Goal: Download file/media: Download file/media

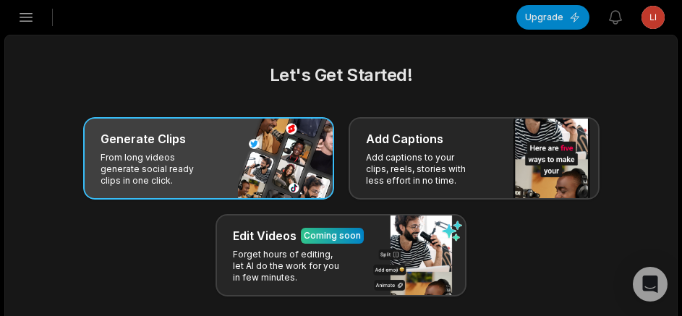
click at [164, 136] on h3 "Generate Clips" at bounding box center [143, 138] width 85 height 17
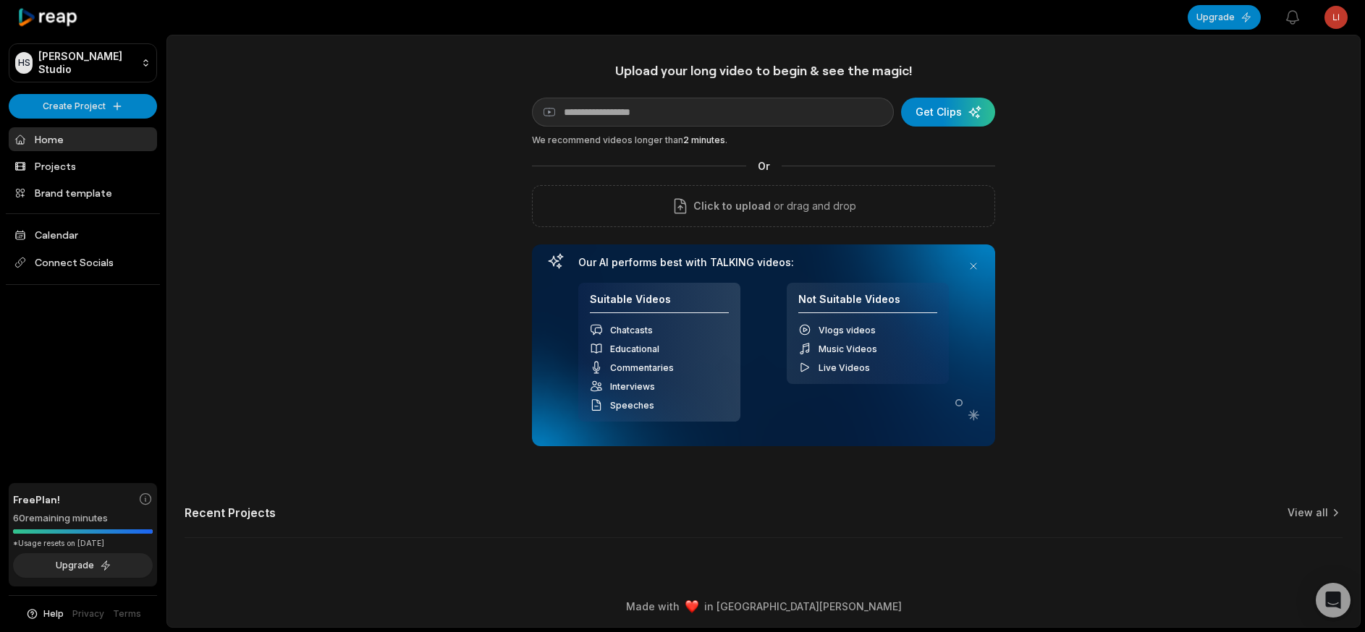
click at [682, 315] on div "Upload your long video to begin & see the magic! YouTube link Get Clips We reco…" at bounding box center [763, 308] width 1192 height 493
click at [603, 114] on input at bounding box center [713, 112] width 362 height 29
paste input "**********"
type input "**********"
click at [682, 119] on div "submit" at bounding box center [948, 112] width 94 height 29
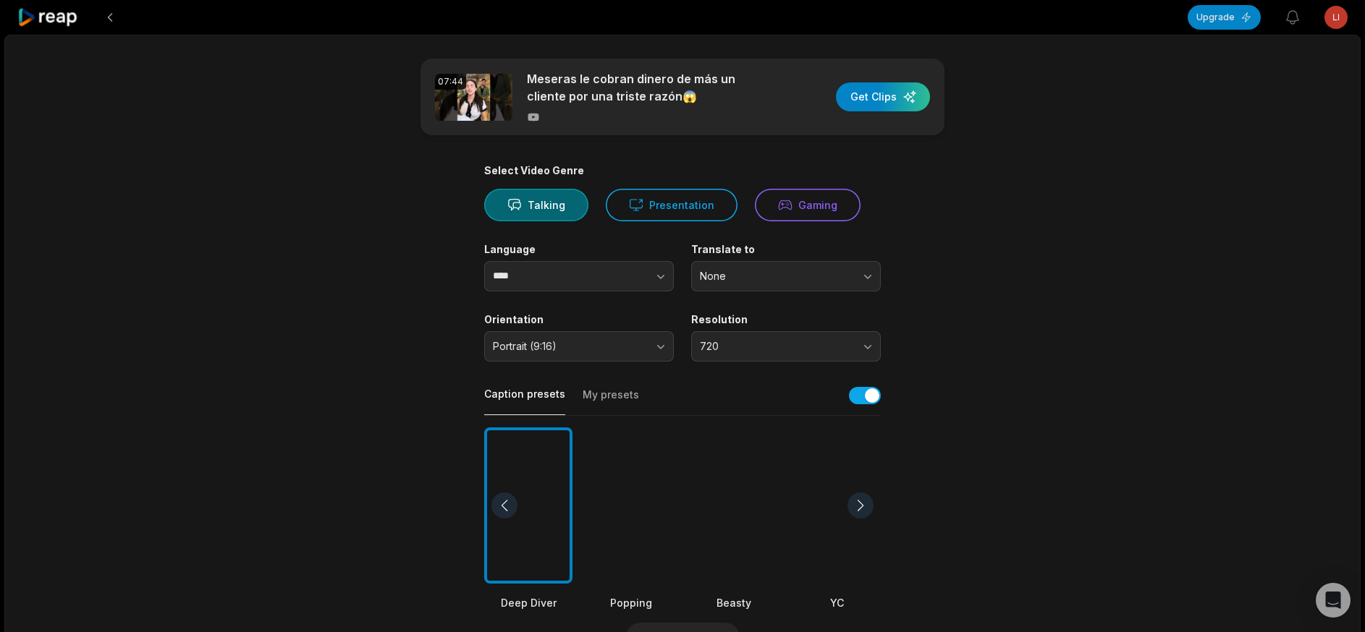
click at [682, 315] on div at bounding box center [733, 506] width 88 height 157
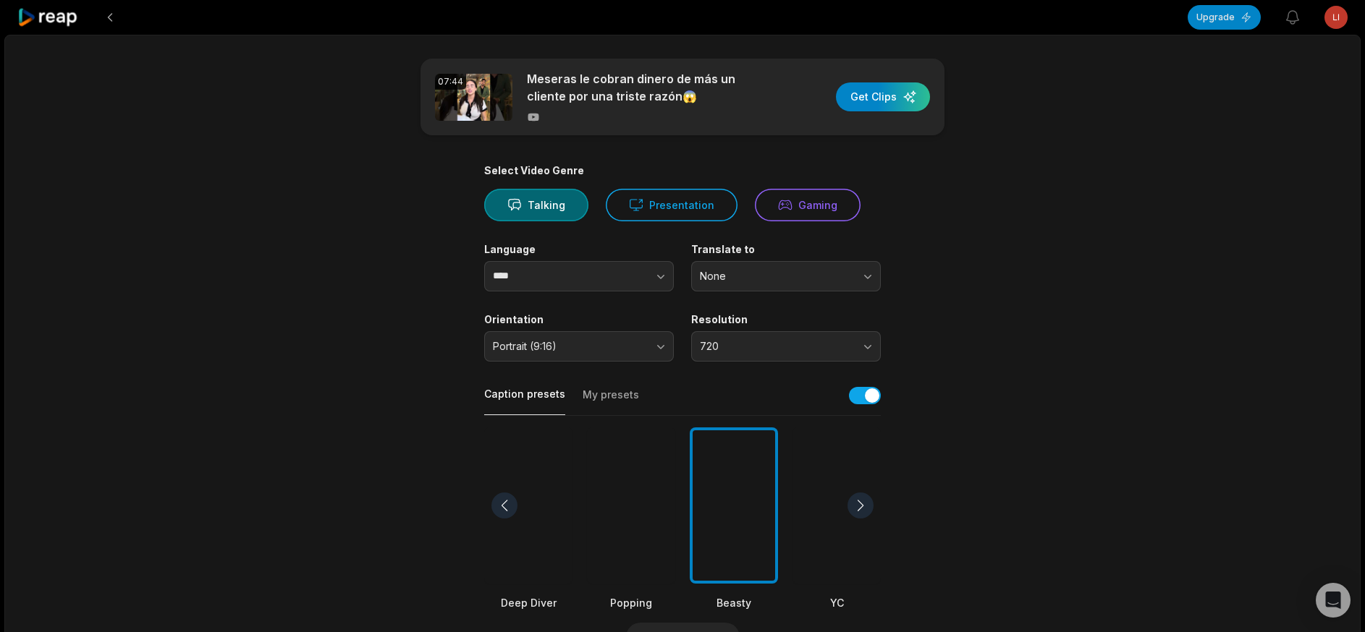
scroll to position [289, 0]
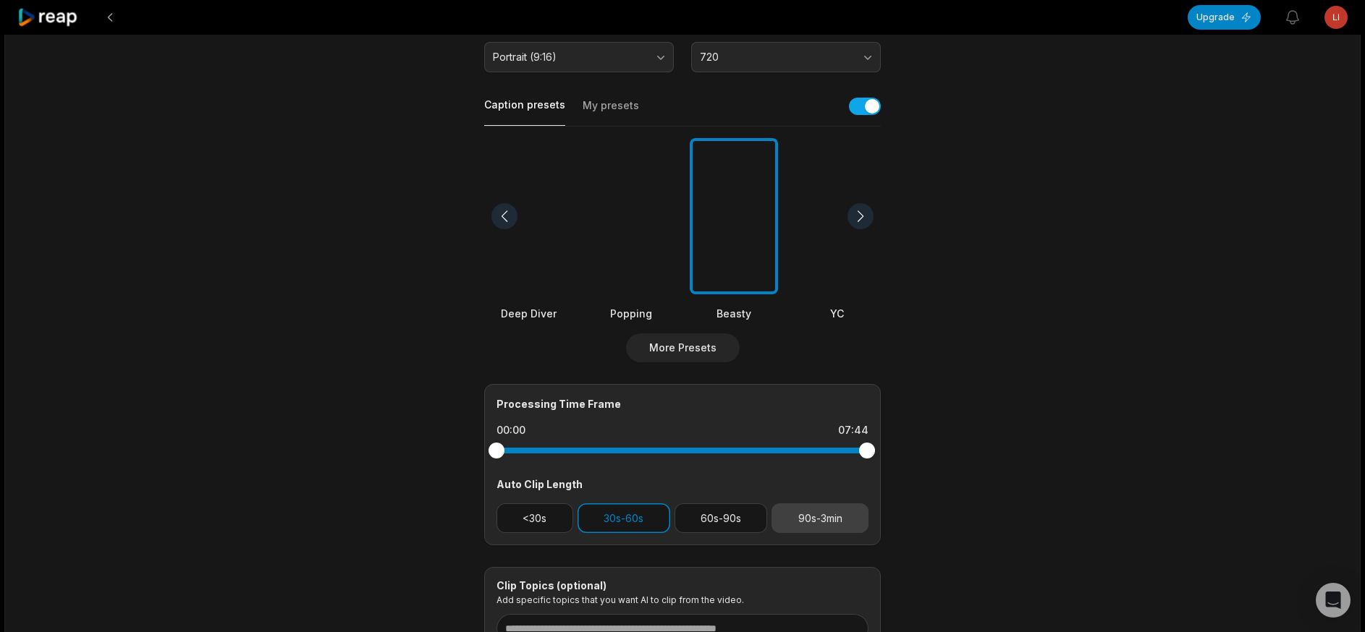
click at [682, 315] on button "90s-3min" at bounding box center [819, 519] width 97 height 30
click at [644, 315] on button "30s-60s" at bounding box center [623, 519] width 93 height 30
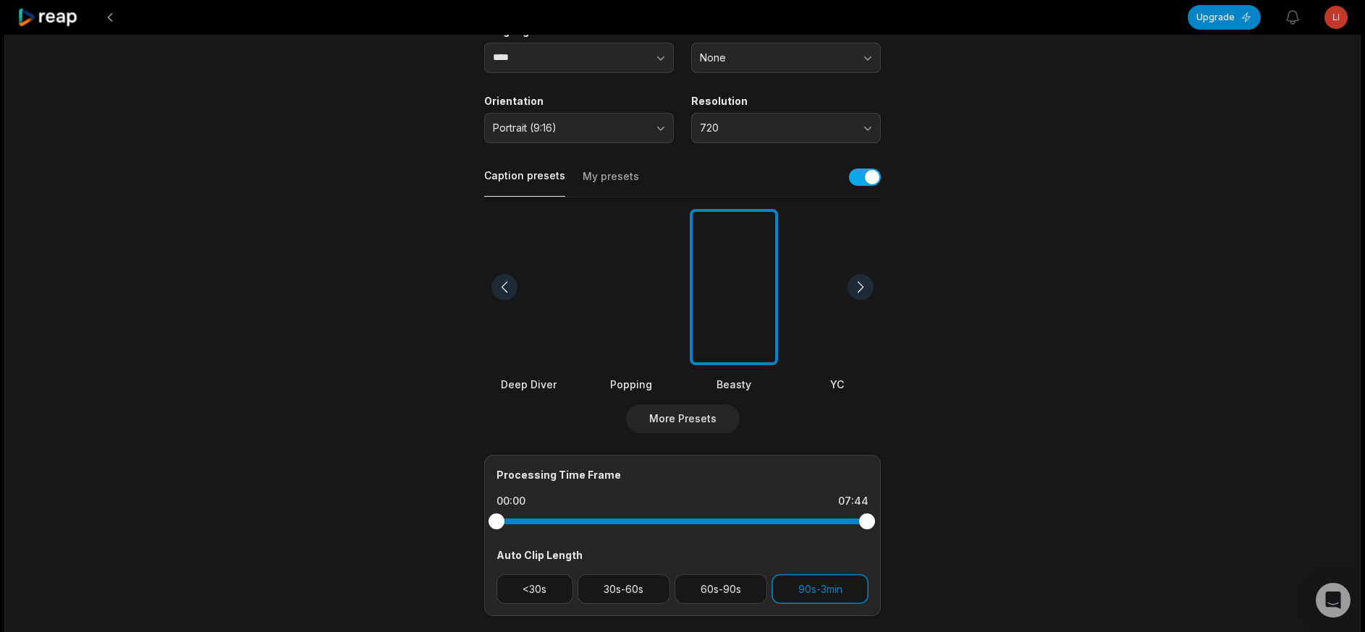
scroll to position [0, 0]
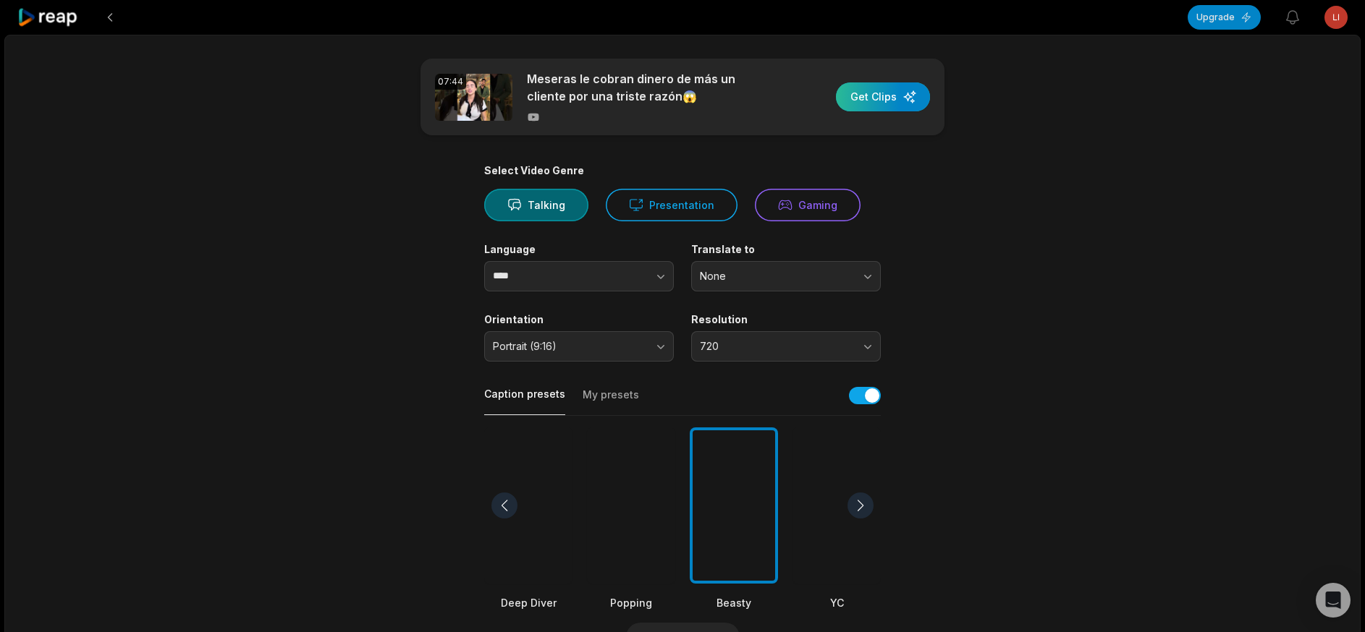
click at [682, 100] on div "button" at bounding box center [883, 96] width 94 height 29
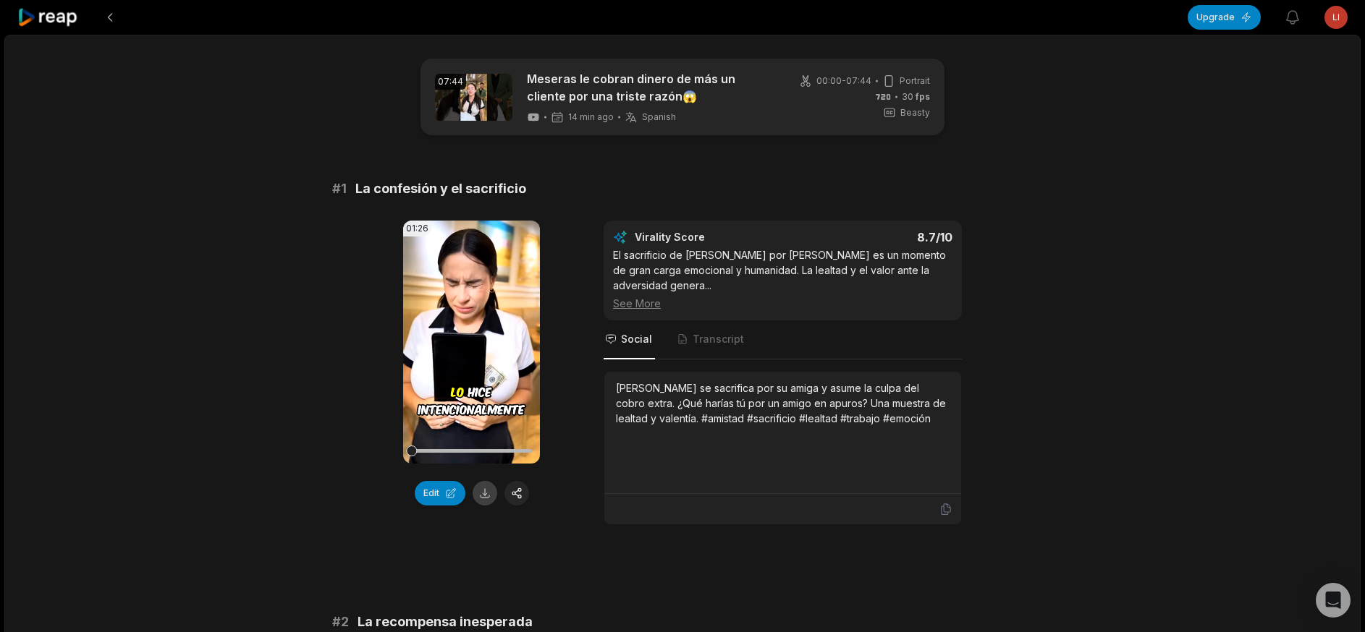
click at [479, 315] on button at bounding box center [484, 493] width 25 height 25
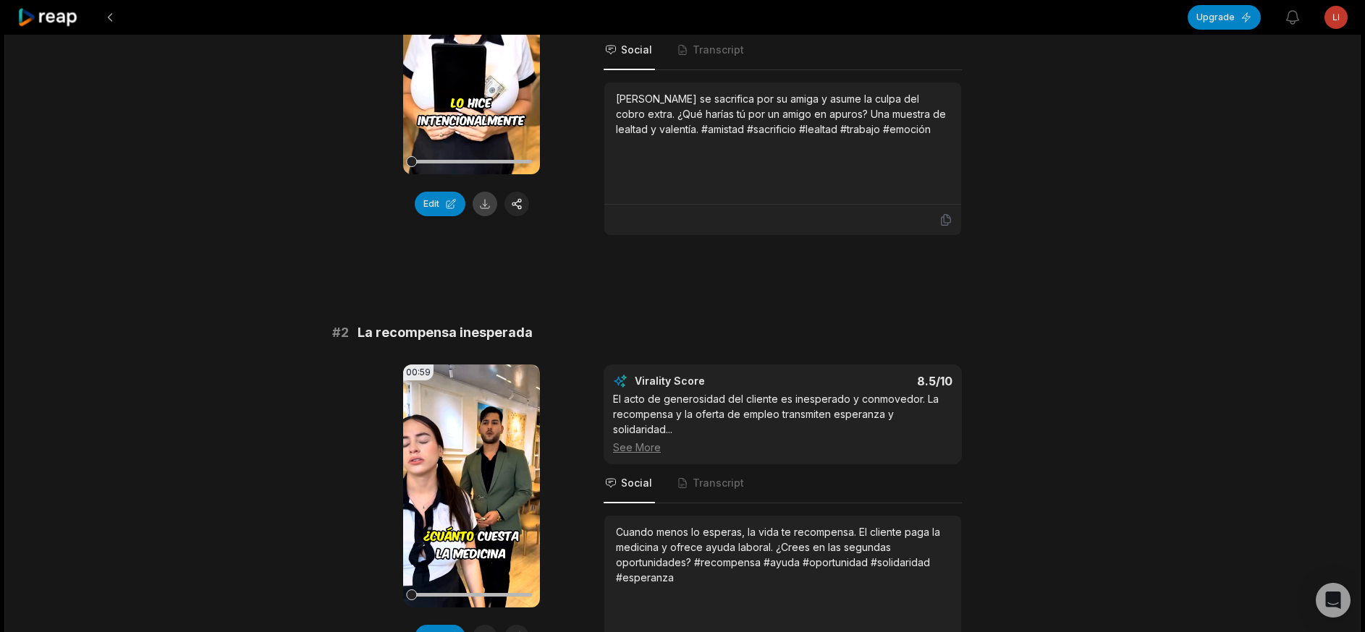
scroll to position [434, 0]
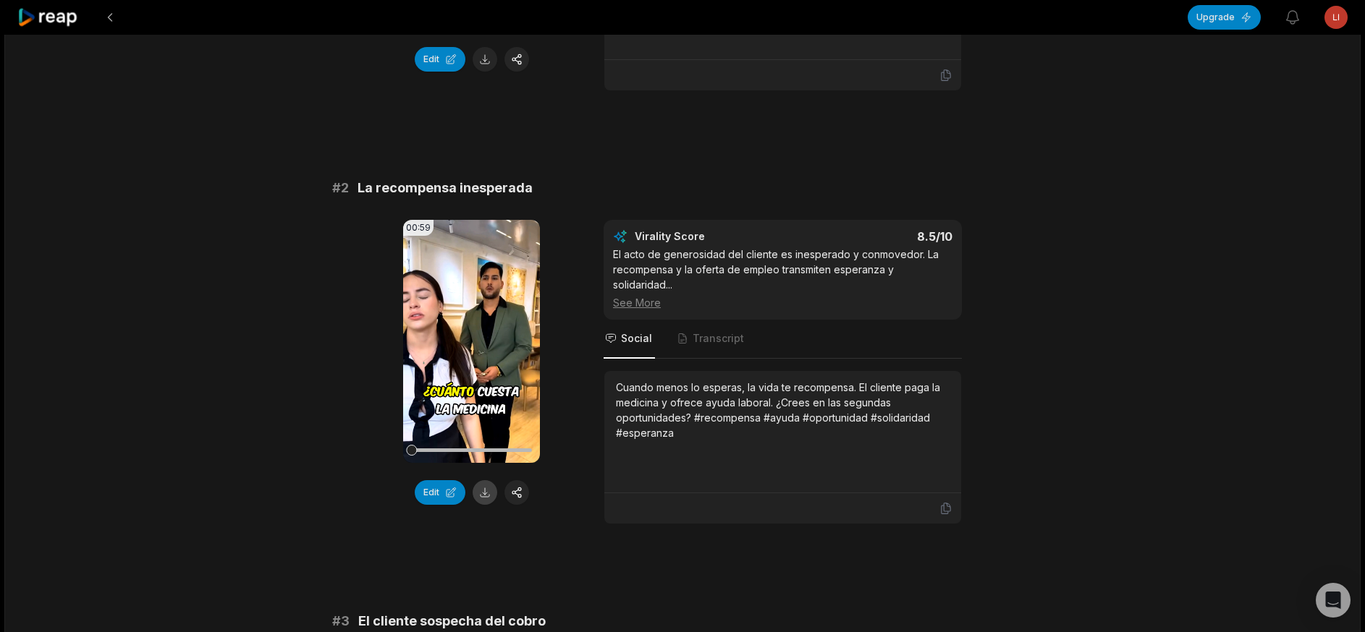
click at [479, 315] on button at bounding box center [484, 492] width 25 height 25
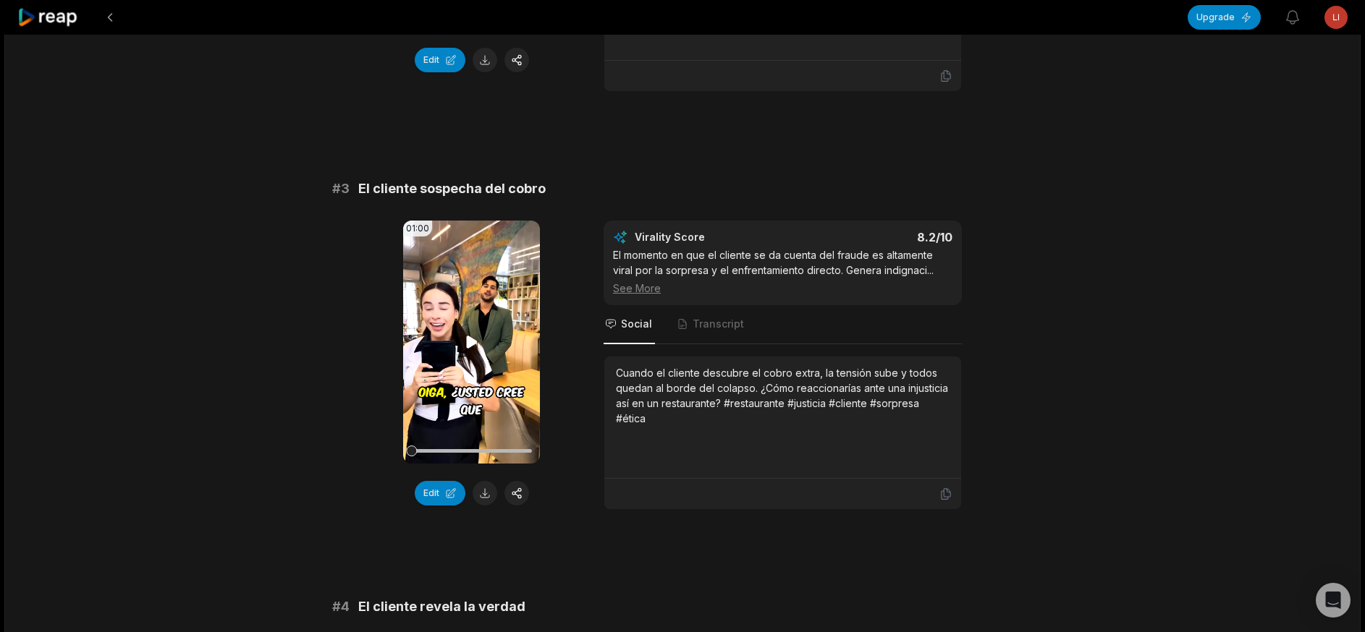
scroll to position [868, 0]
click at [478, 315] on button at bounding box center [484, 492] width 25 height 25
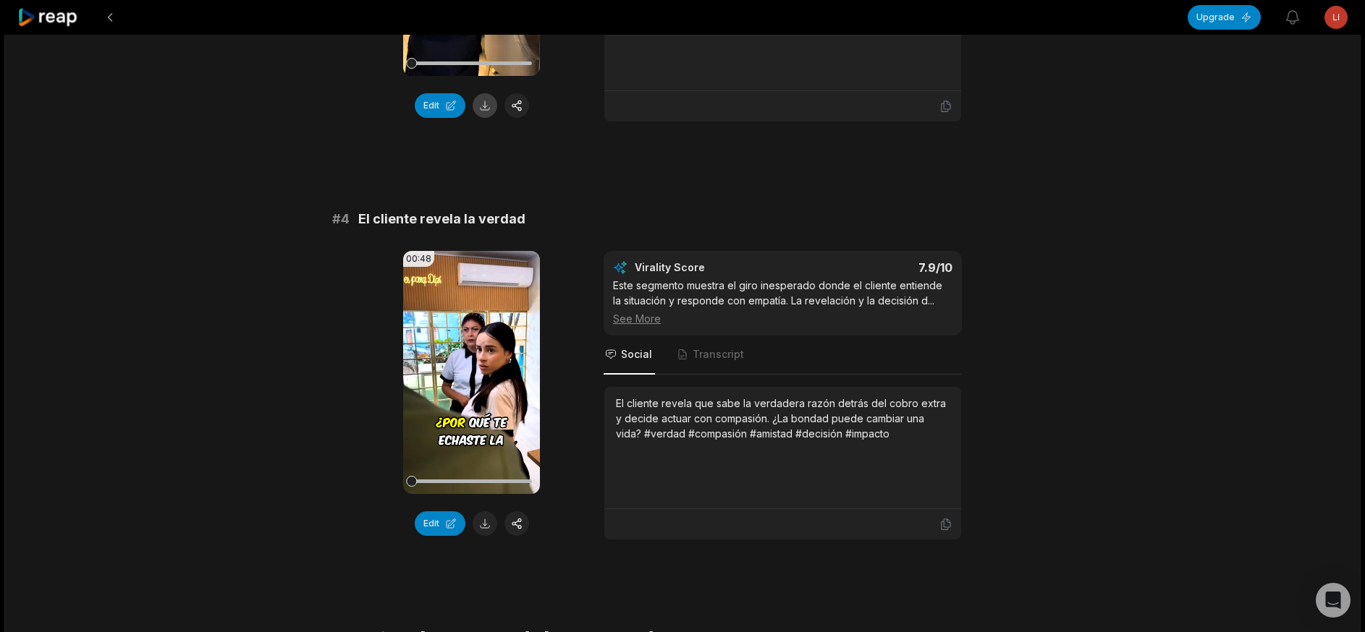
scroll to position [1302, 0]
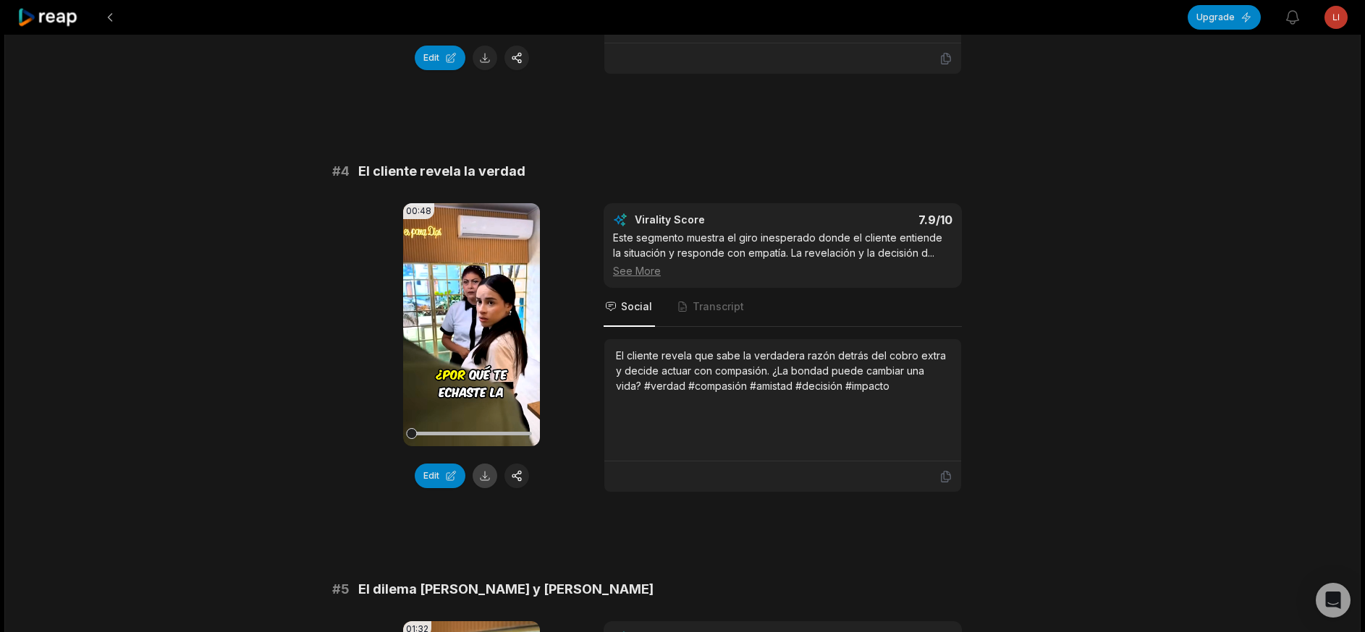
click at [488, 315] on button at bounding box center [484, 476] width 25 height 25
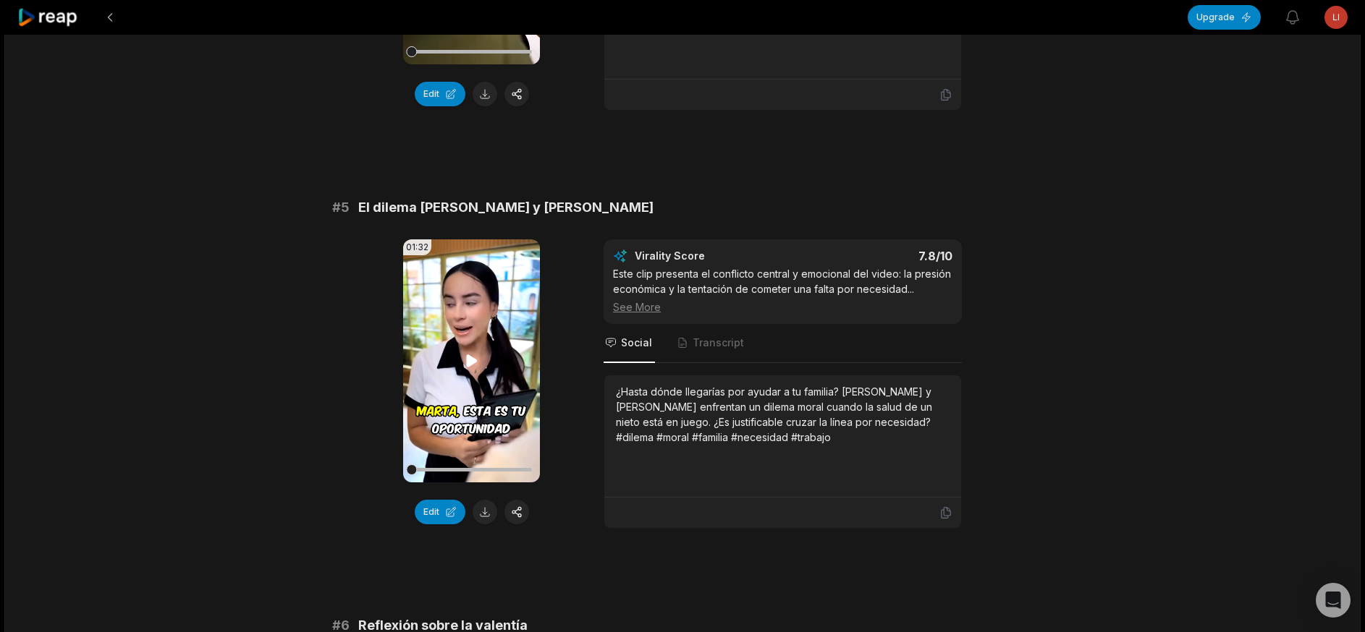
scroll to position [1736, 0]
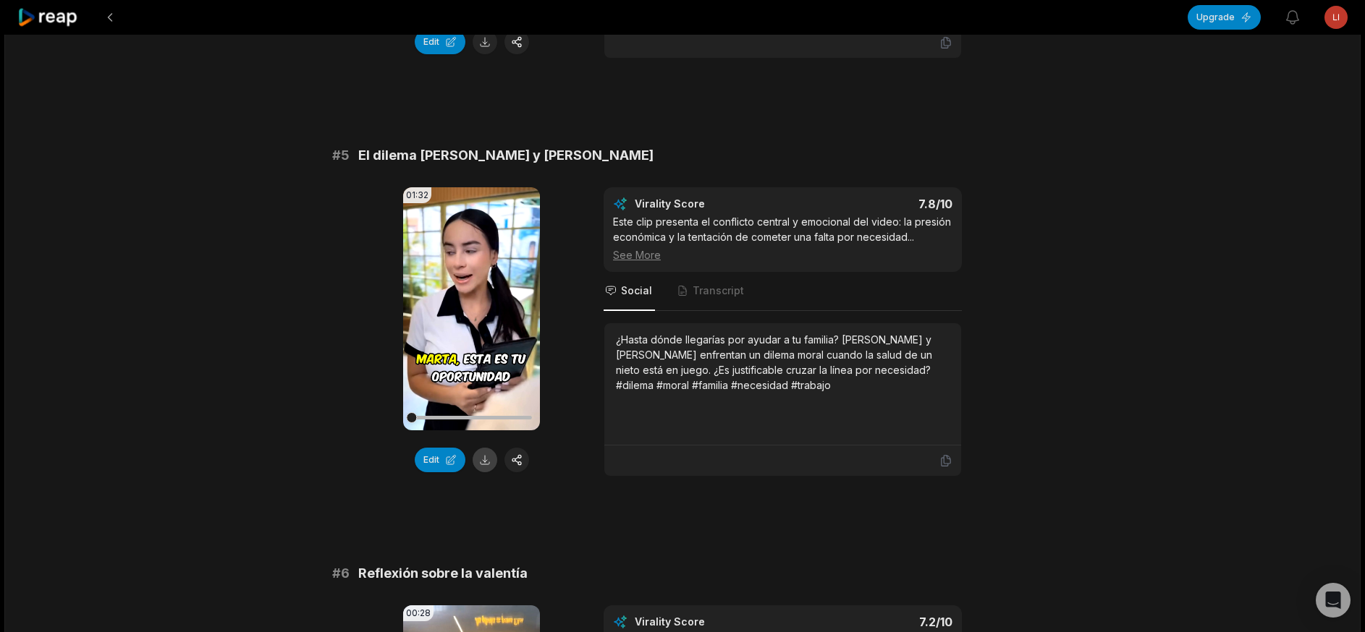
click at [491, 315] on button at bounding box center [484, 460] width 25 height 25
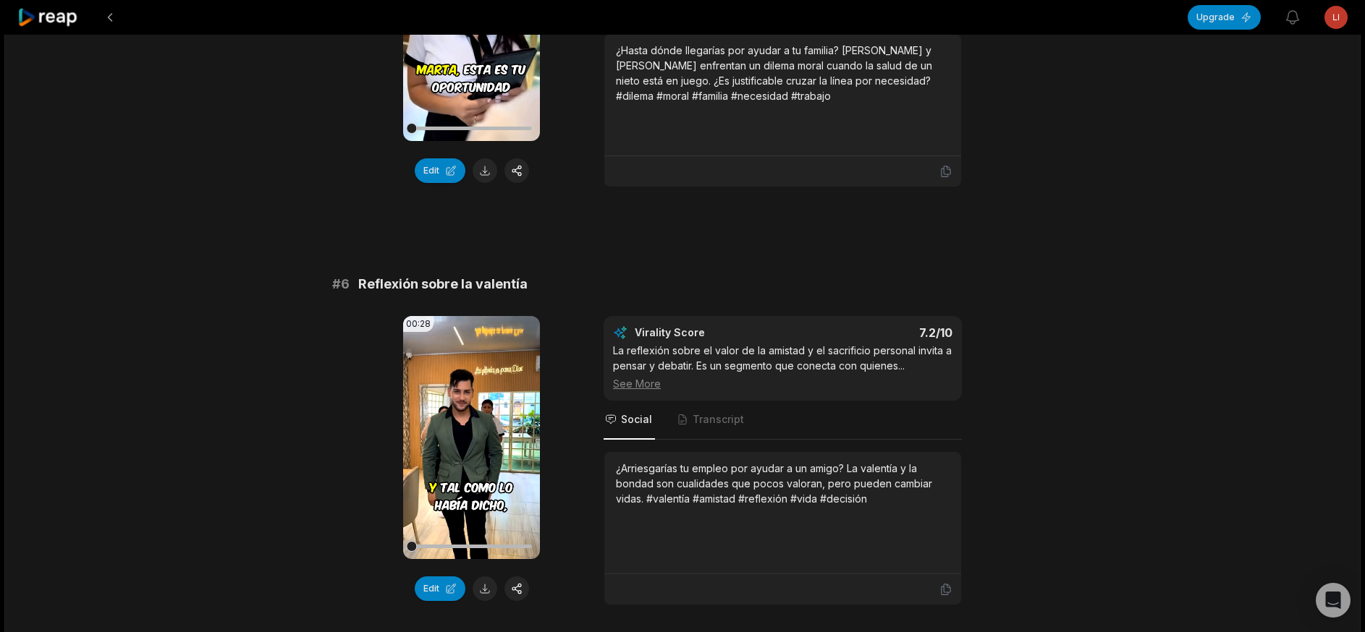
scroll to position [2170, 0]
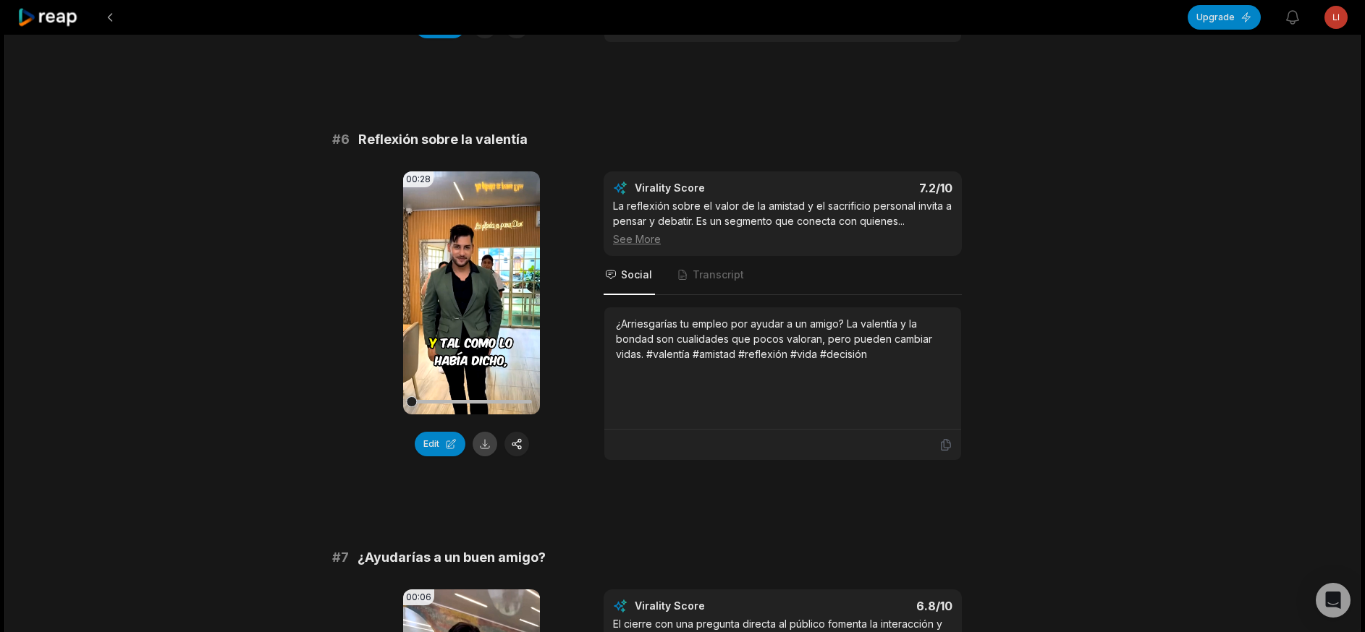
click at [492, 315] on button at bounding box center [484, 444] width 25 height 25
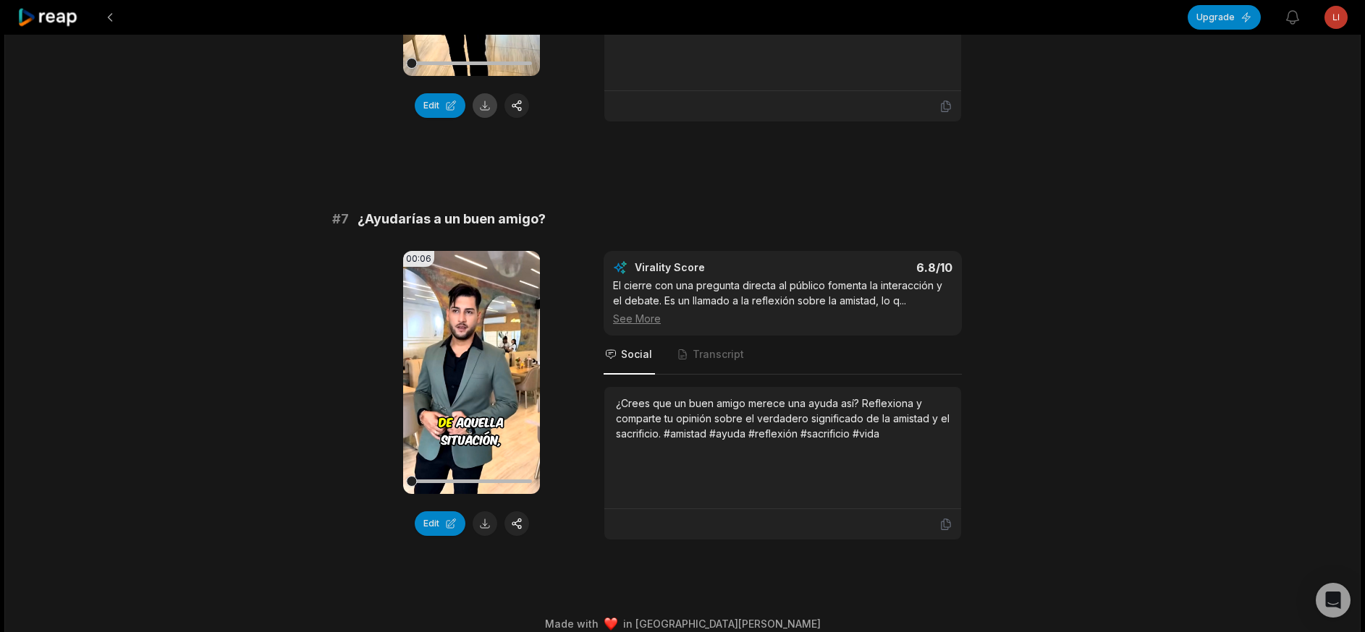
scroll to position [2554, 0]
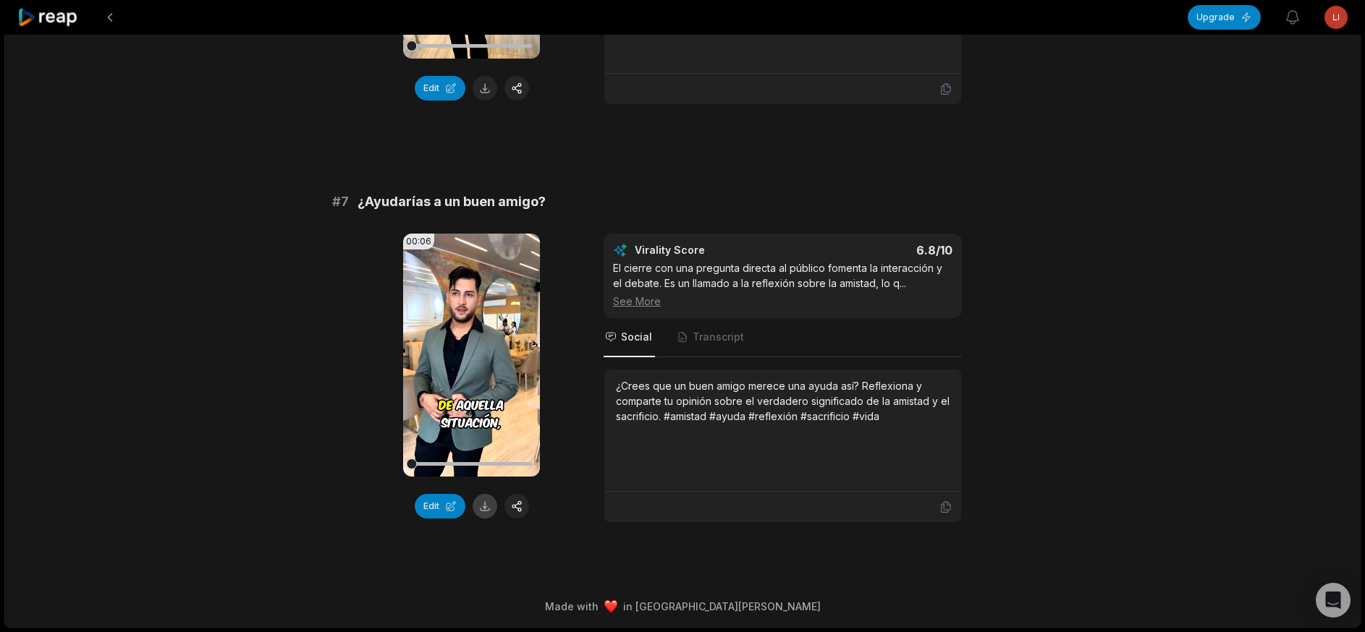
click at [491, 315] on button at bounding box center [484, 506] width 25 height 25
click at [25, 25] on icon at bounding box center [47, 18] width 61 height 20
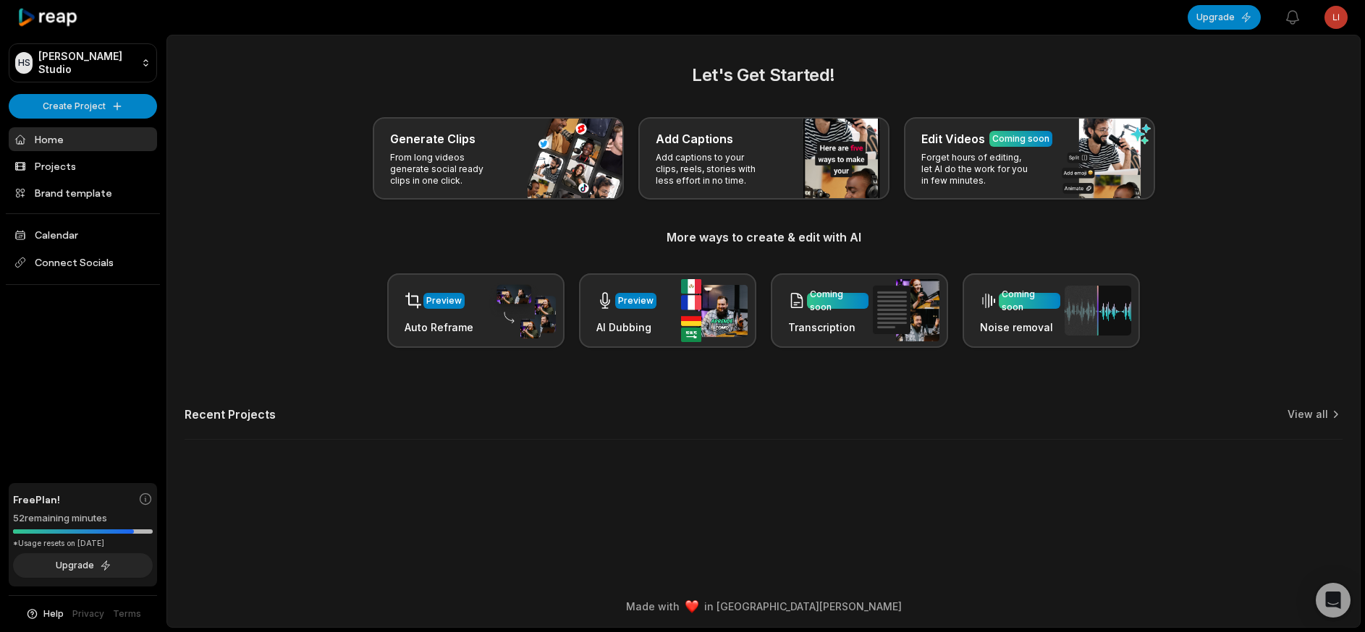
scroll to position [1, 0]
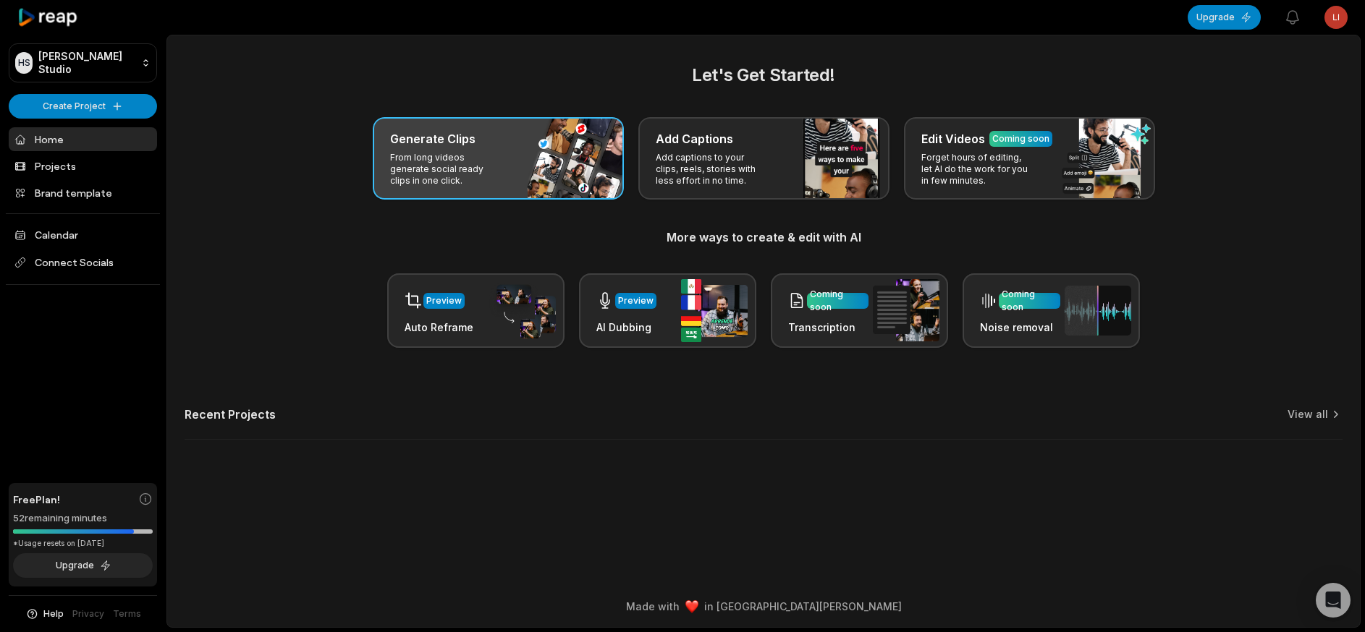
click at [447, 132] on h3 "Generate Clips" at bounding box center [432, 138] width 85 height 17
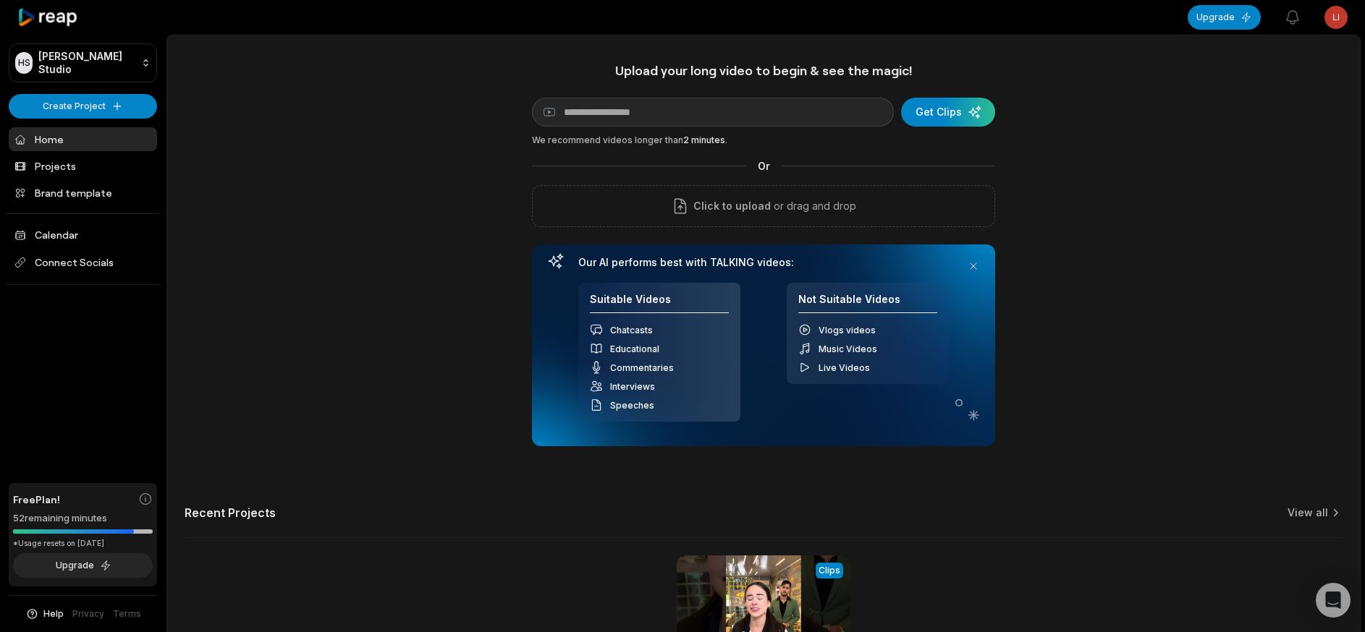
click at [682, 129] on div "Upload your long video to begin & see the magic! YouTube link Get Clips We reco…" at bounding box center [763, 254] width 463 height 384
click at [682, 100] on input at bounding box center [713, 112] width 362 height 29
paste input "**********"
type input "**********"
click at [682, 101] on div "**********" at bounding box center [763, 403] width 1192 height 683
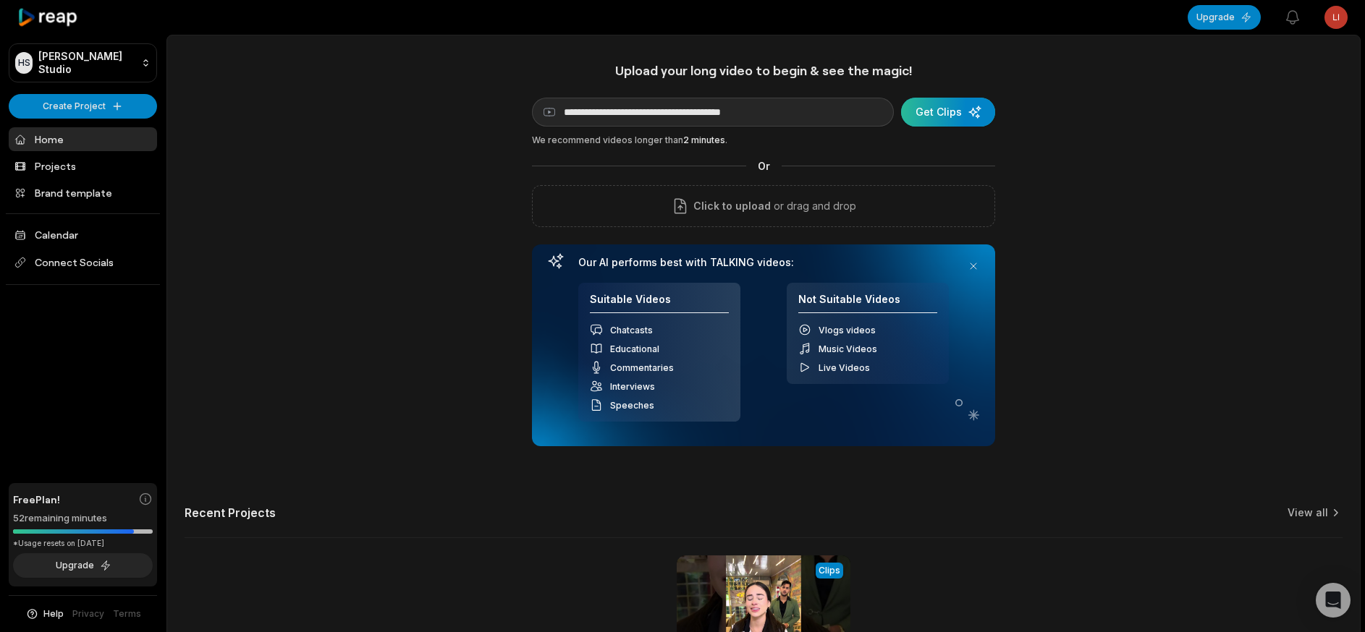
click at [682, 103] on div "submit" at bounding box center [948, 112] width 94 height 29
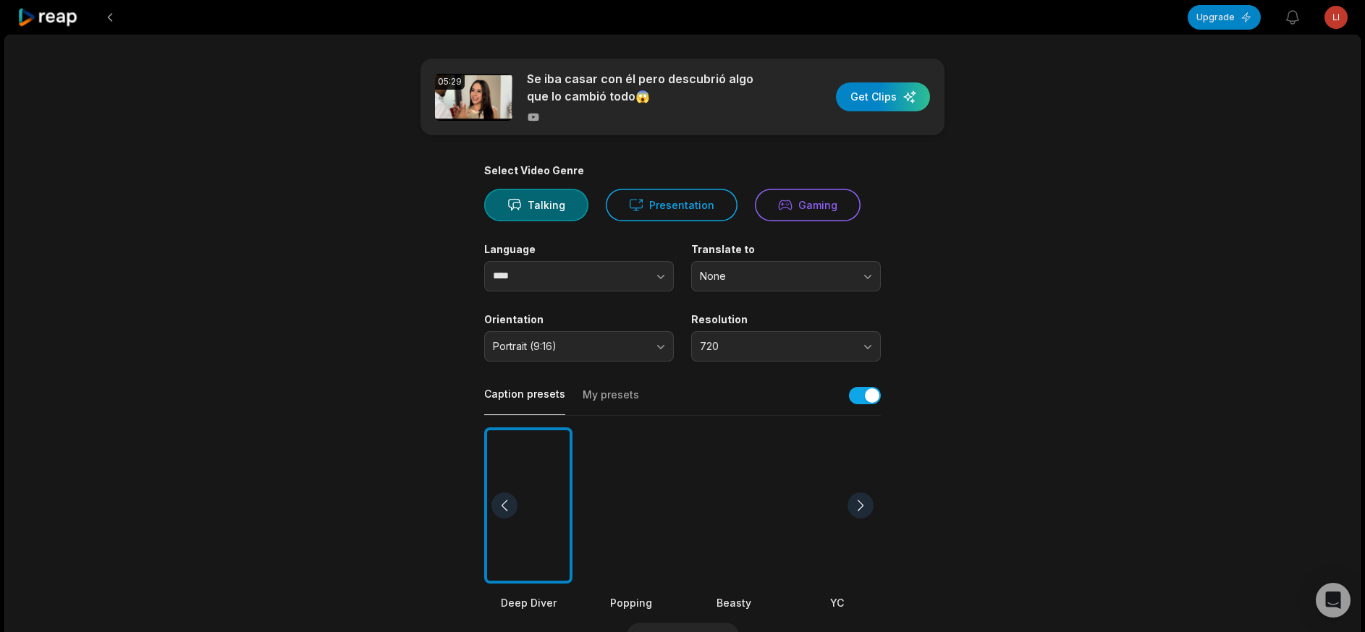
click at [682, 315] on div at bounding box center [733, 506] width 88 height 157
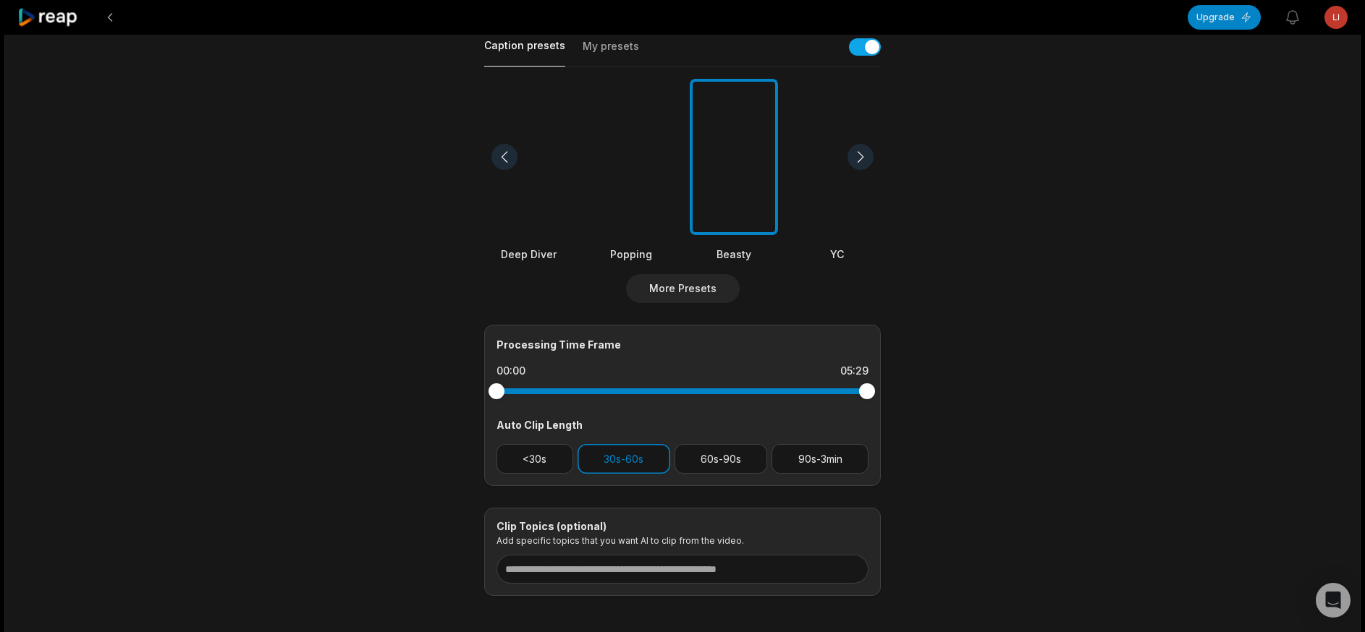
scroll to position [278, 0]
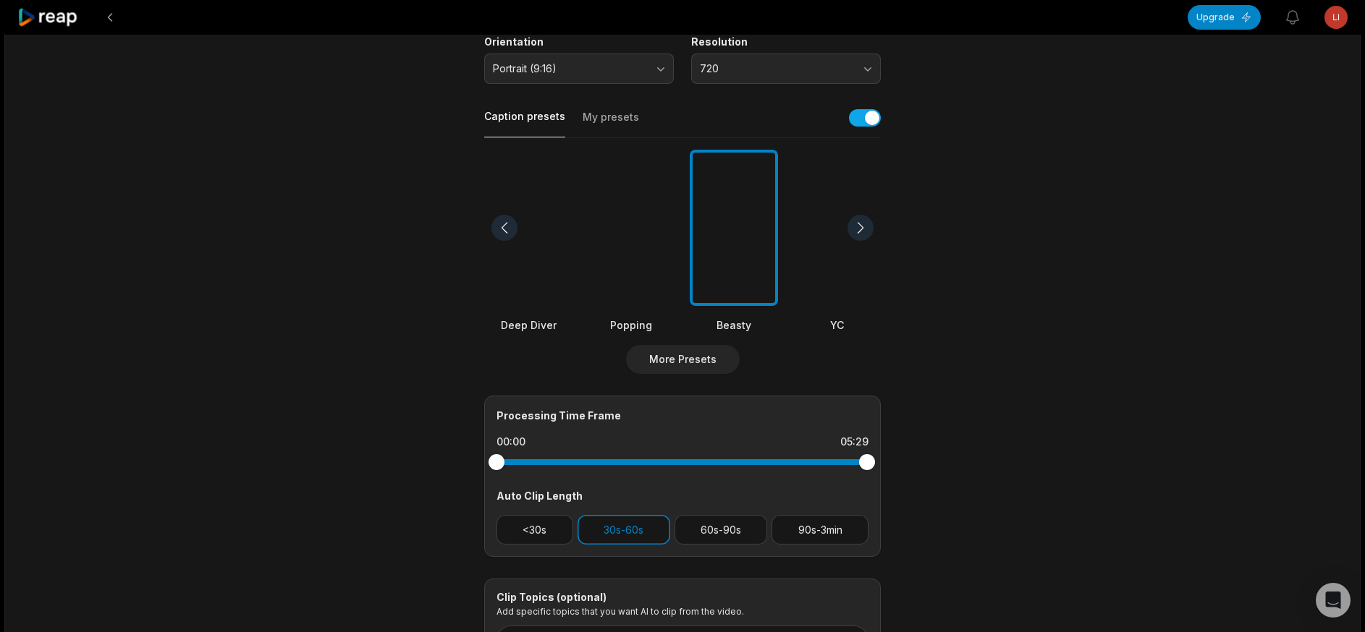
click at [624, 262] on div at bounding box center [631, 228] width 88 height 157
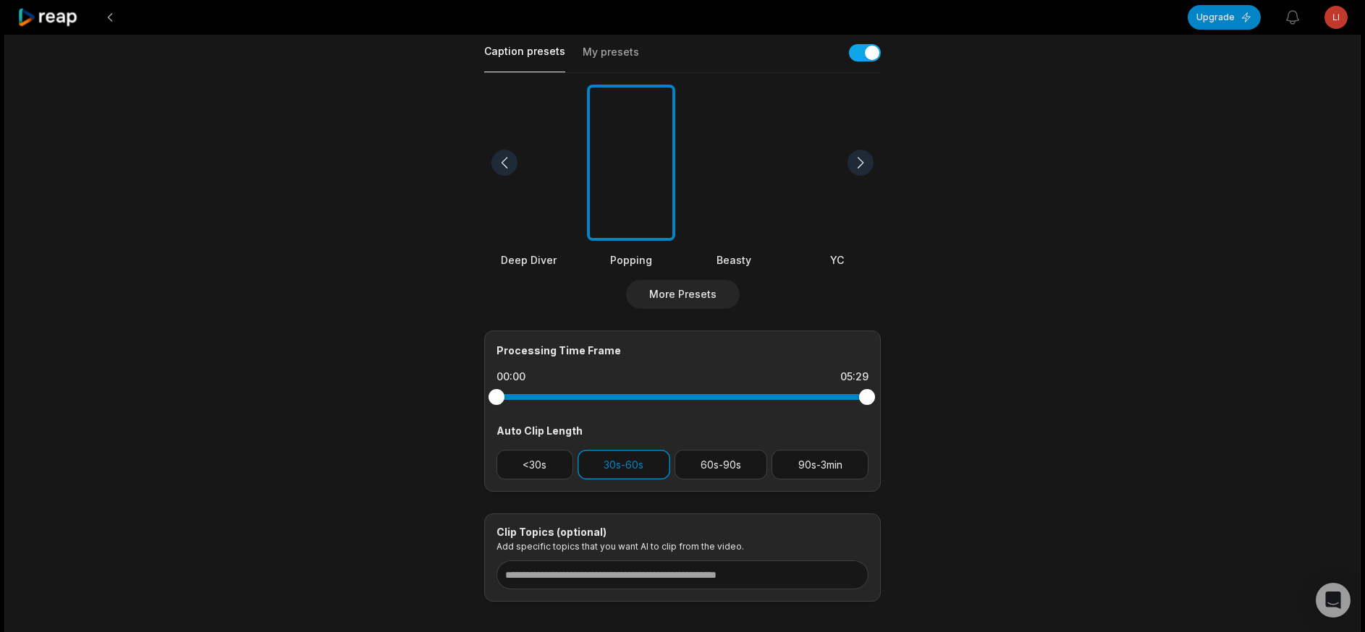
scroll to position [423, 0]
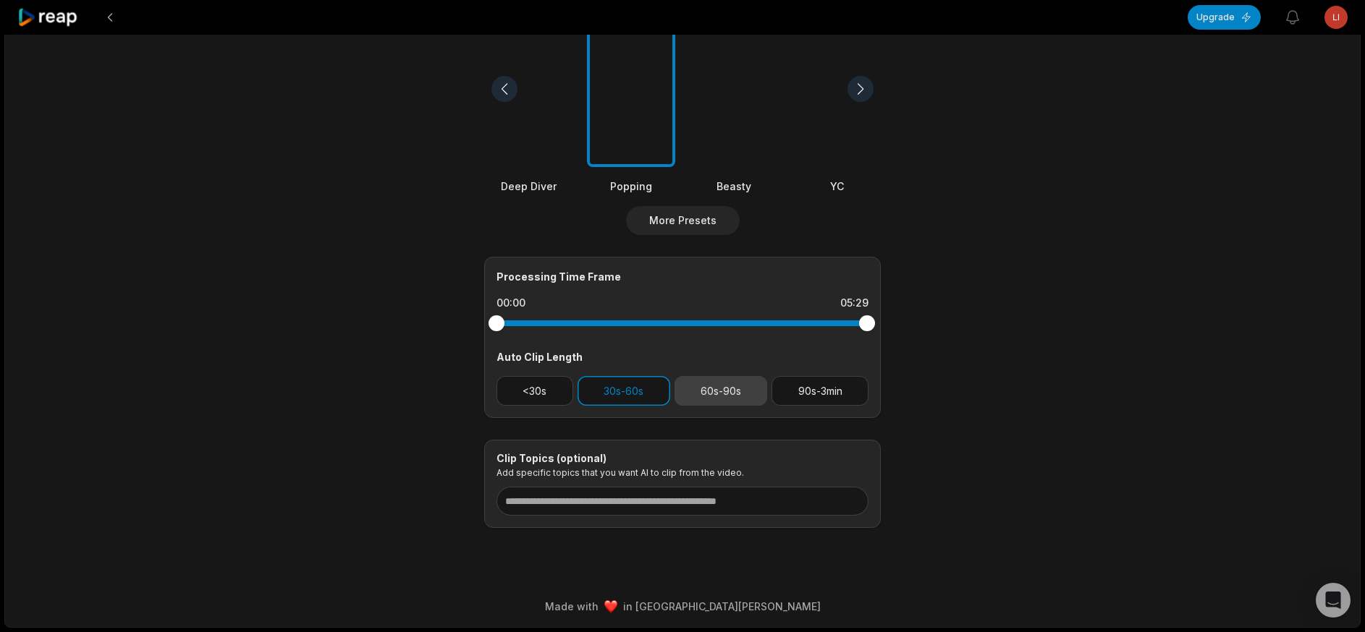
click at [682, 315] on button "60s-90s" at bounding box center [720, 391] width 93 height 30
click at [655, 315] on button "30s-60s" at bounding box center [623, 391] width 93 height 30
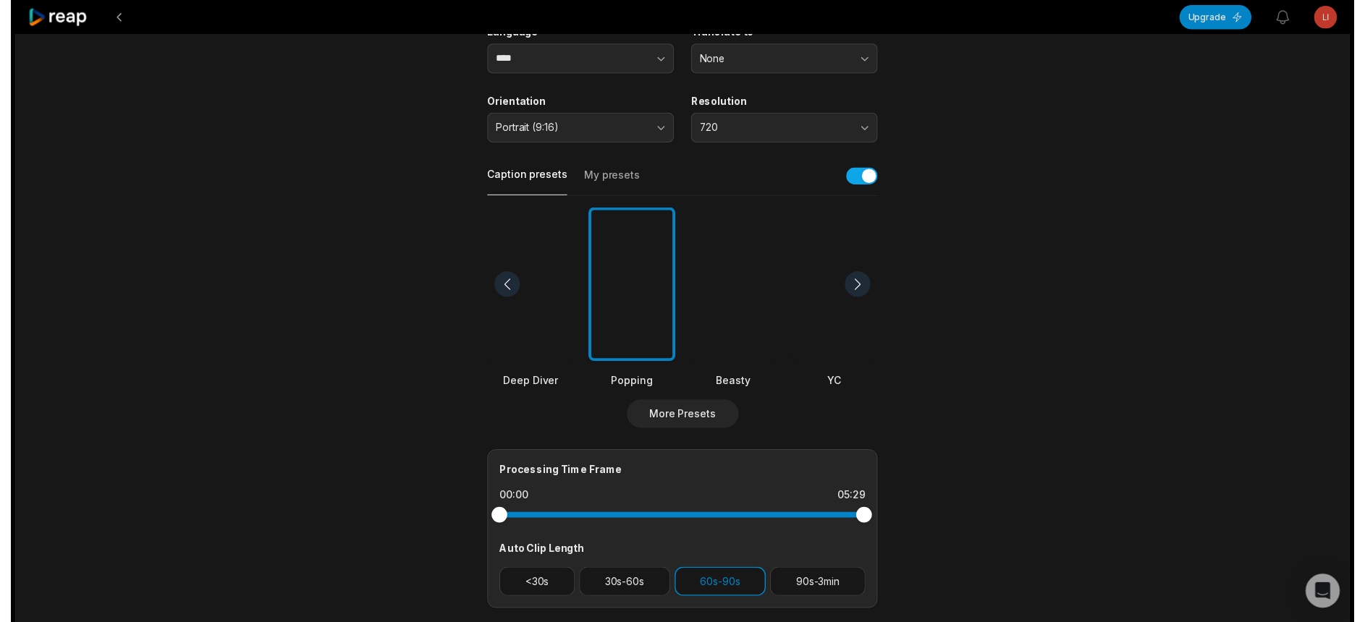
scroll to position [0, 0]
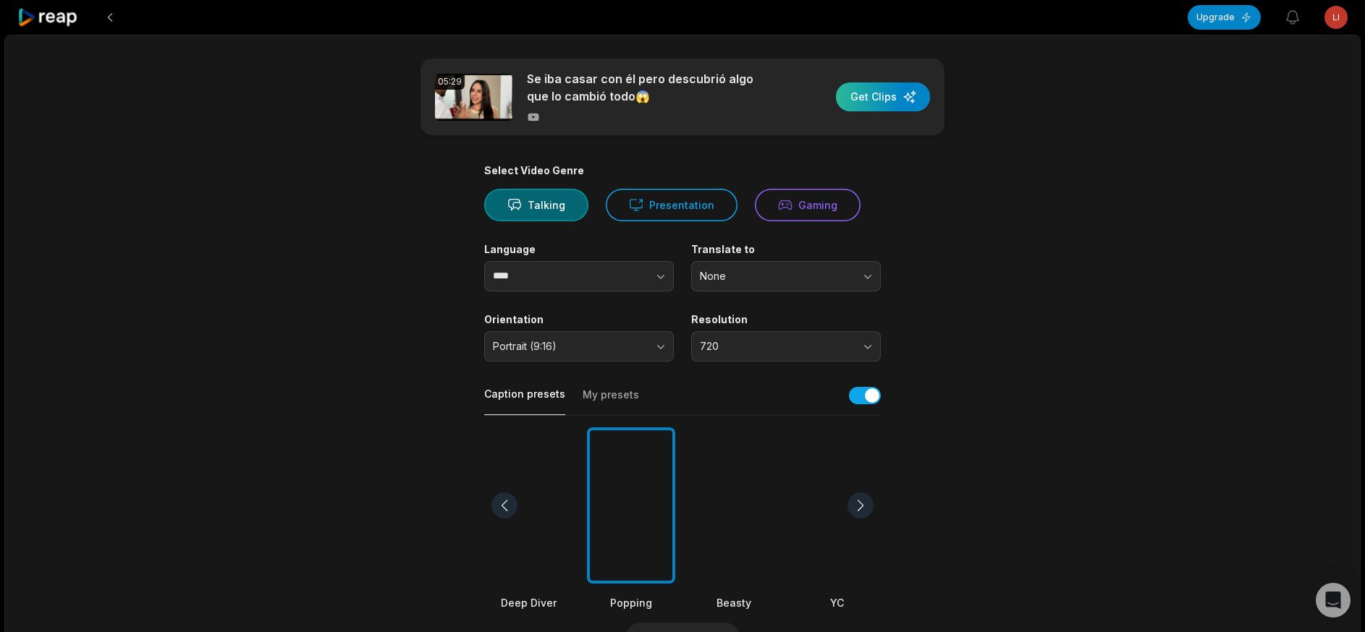
click at [682, 96] on div "button" at bounding box center [883, 96] width 94 height 29
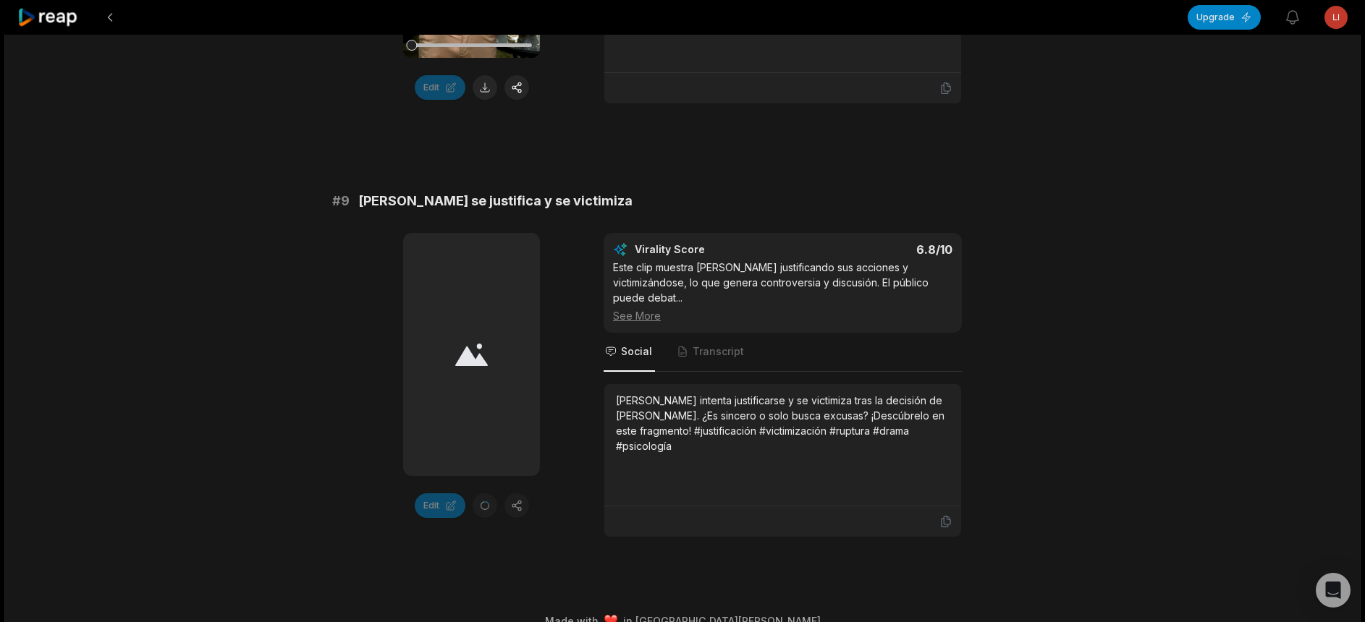
scroll to position [3422, 0]
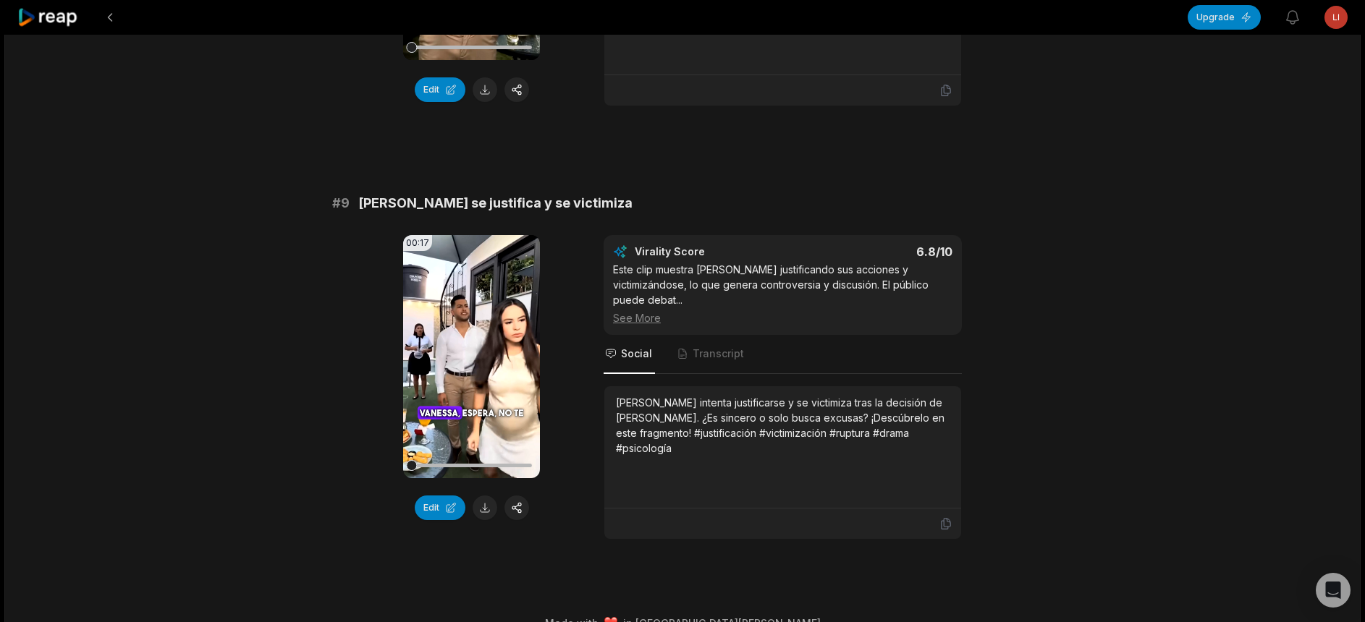
click at [472, 496] on button at bounding box center [484, 508] width 25 height 25
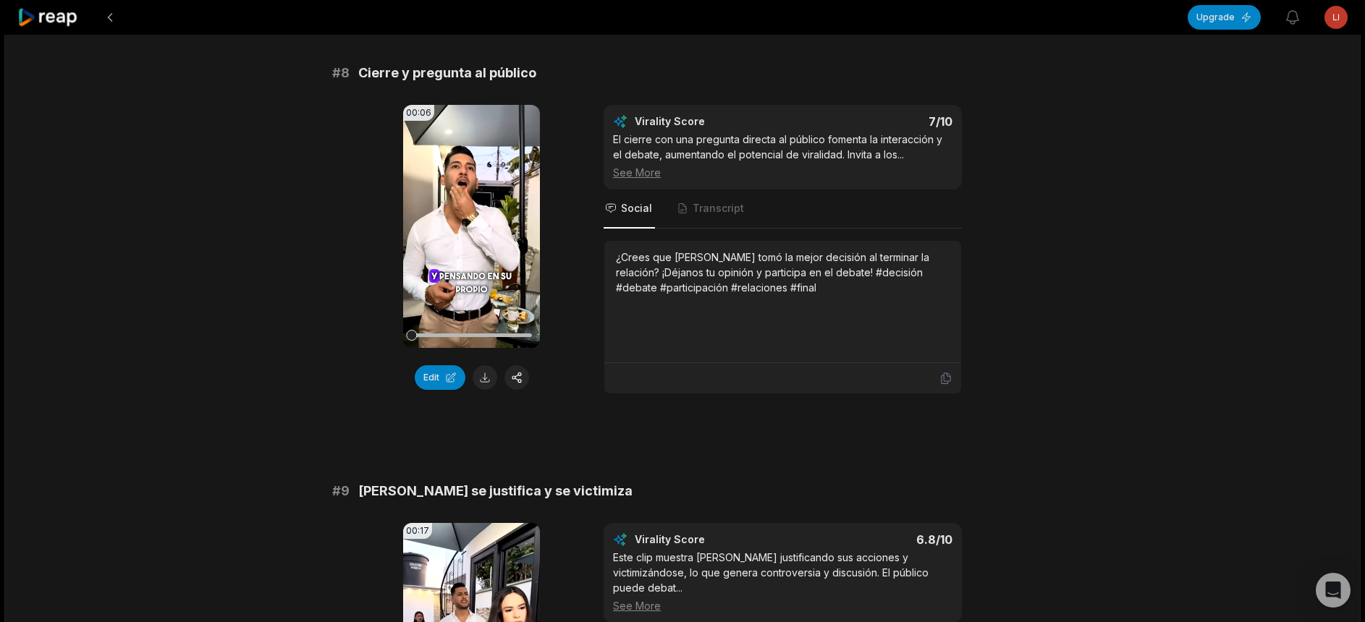
scroll to position [3133, 0]
click at [488, 368] on button at bounding box center [484, 379] width 25 height 25
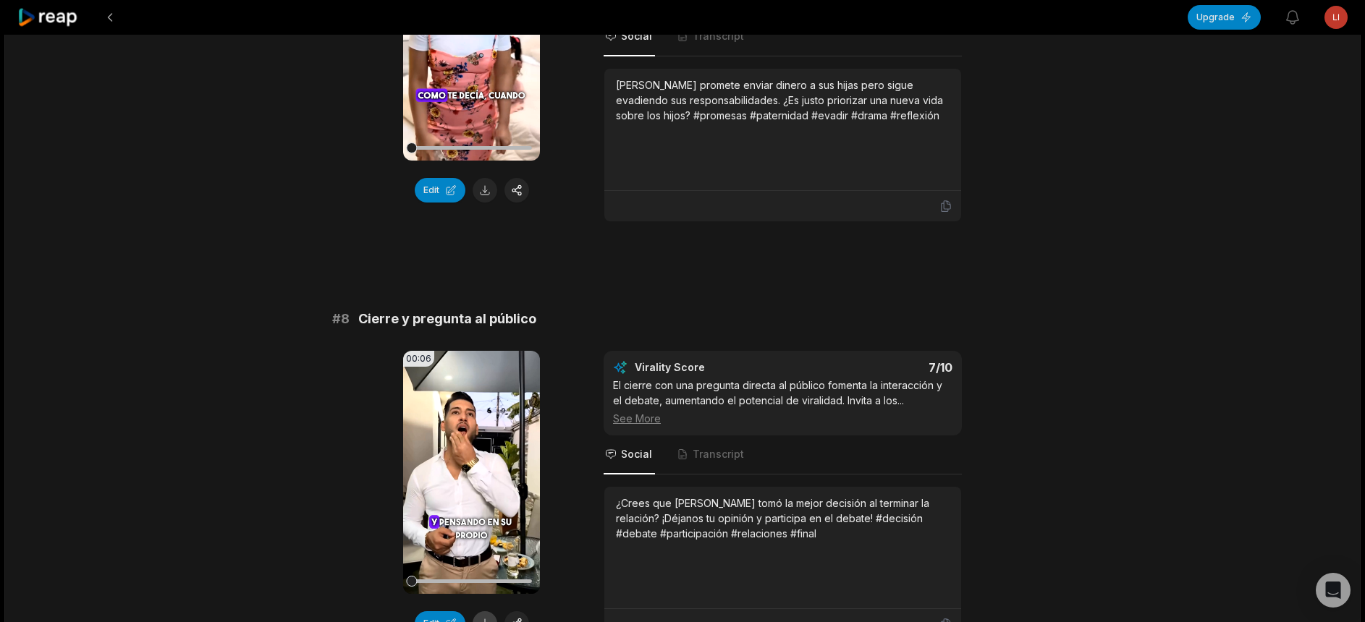
scroll to position [2843, 0]
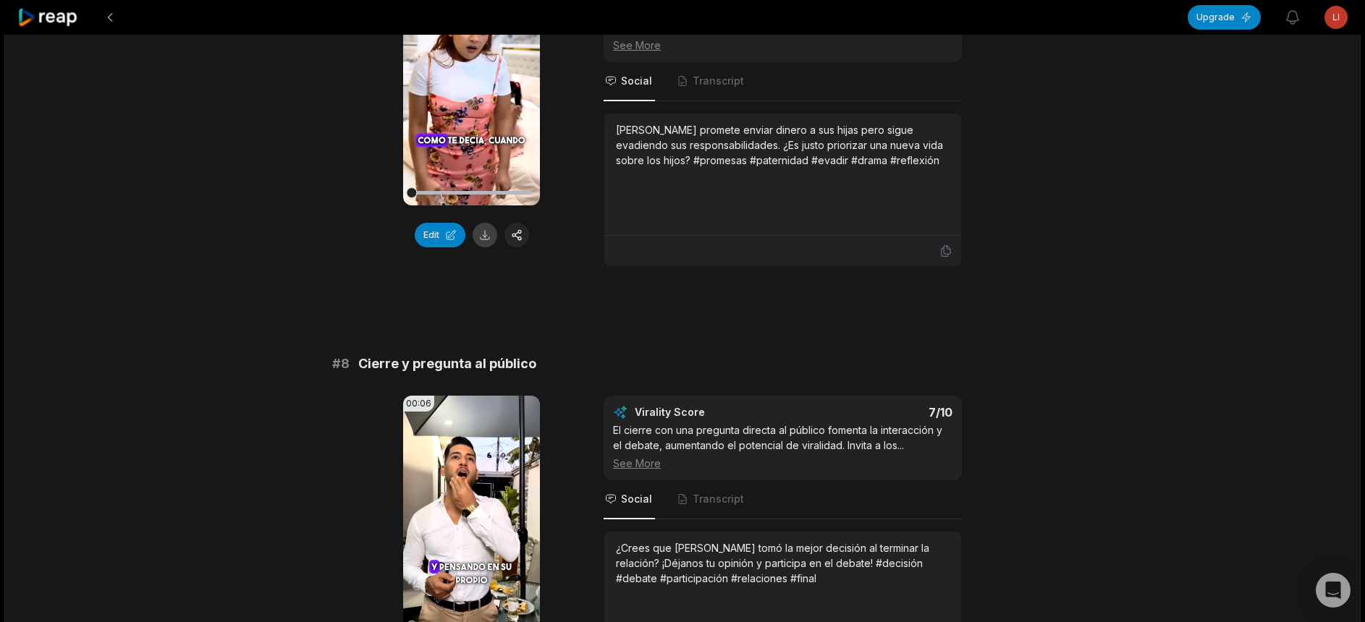
click at [479, 223] on button at bounding box center [484, 235] width 25 height 25
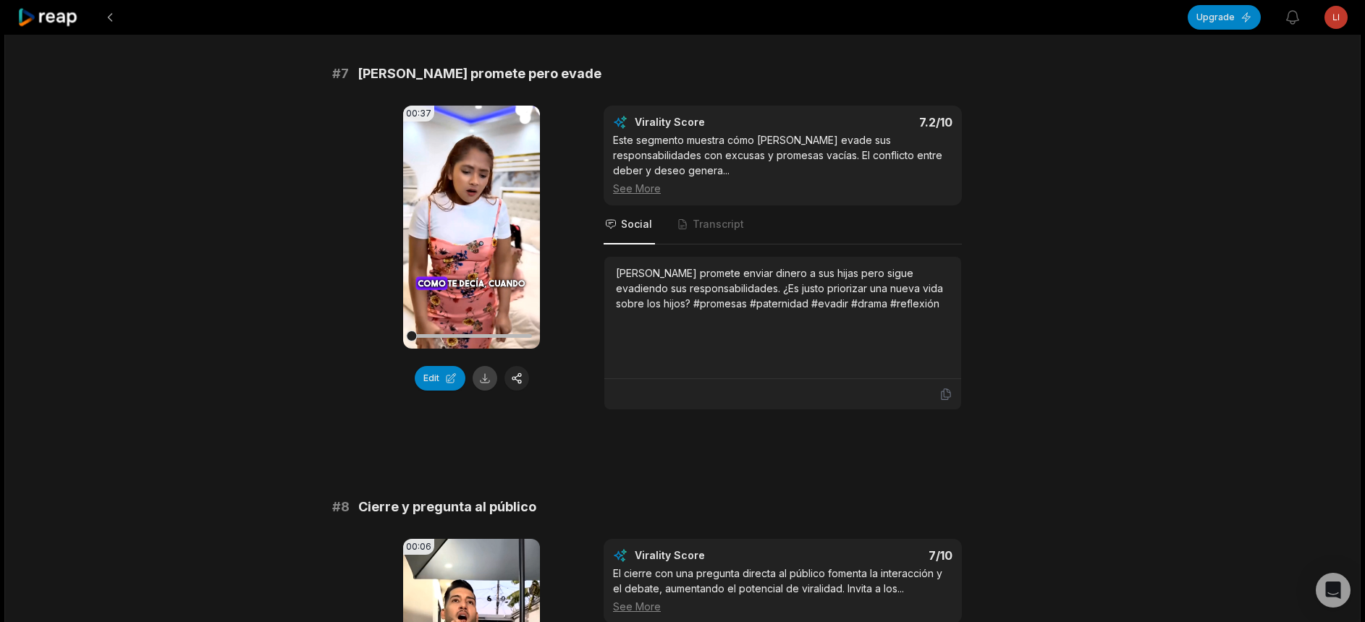
scroll to position [2409, 0]
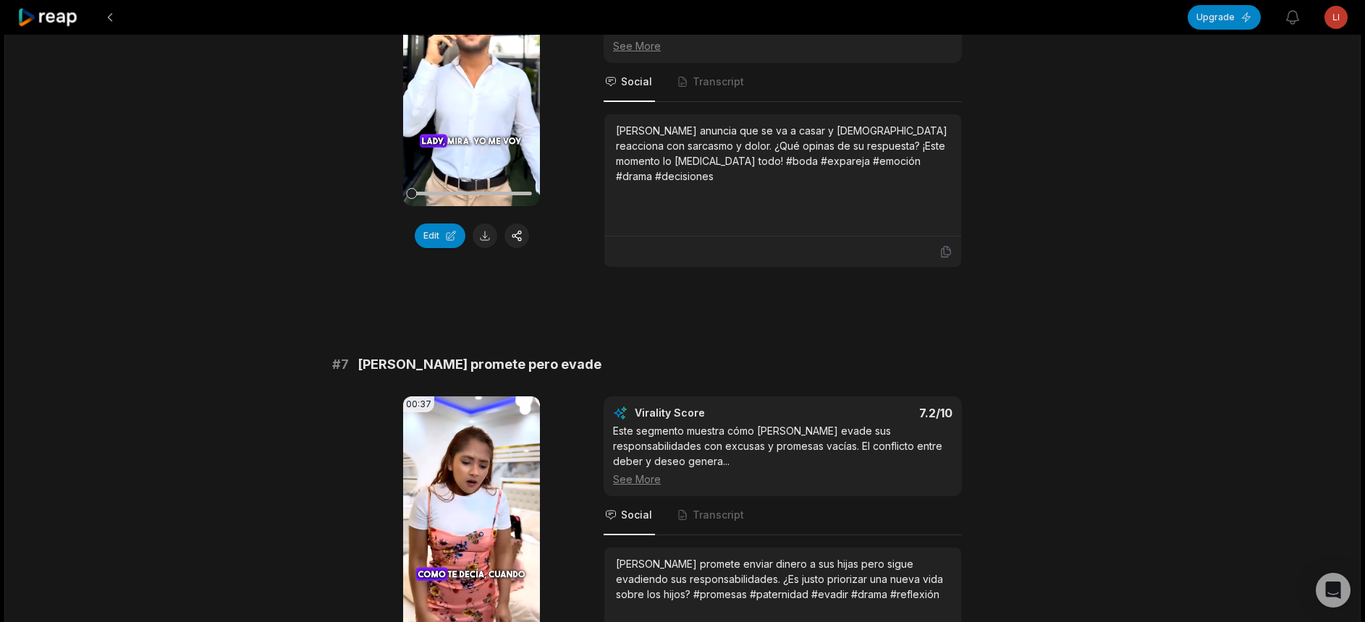
click at [480, 224] on button at bounding box center [484, 236] width 25 height 25
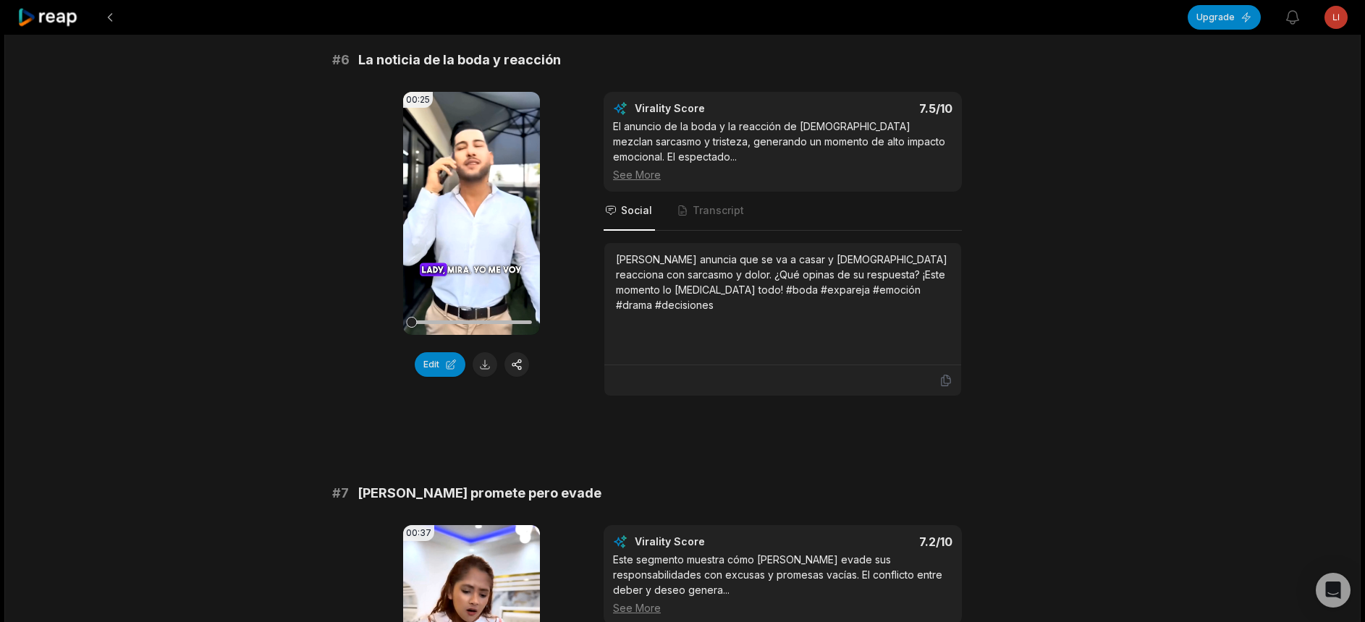
scroll to position [1830, 0]
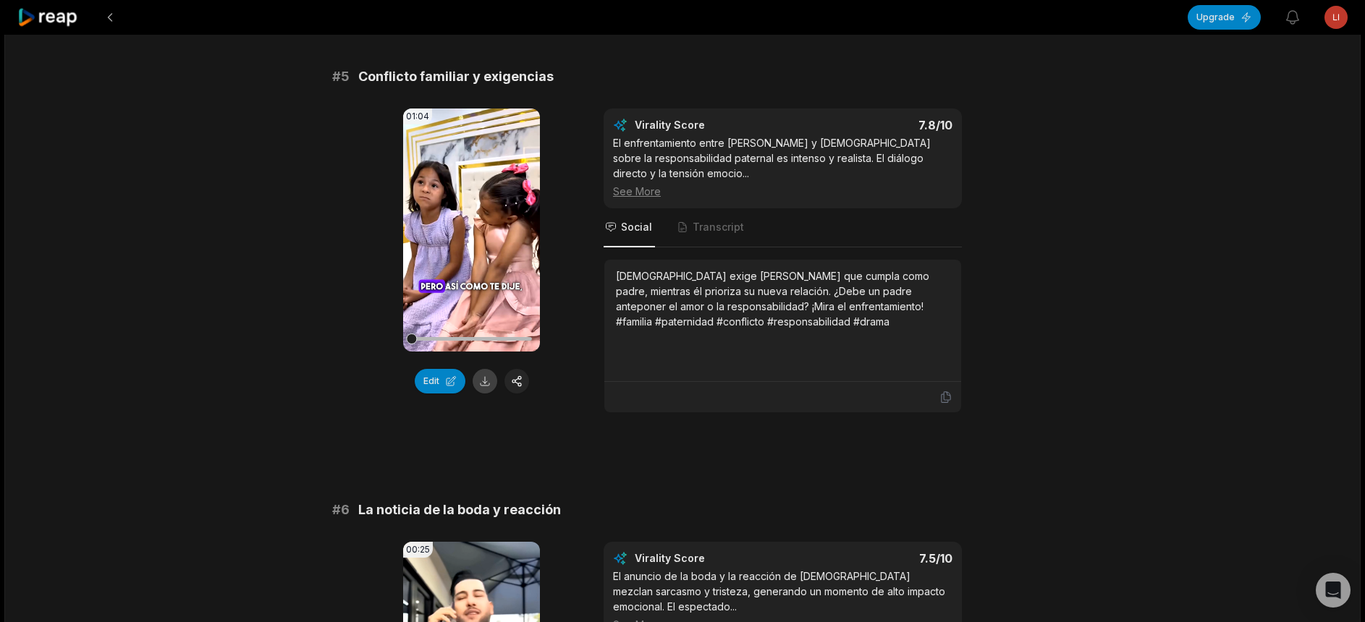
click at [488, 369] on button at bounding box center [484, 381] width 25 height 25
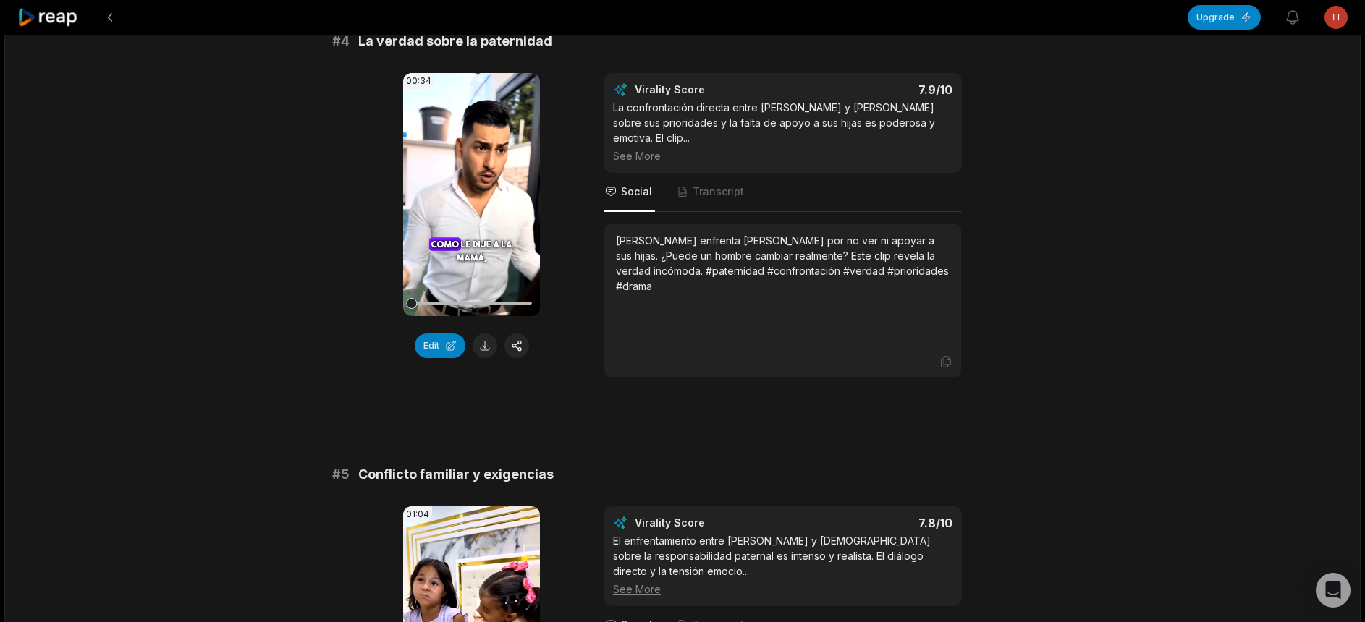
scroll to position [1396, 0]
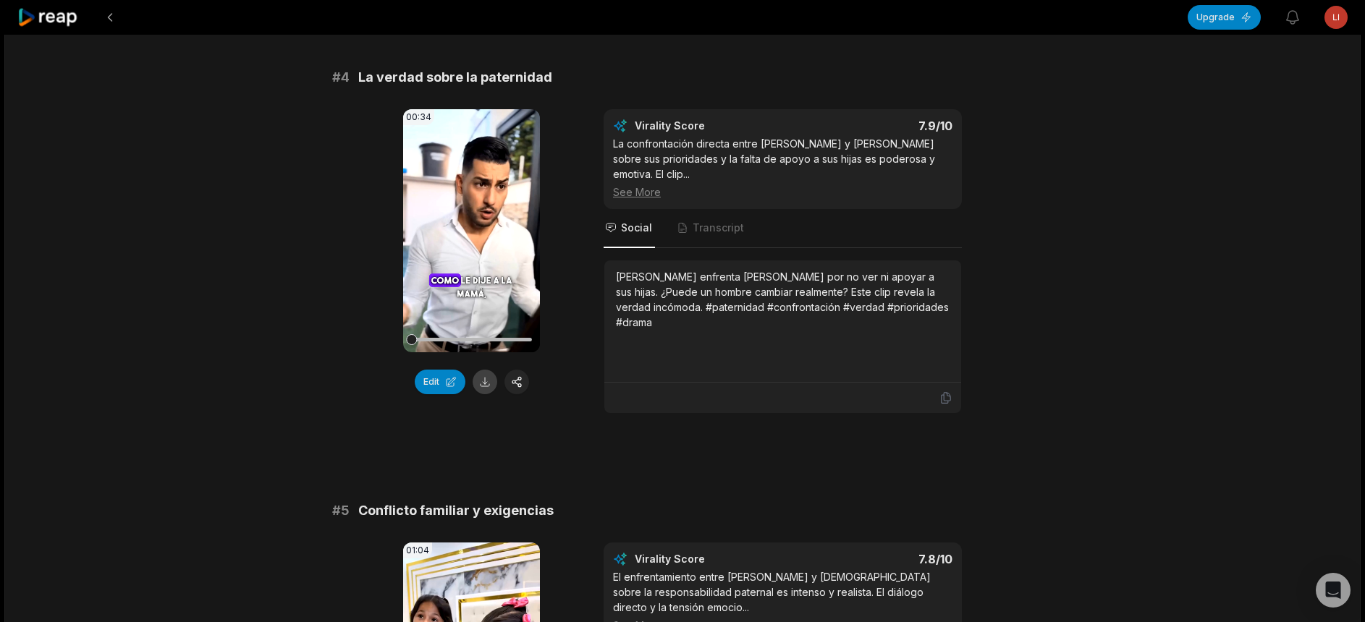
click at [489, 388] on button at bounding box center [484, 382] width 25 height 25
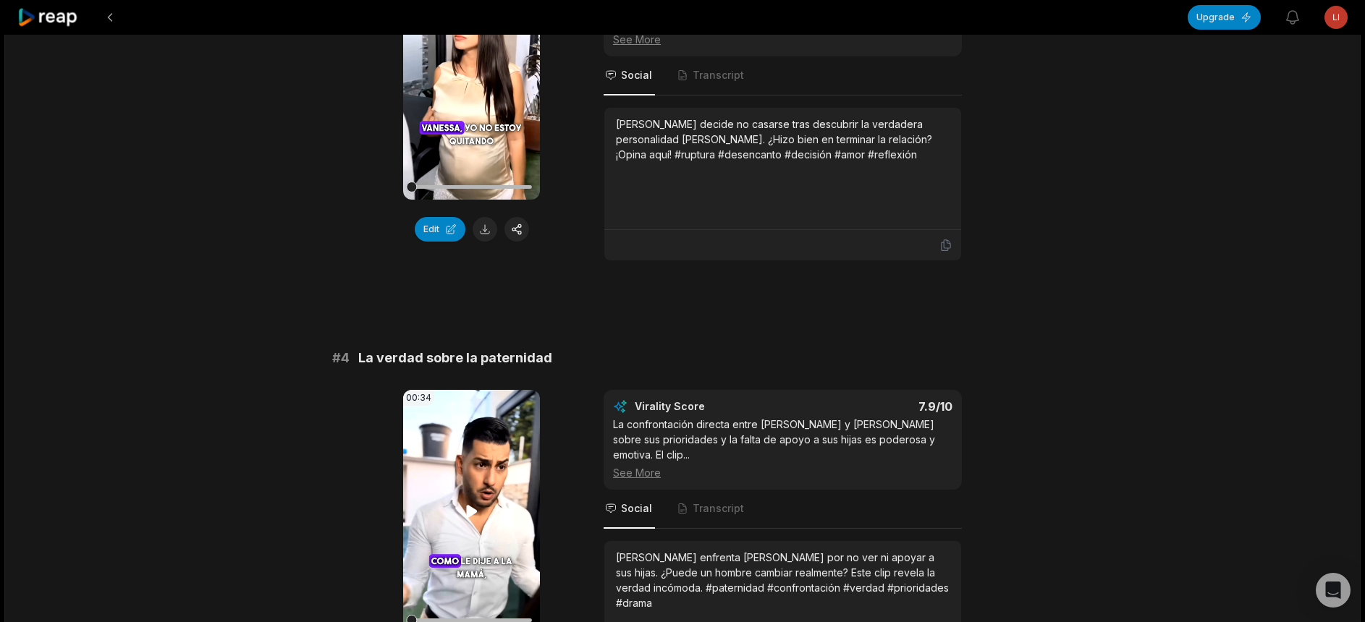
scroll to position [1107, 0]
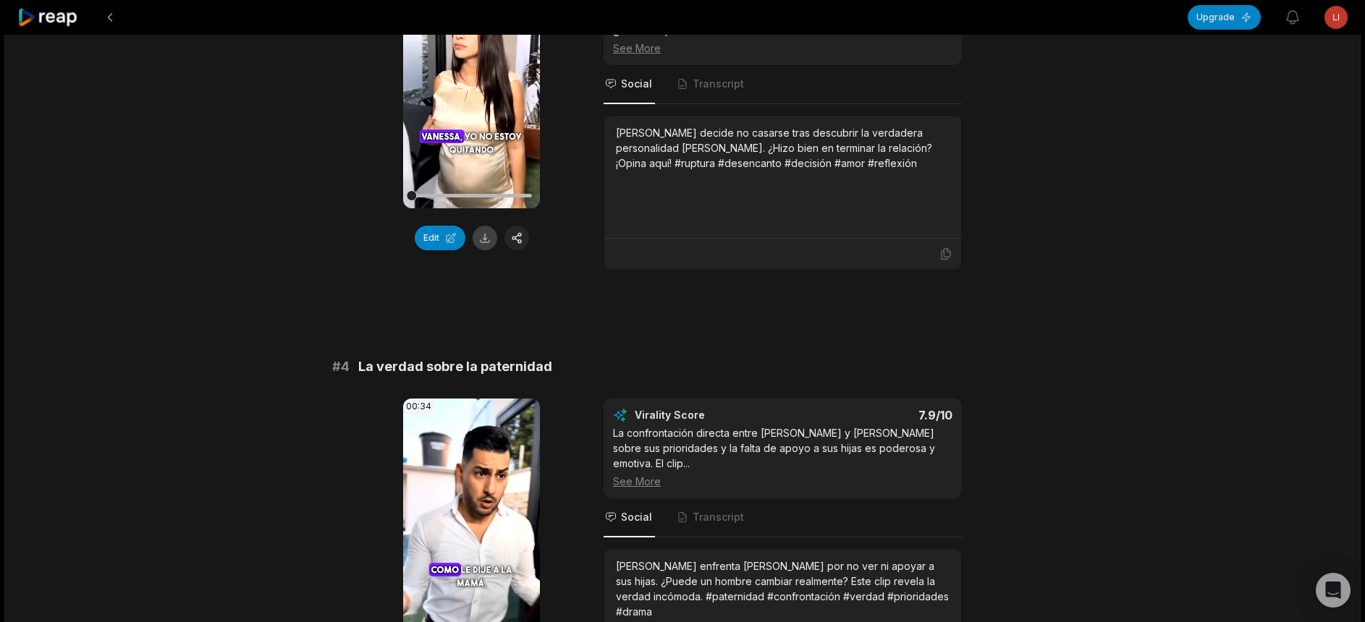
click at [485, 250] on button at bounding box center [484, 238] width 25 height 25
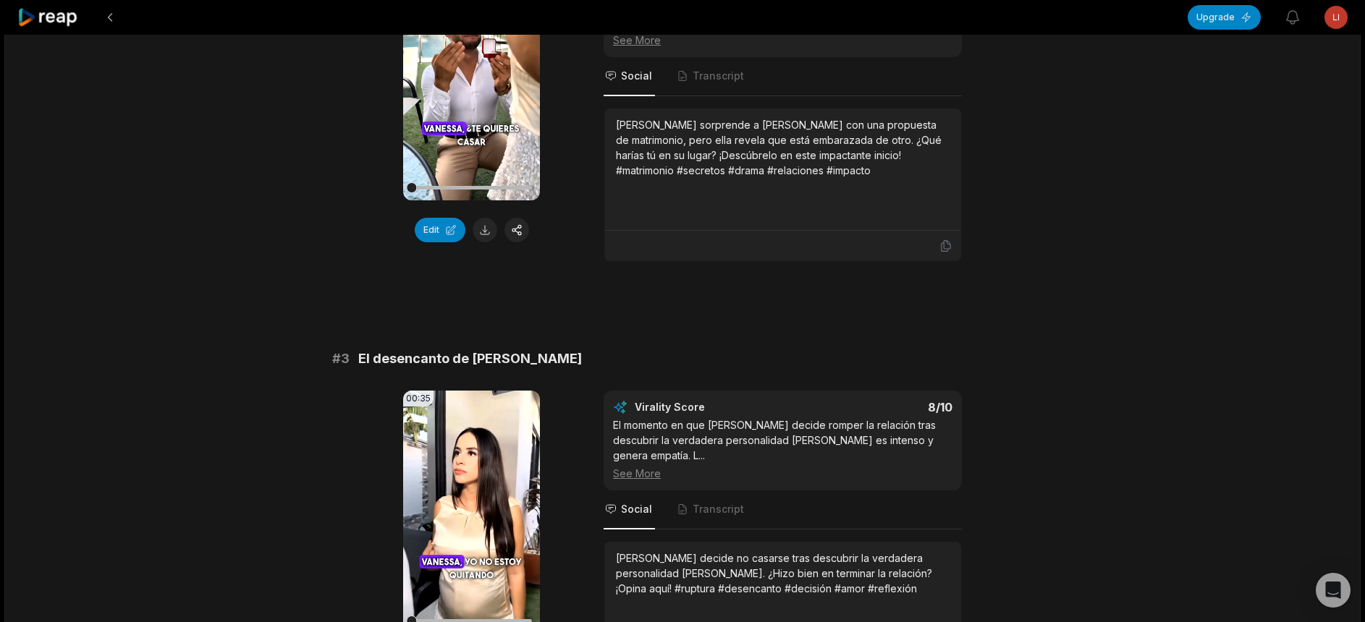
scroll to position [673, 0]
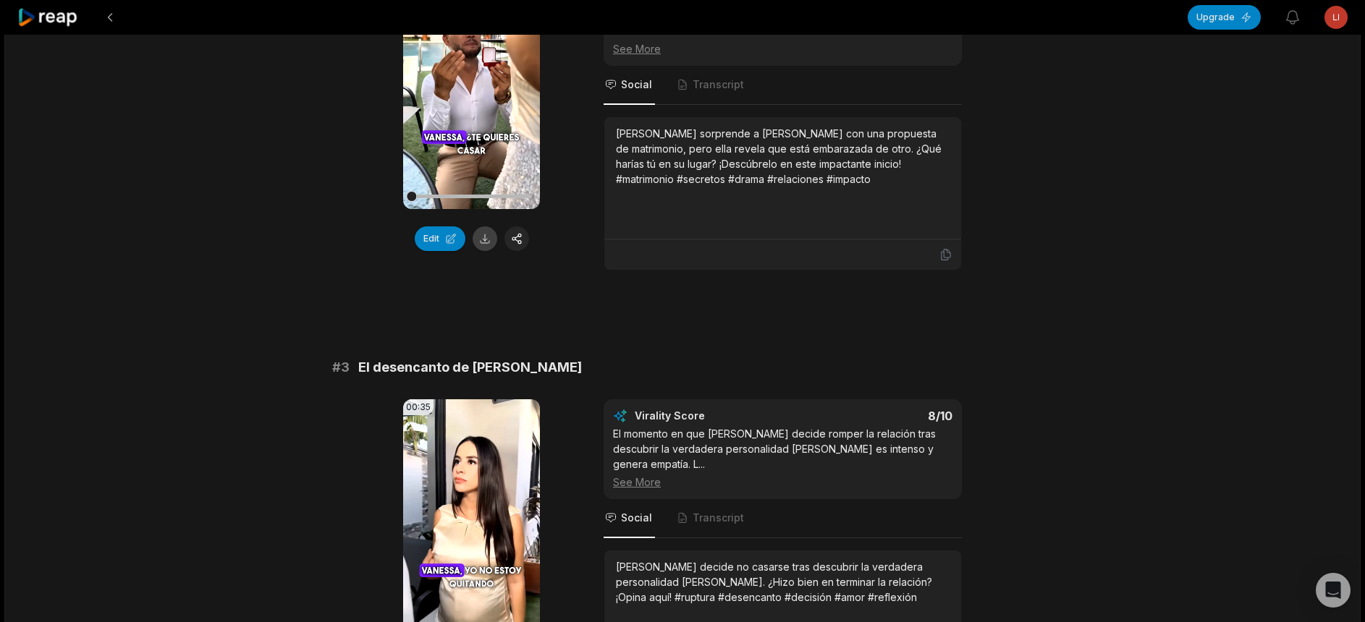
click at [488, 249] on button at bounding box center [484, 238] width 25 height 25
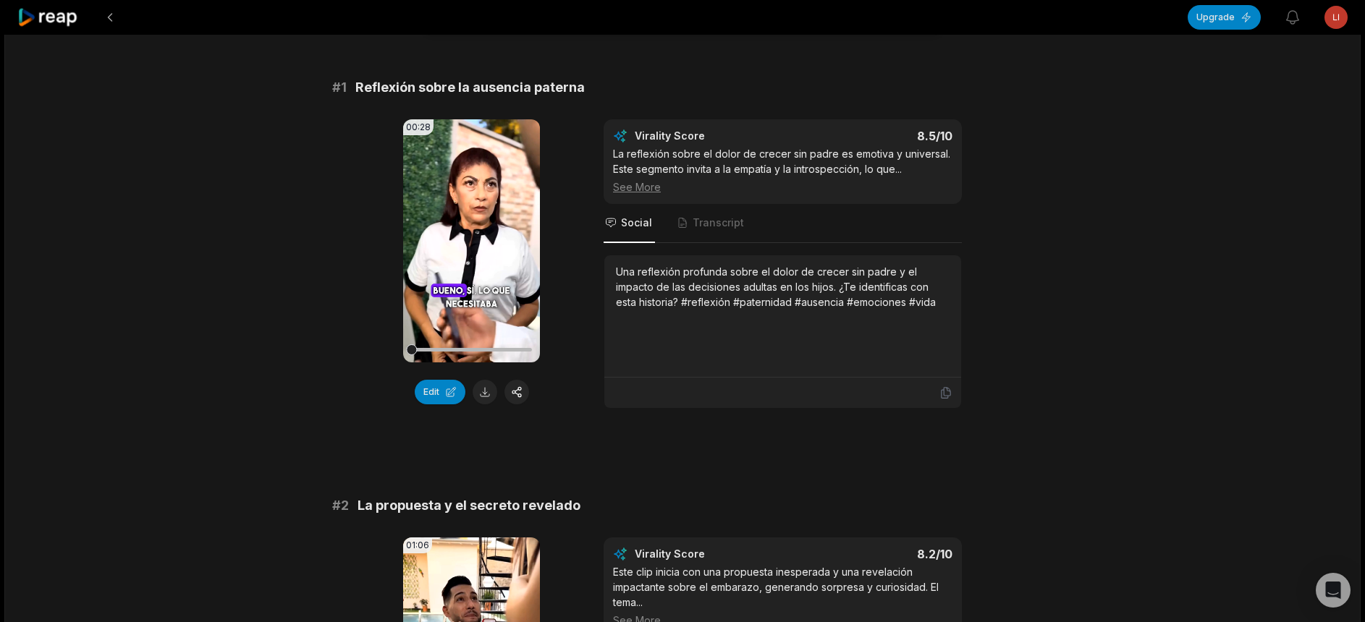
scroll to position [94, 0]
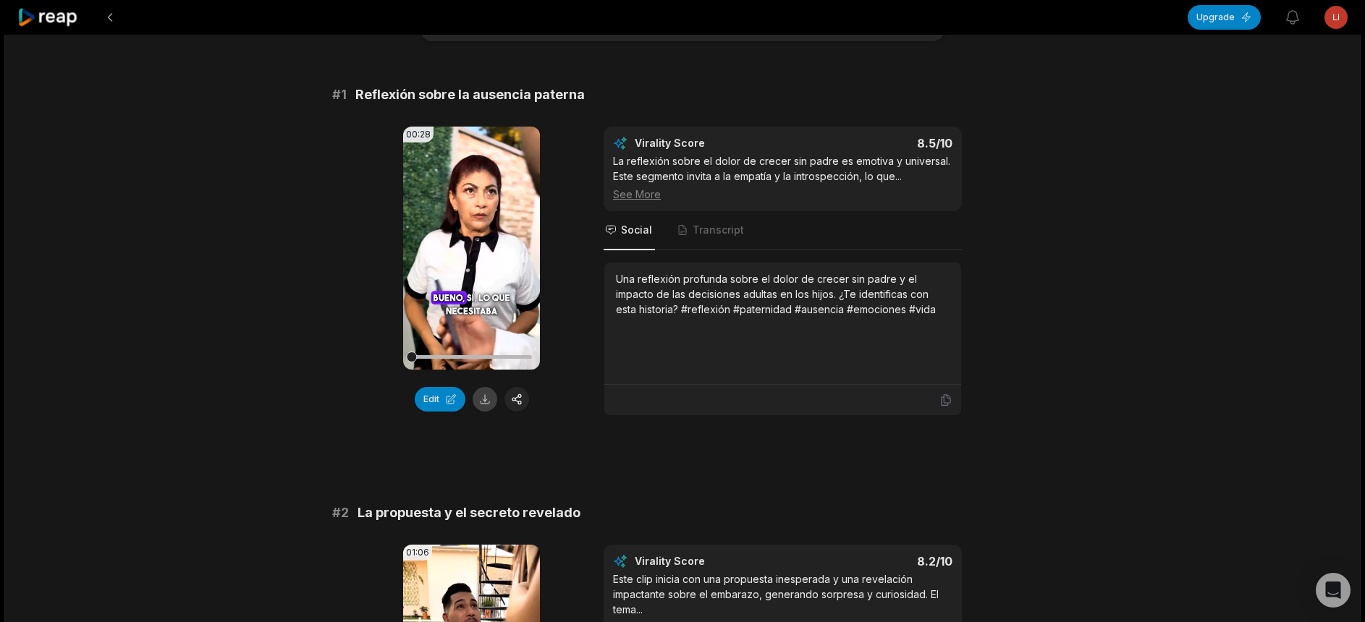
click at [491, 408] on button at bounding box center [484, 399] width 25 height 25
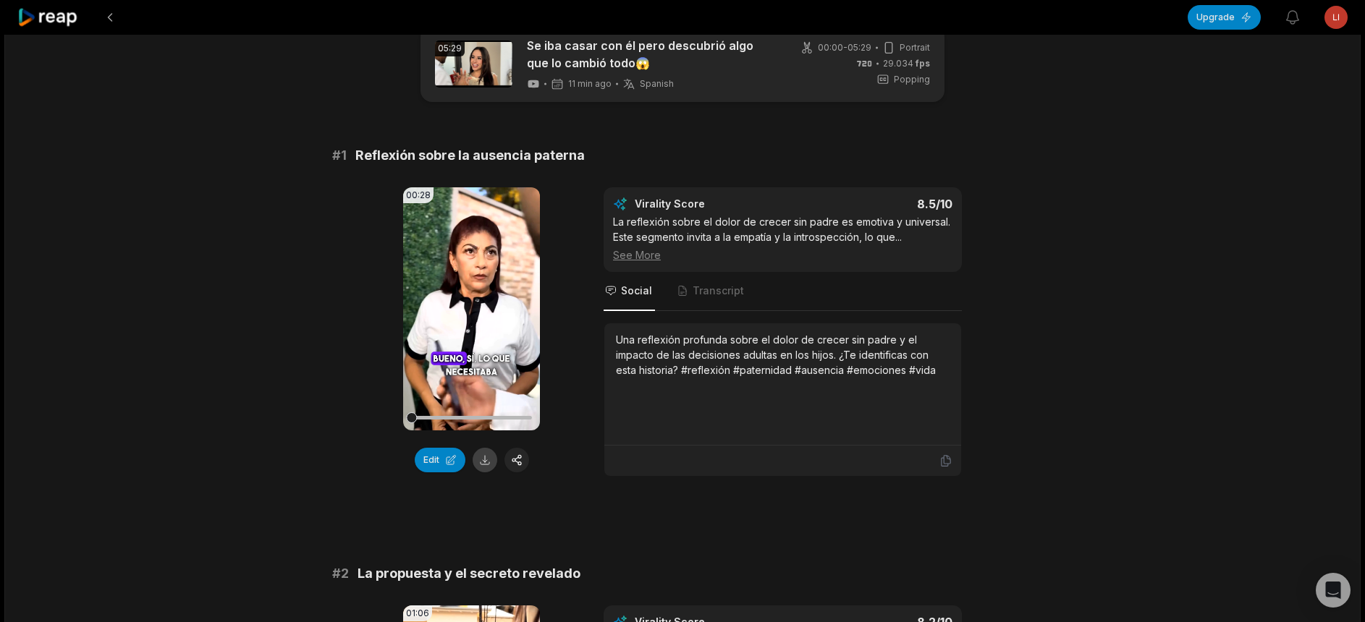
scroll to position [0, 0]
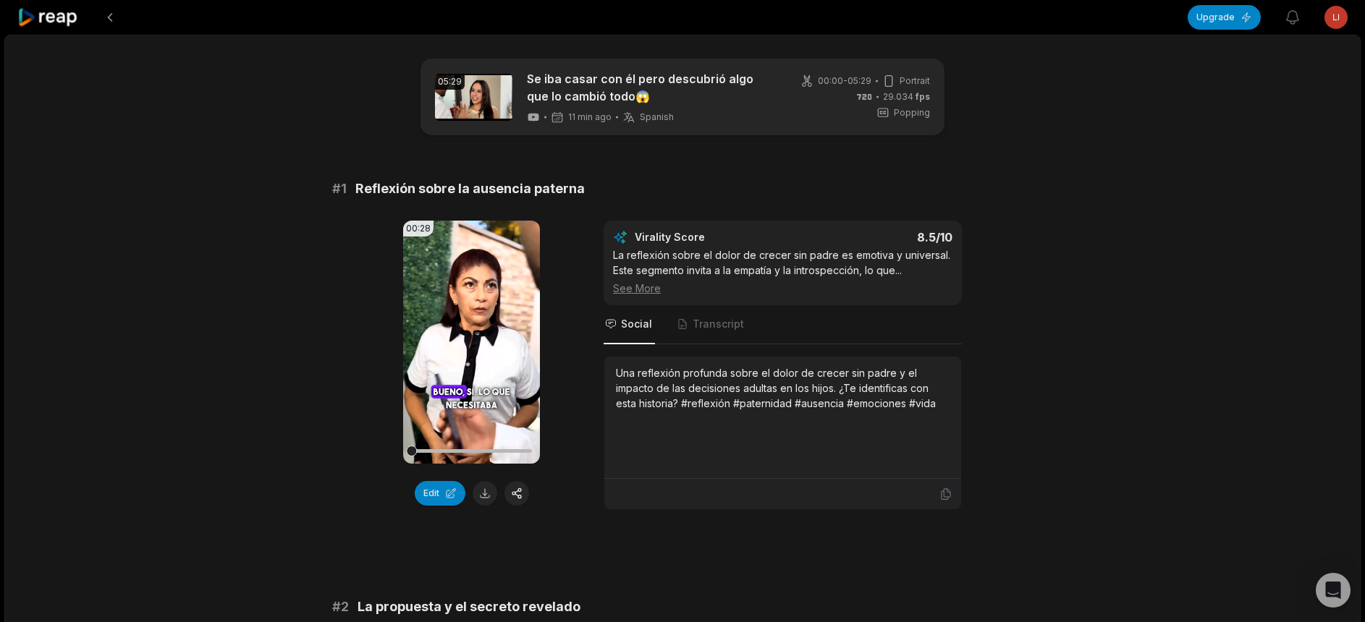
click at [61, 23] on icon at bounding box center [47, 18] width 61 height 20
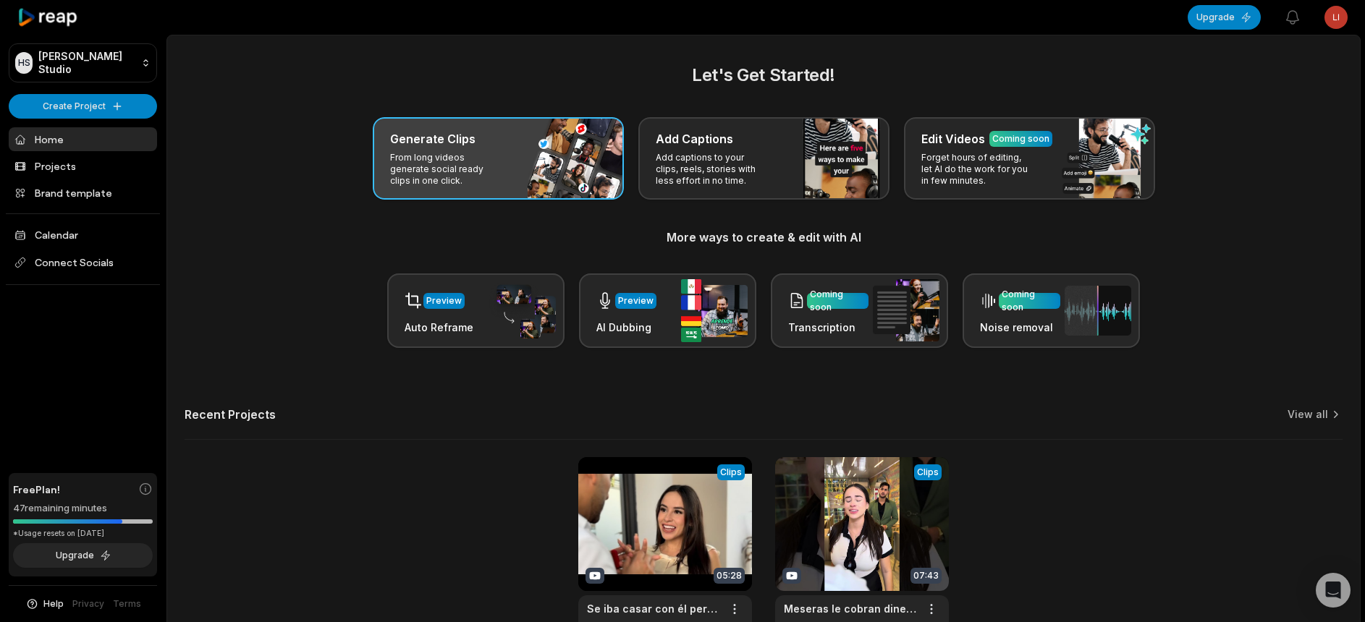
click at [554, 185] on div "Generate Clips From long videos generate social ready clips in one click." at bounding box center [498, 158] width 251 height 82
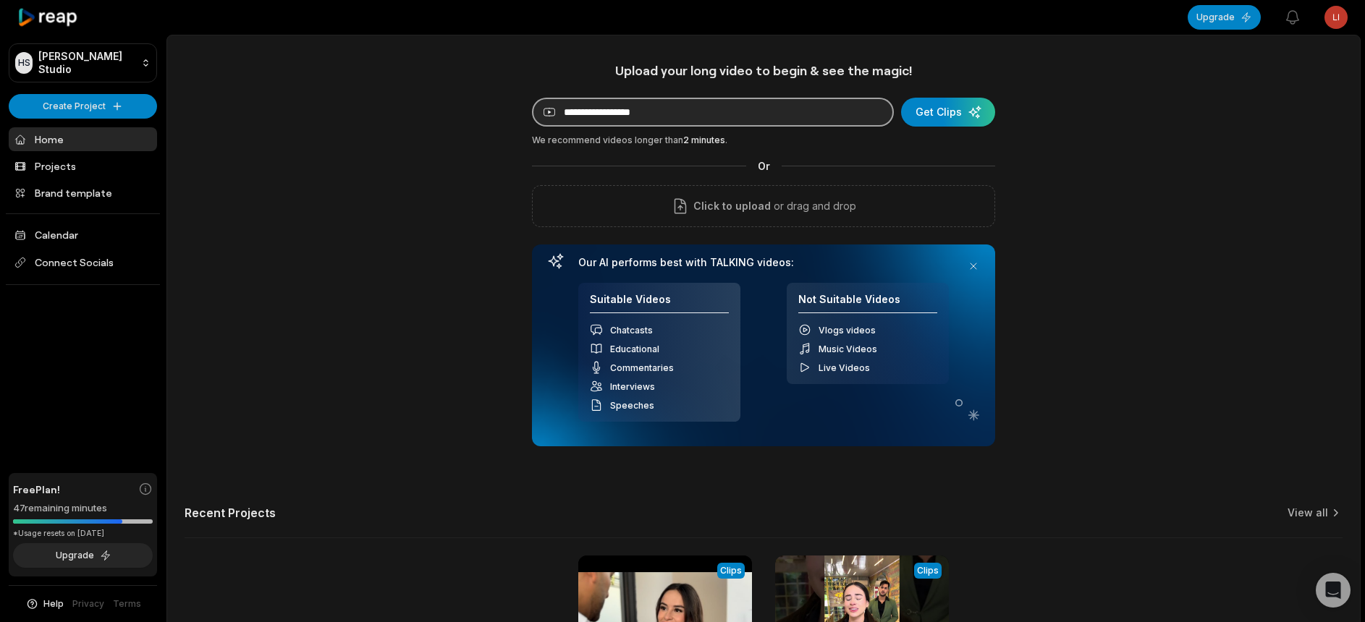
click at [823, 100] on input at bounding box center [713, 112] width 362 height 29
click at [768, 114] on input at bounding box center [713, 112] width 362 height 29
paste input "**********"
type input "**********"
click at [956, 119] on div "submit" at bounding box center [948, 112] width 94 height 29
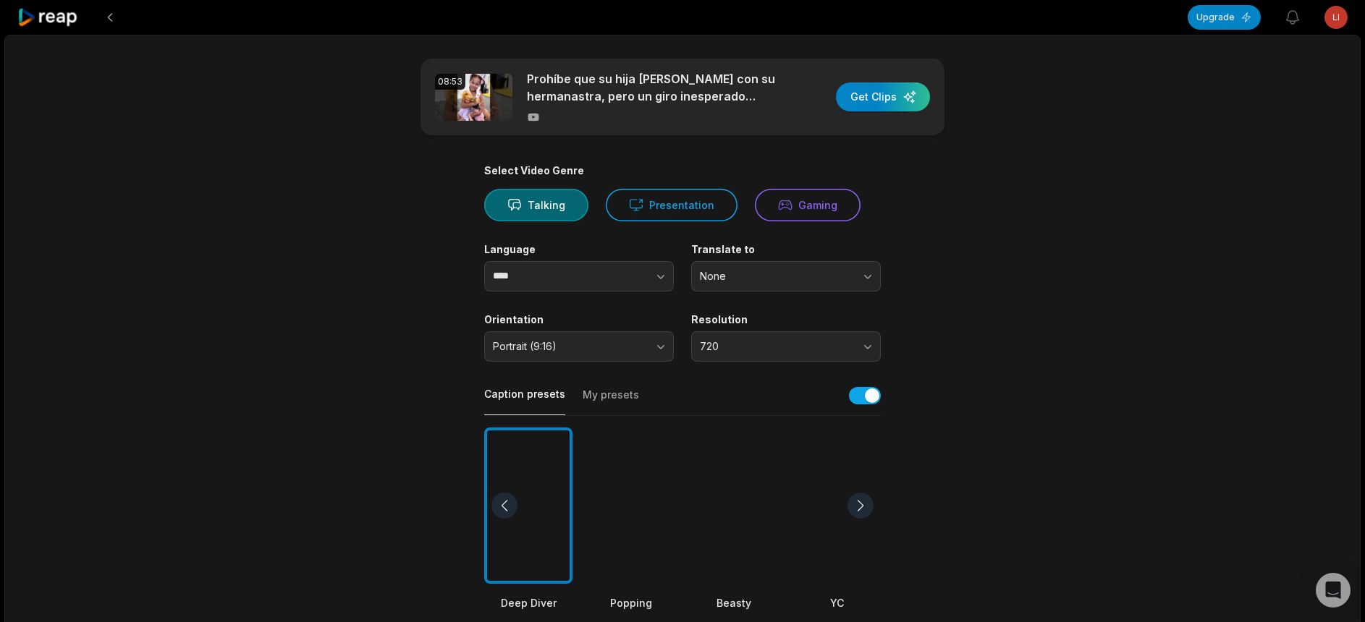
click at [609, 530] on div at bounding box center [631, 506] width 88 height 157
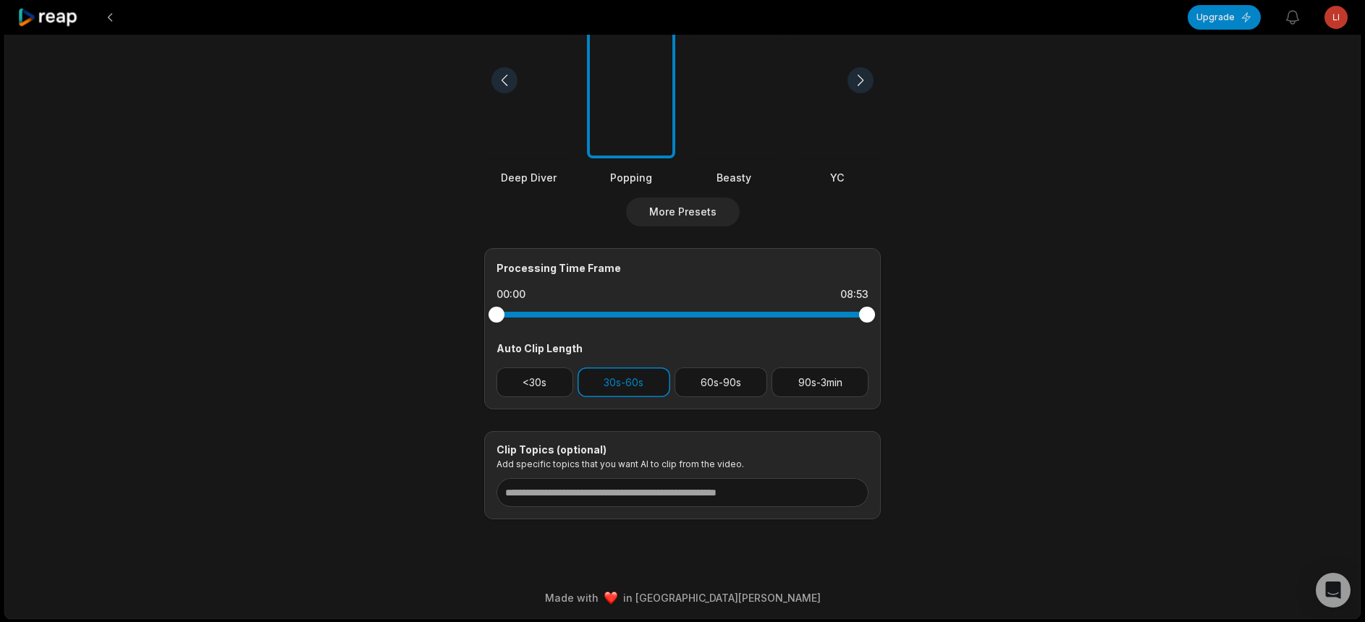
scroll to position [433, 0]
click at [813, 382] on button "90s-3min" at bounding box center [819, 381] width 97 height 30
click at [650, 379] on button "30s-60s" at bounding box center [623, 381] width 93 height 30
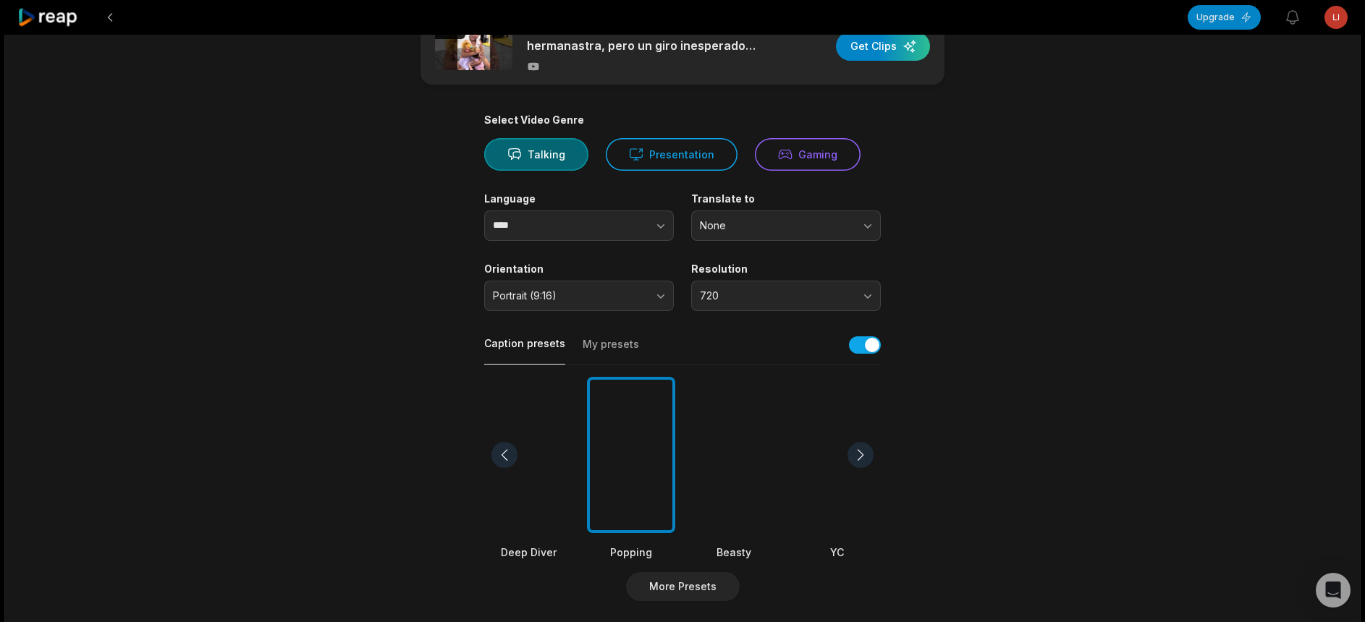
scroll to position [0, 0]
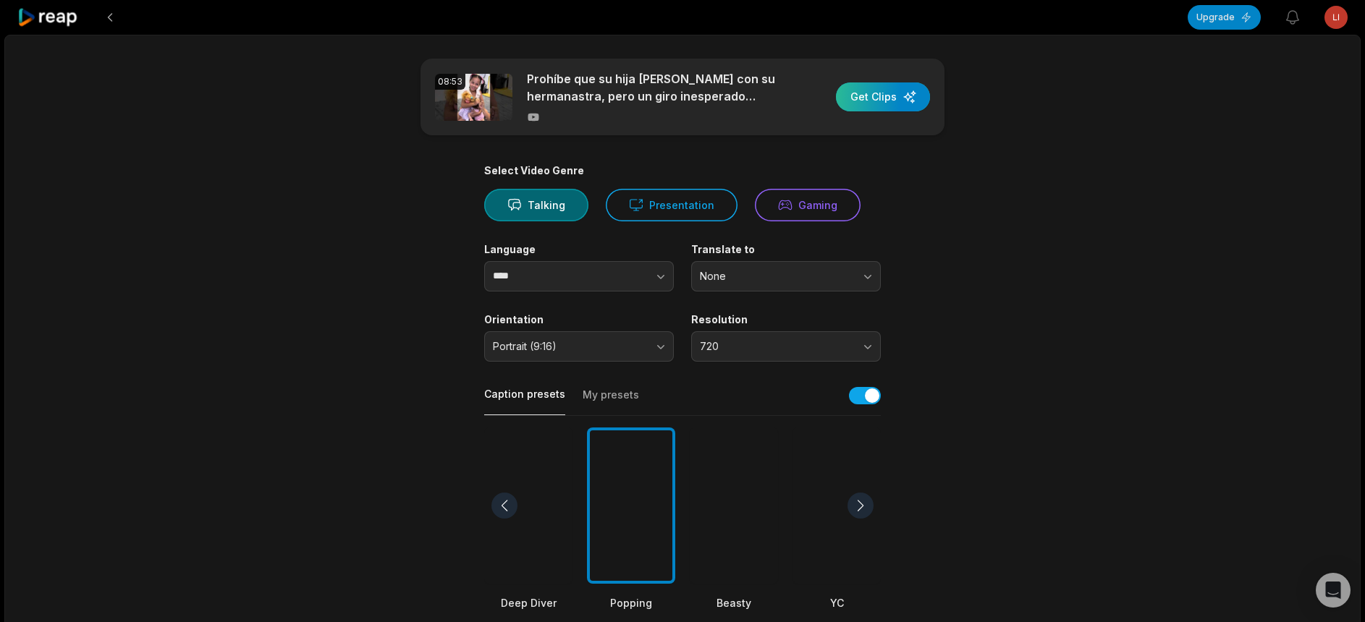
click at [910, 94] on div "button" at bounding box center [883, 96] width 94 height 29
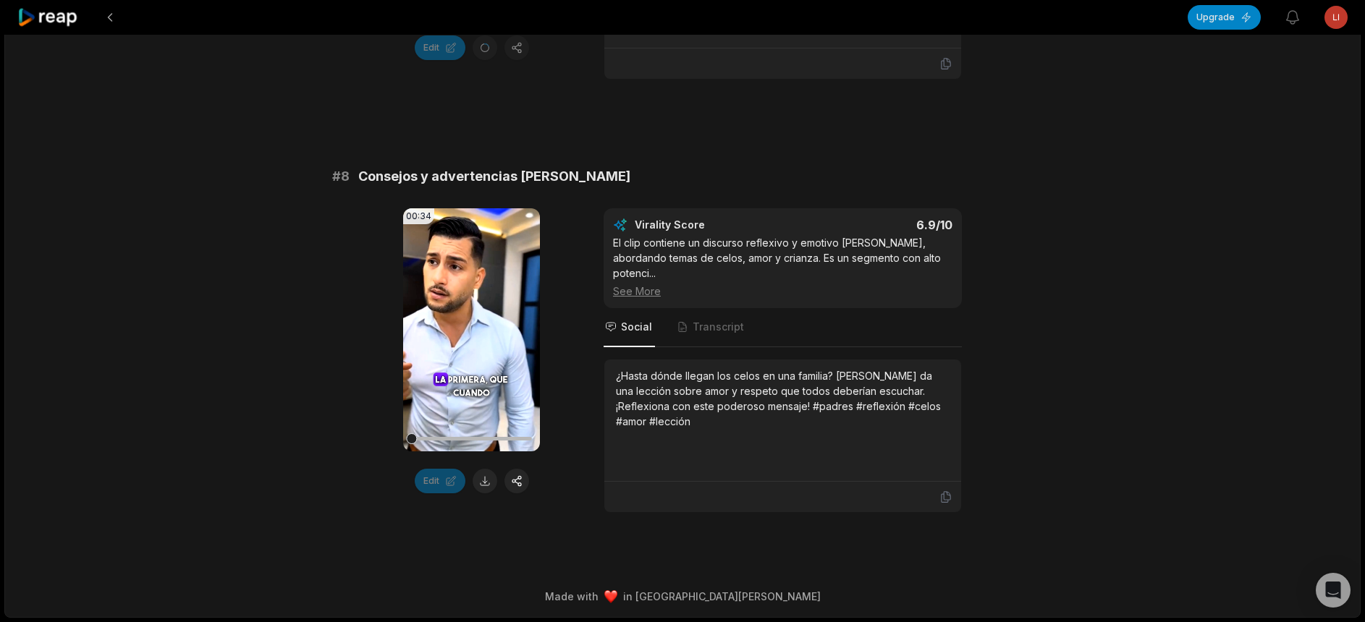
scroll to position [2985, 0]
click at [480, 493] on button at bounding box center [484, 481] width 25 height 25
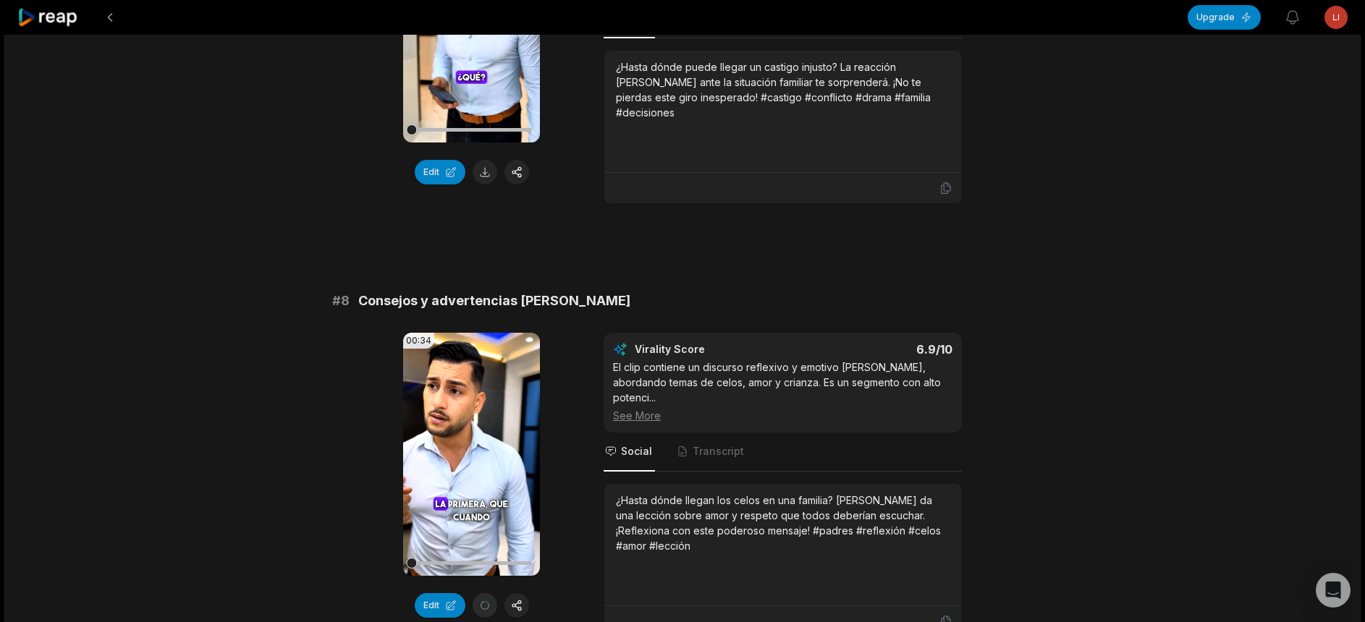
scroll to position [2696, 0]
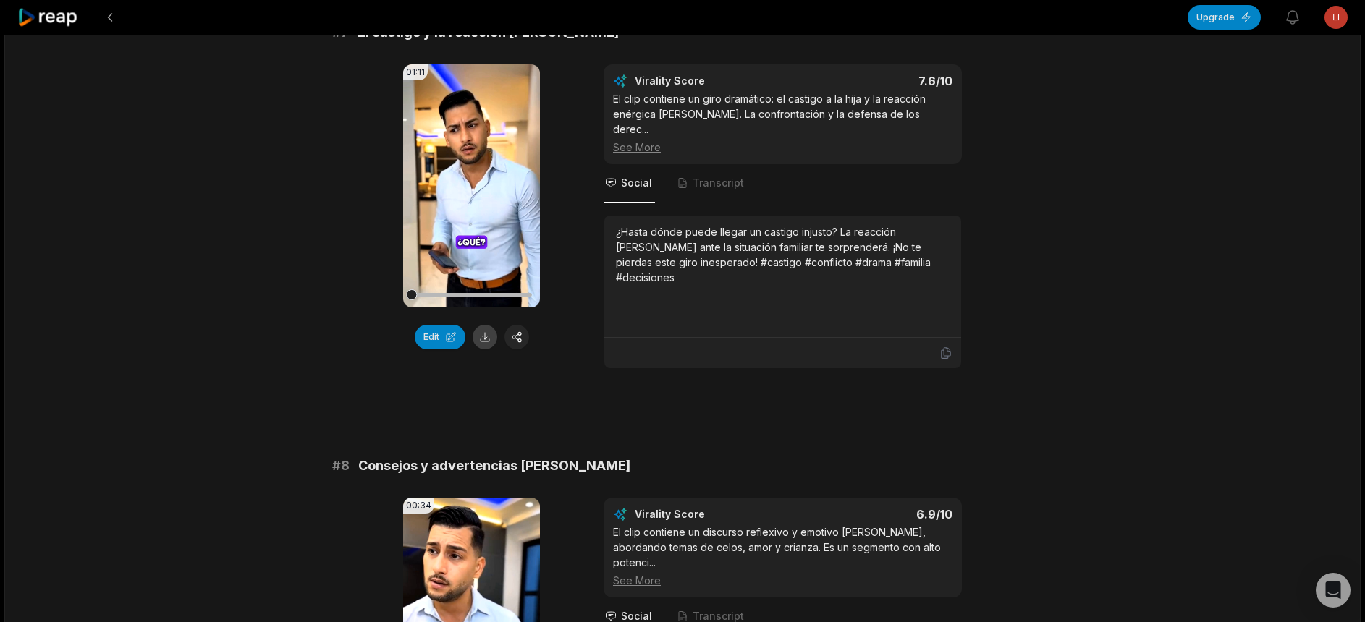
click at [483, 349] on button at bounding box center [484, 337] width 25 height 25
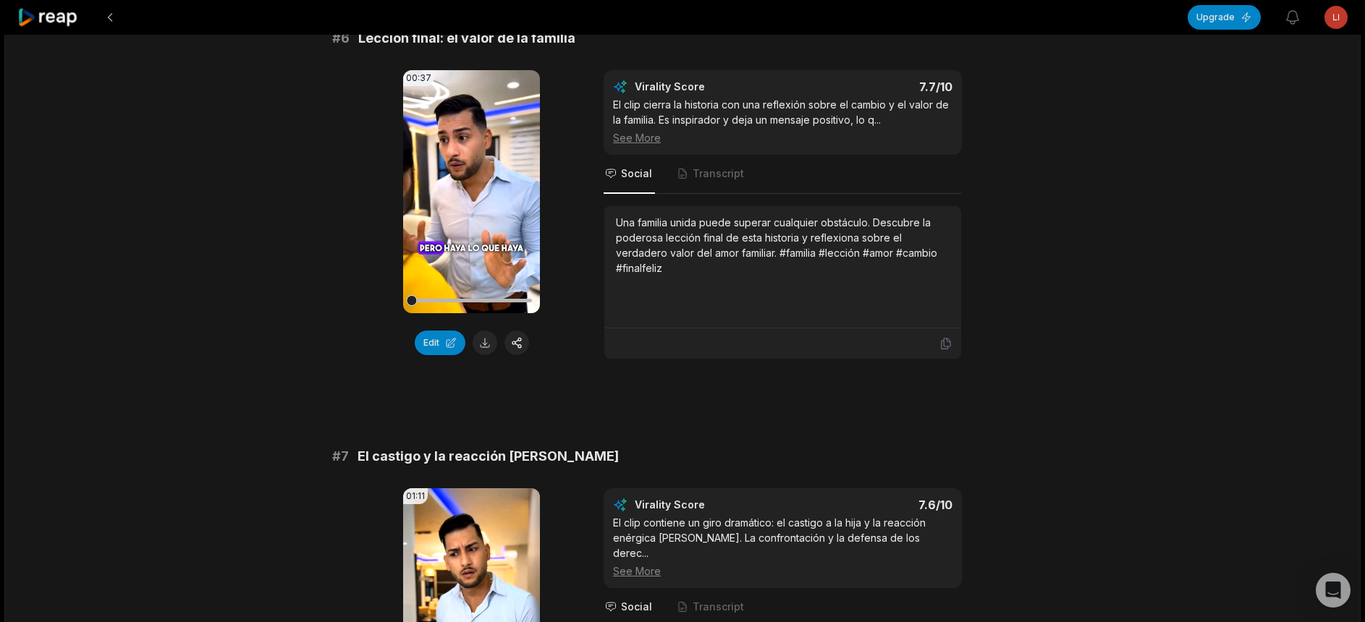
scroll to position [2262, 0]
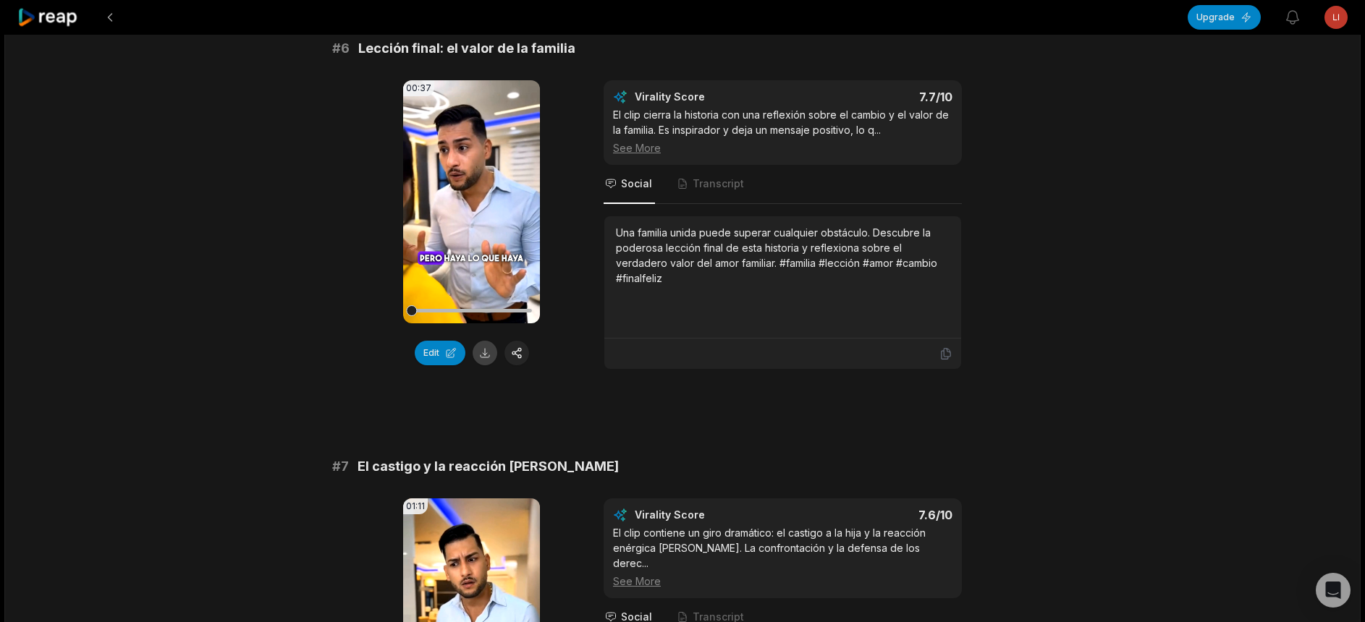
click at [491, 365] on button at bounding box center [484, 353] width 25 height 25
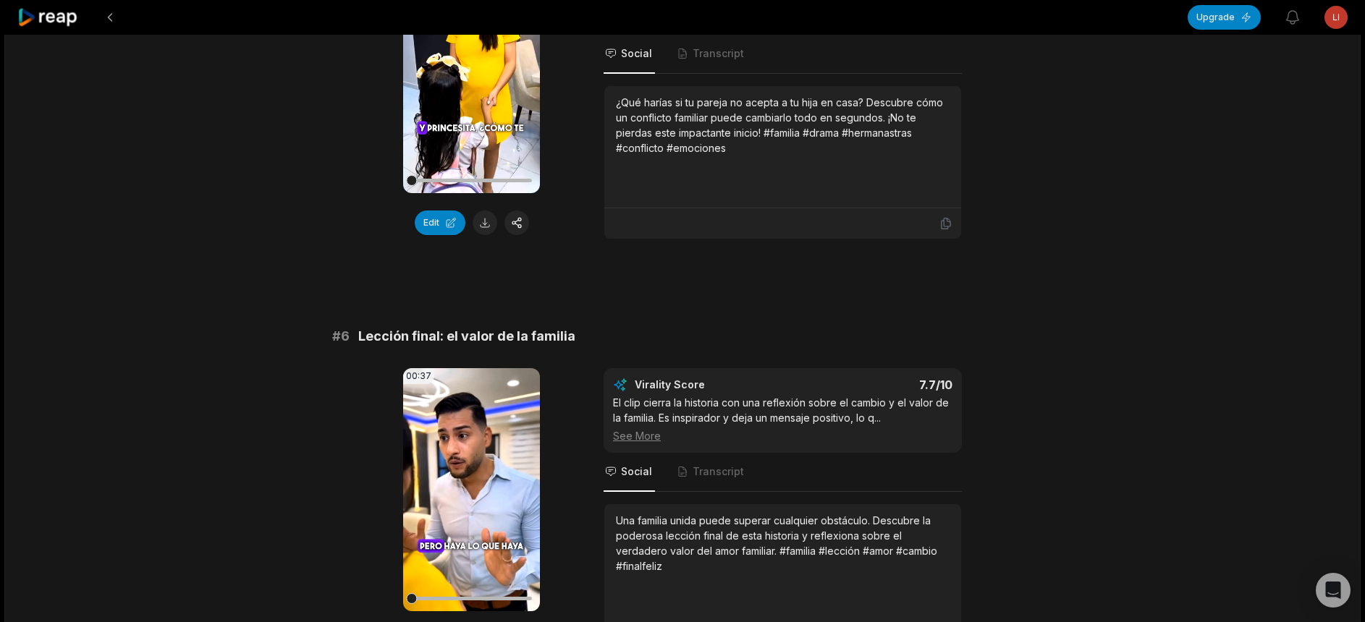
scroll to position [1972, 0]
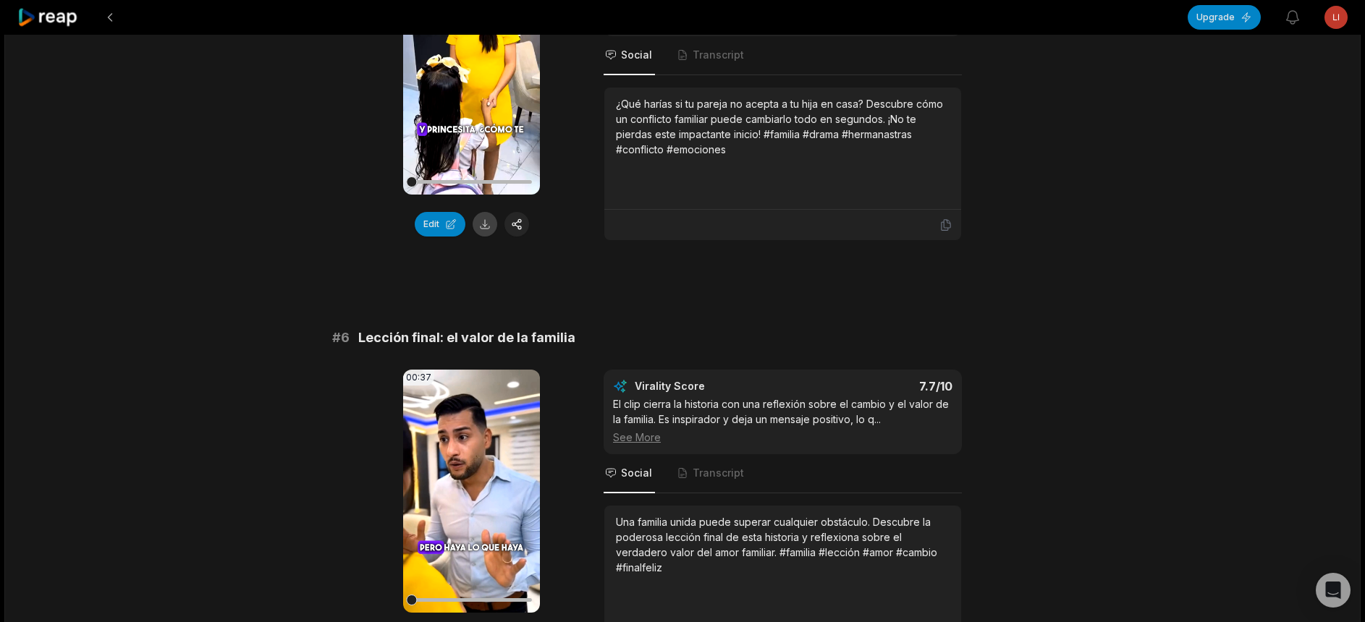
click at [489, 237] on button at bounding box center [484, 224] width 25 height 25
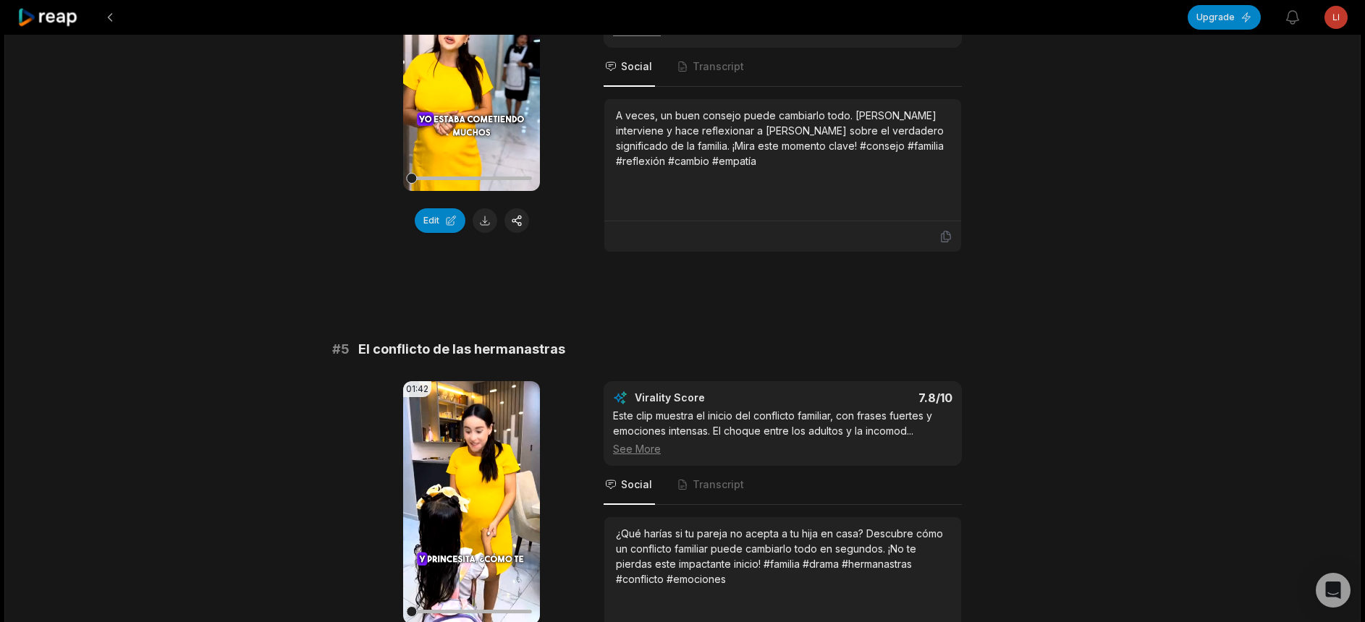
scroll to position [1538, 0]
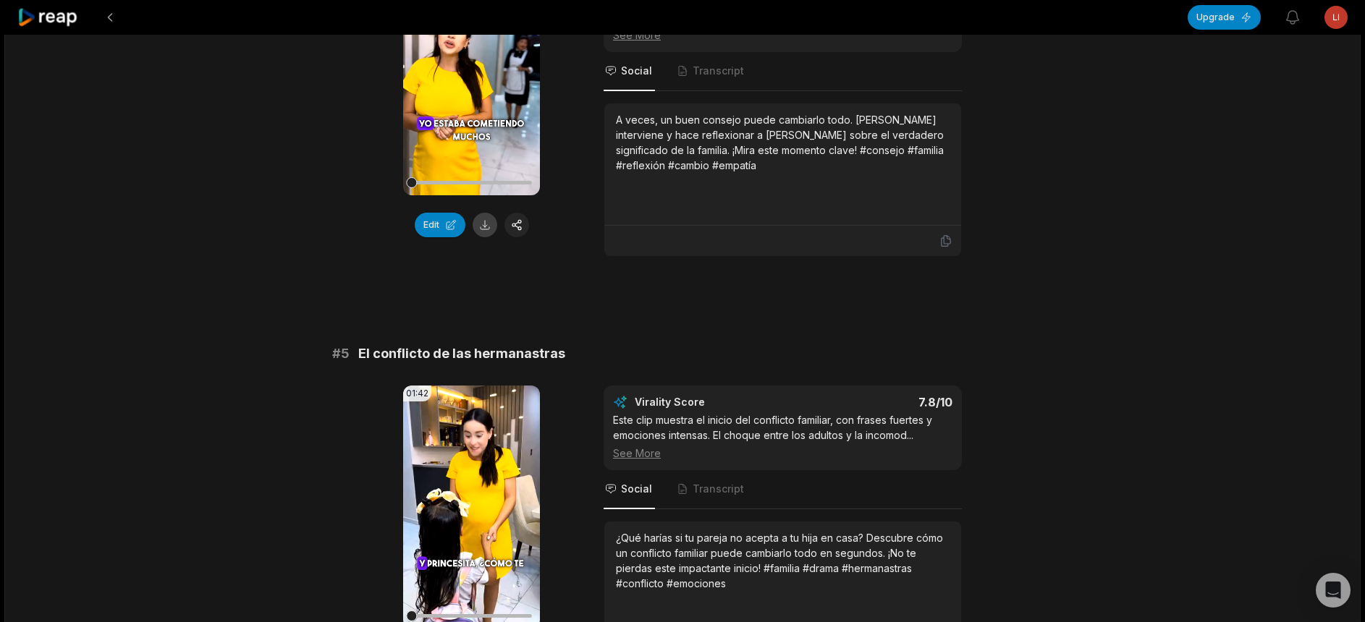
click at [485, 237] on button at bounding box center [484, 225] width 25 height 25
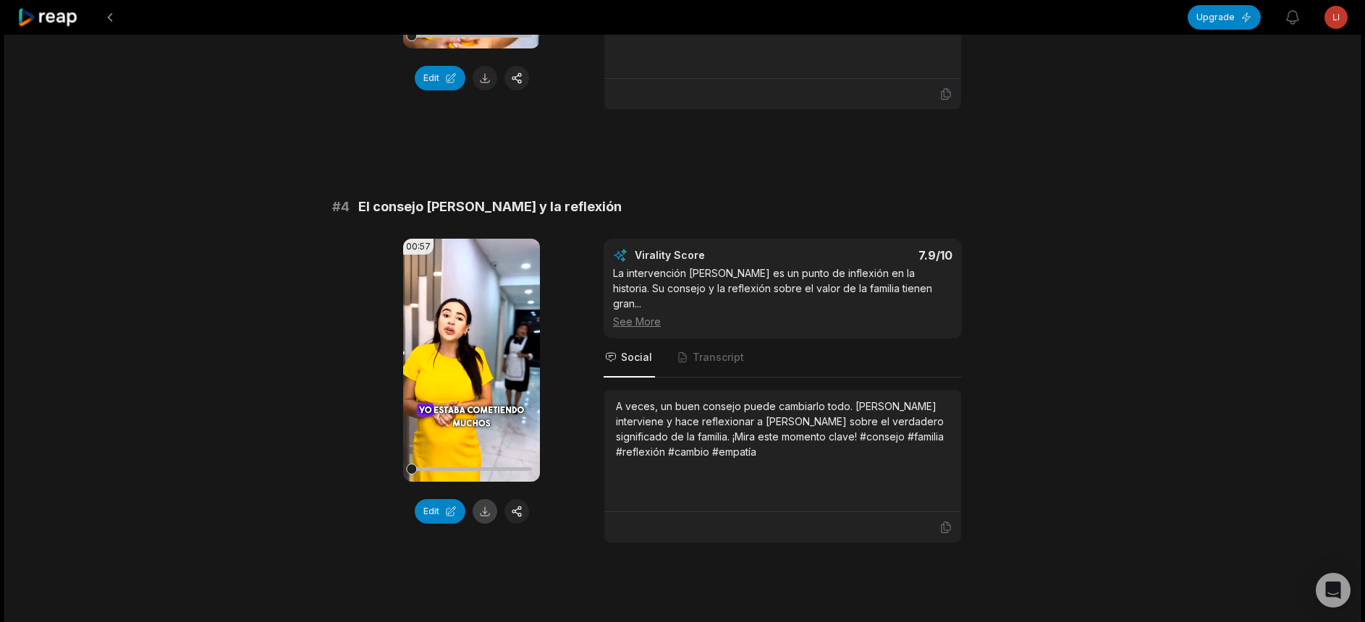
scroll to position [1249, 0]
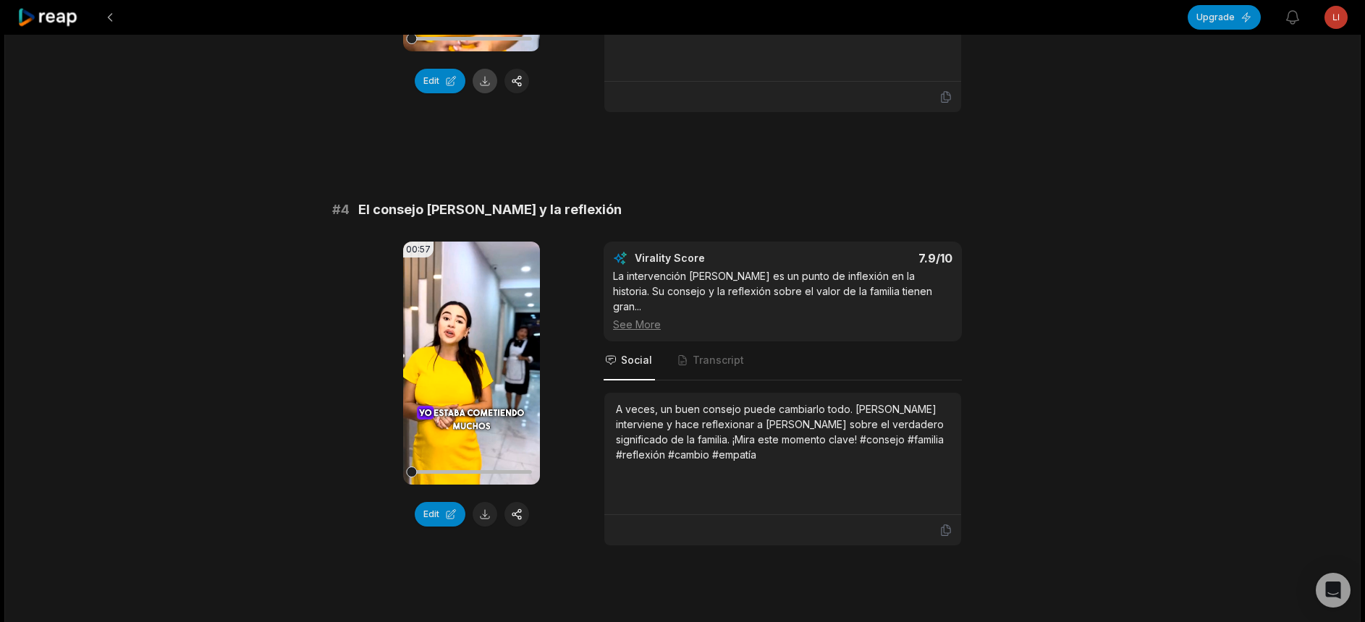
click at [479, 93] on button at bounding box center [484, 81] width 25 height 25
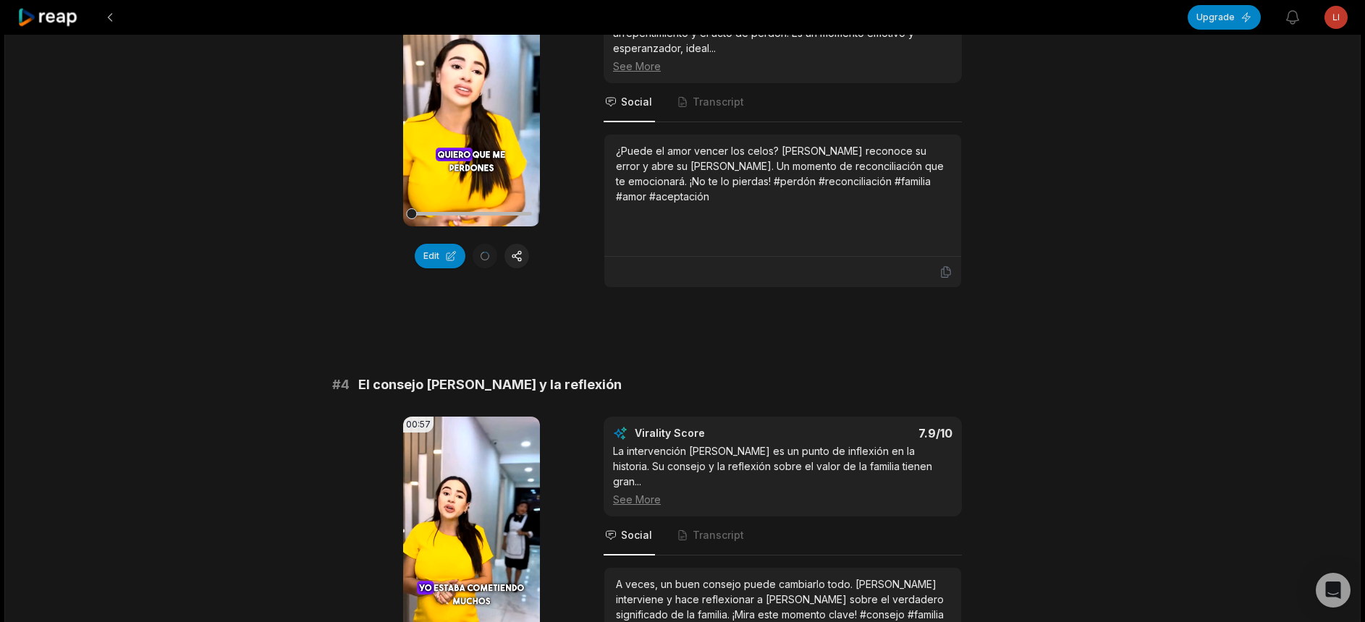
scroll to position [815, 0]
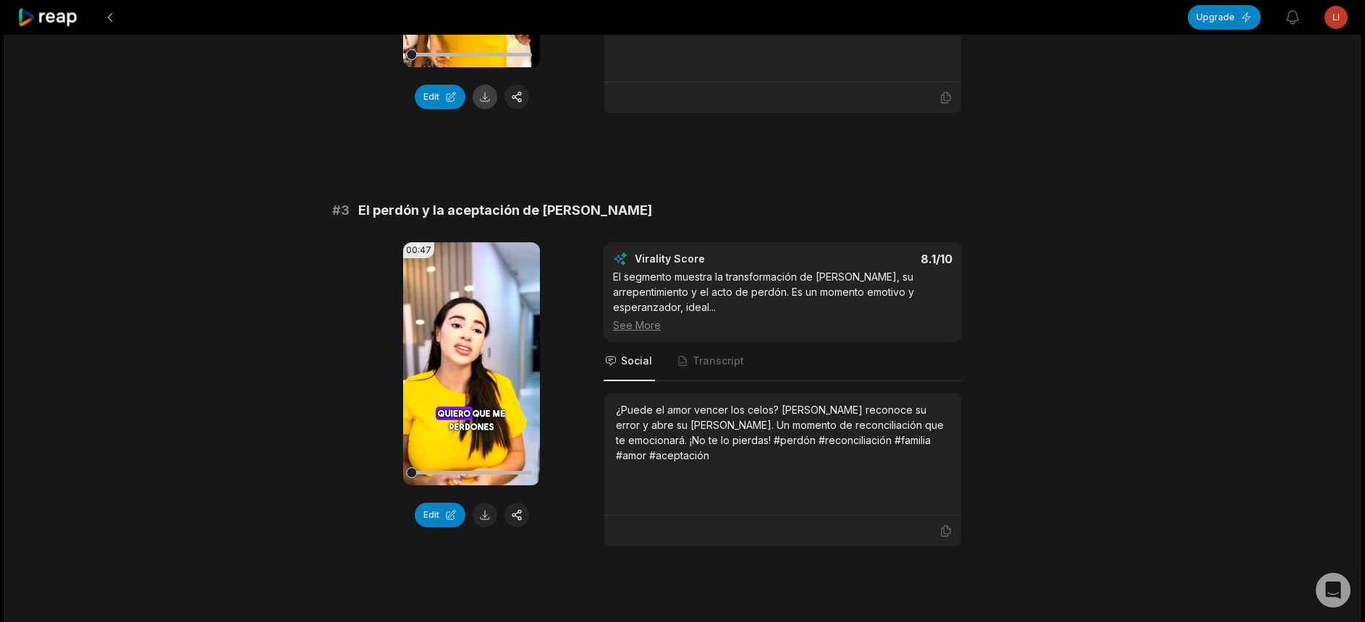
click at [483, 109] on button at bounding box center [484, 97] width 25 height 25
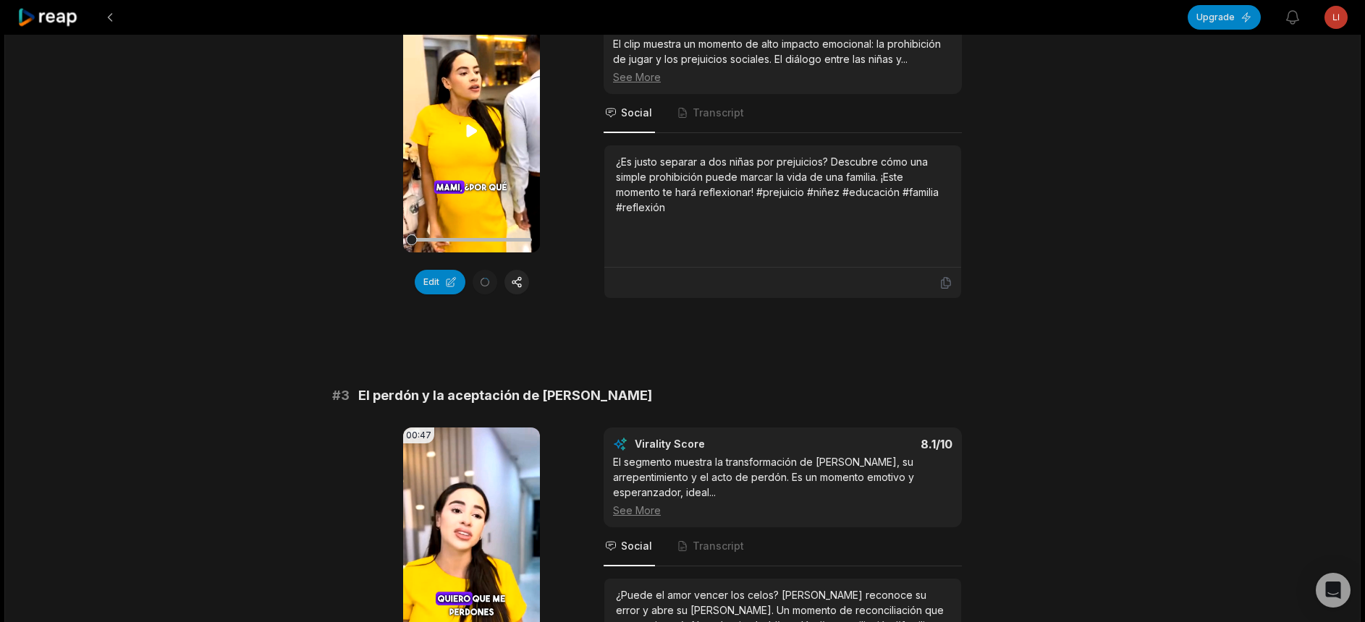
scroll to position [91, 0]
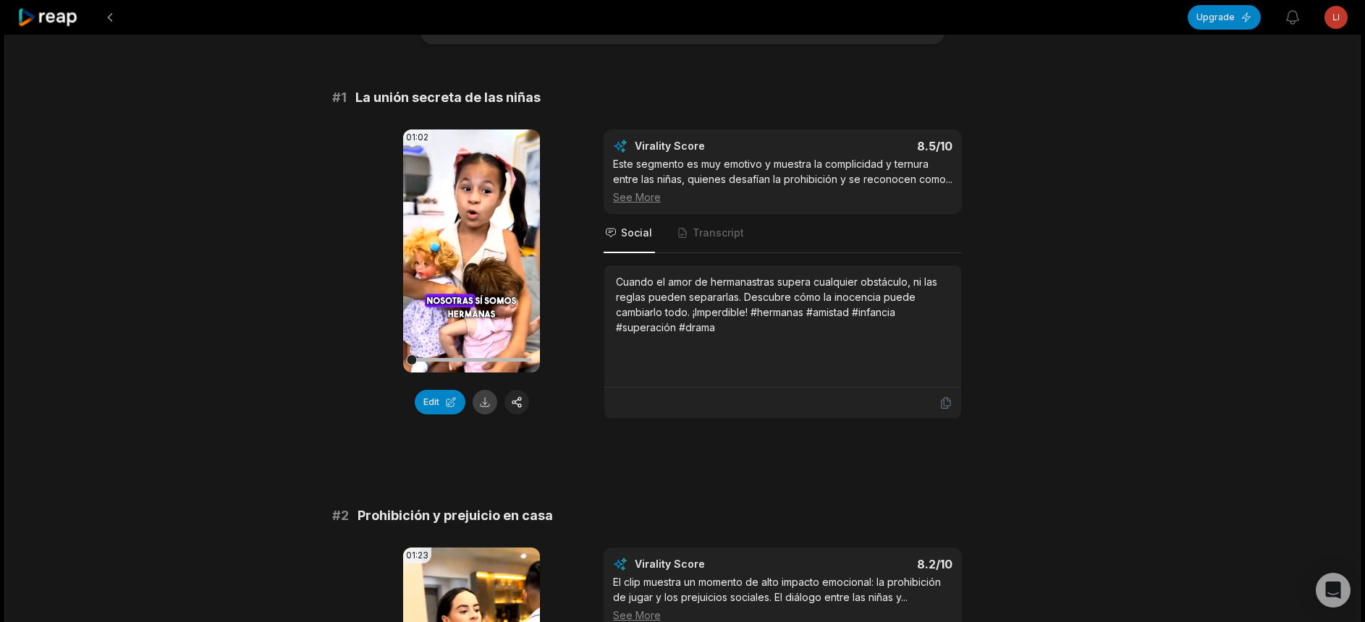
click at [492, 405] on button at bounding box center [484, 402] width 25 height 25
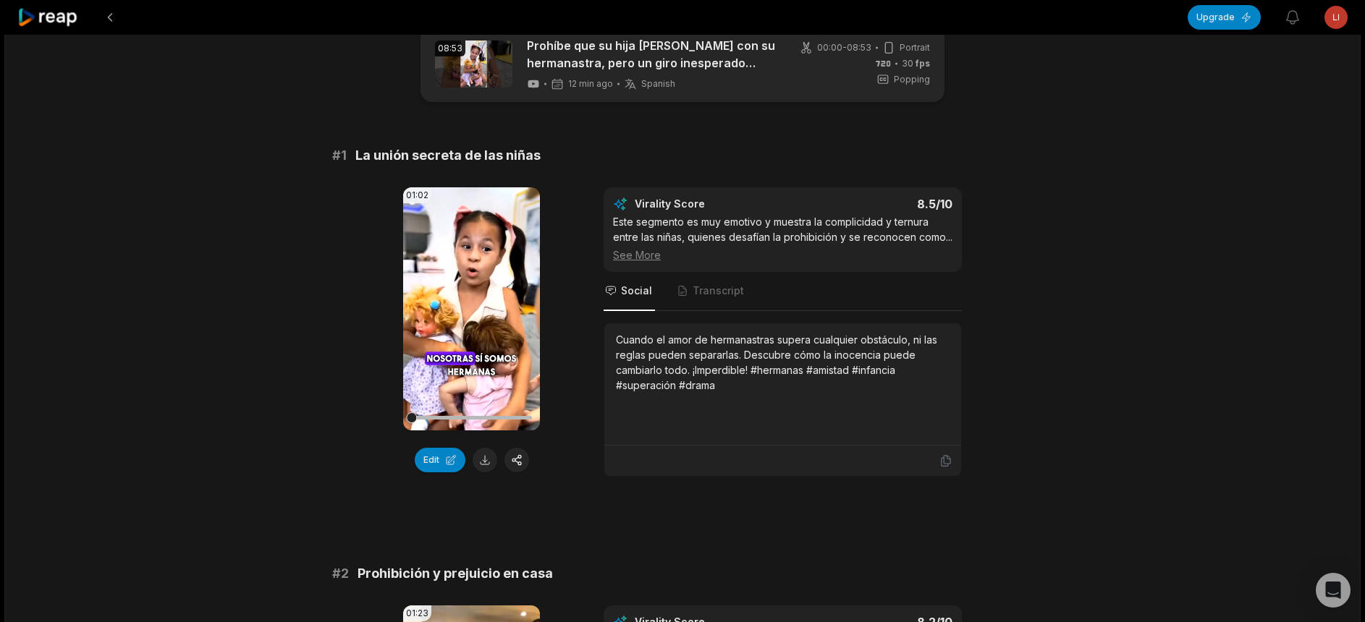
scroll to position [0, 0]
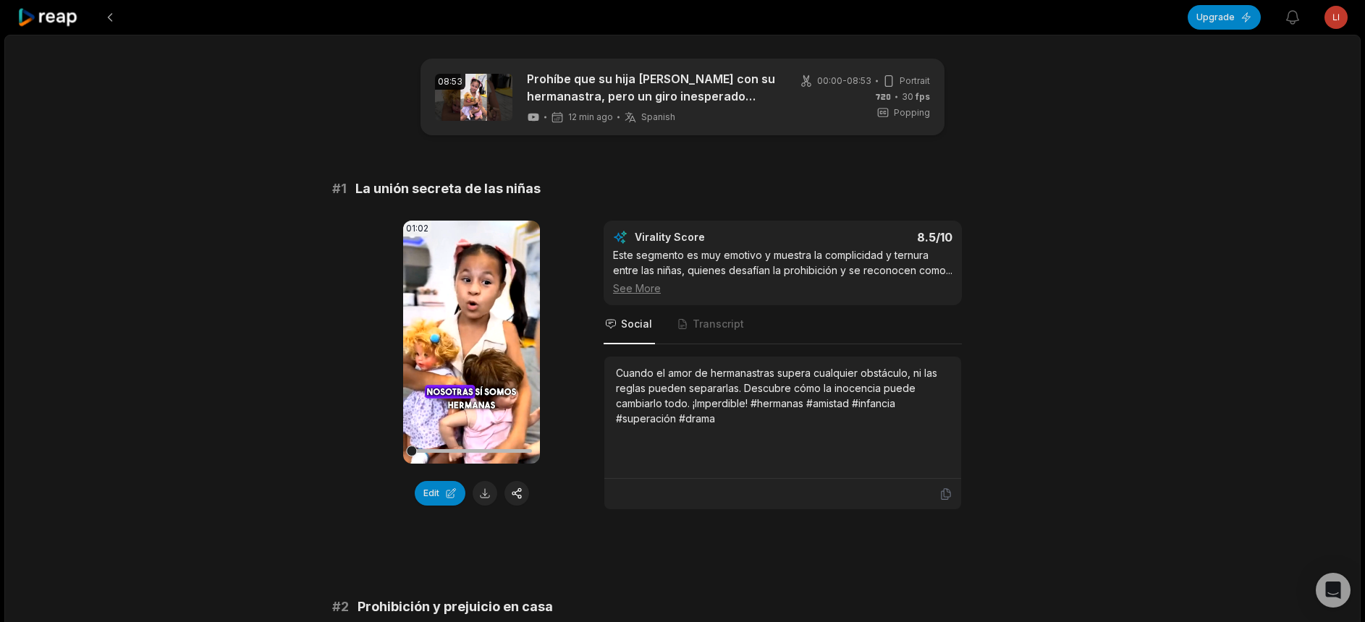
click at [65, 19] on icon at bounding box center [47, 18] width 61 height 20
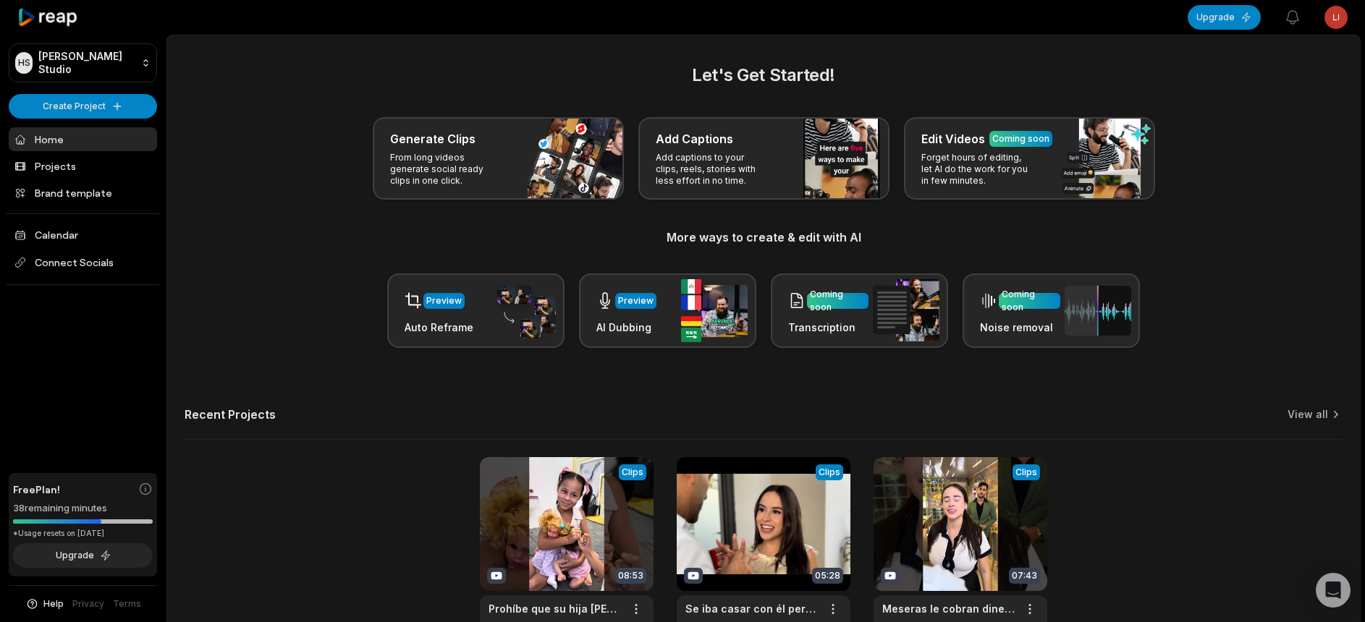
click at [58, 19] on icon at bounding box center [47, 18] width 61 height 20
click at [41, 13] on icon at bounding box center [47, 18] width 61 height 20
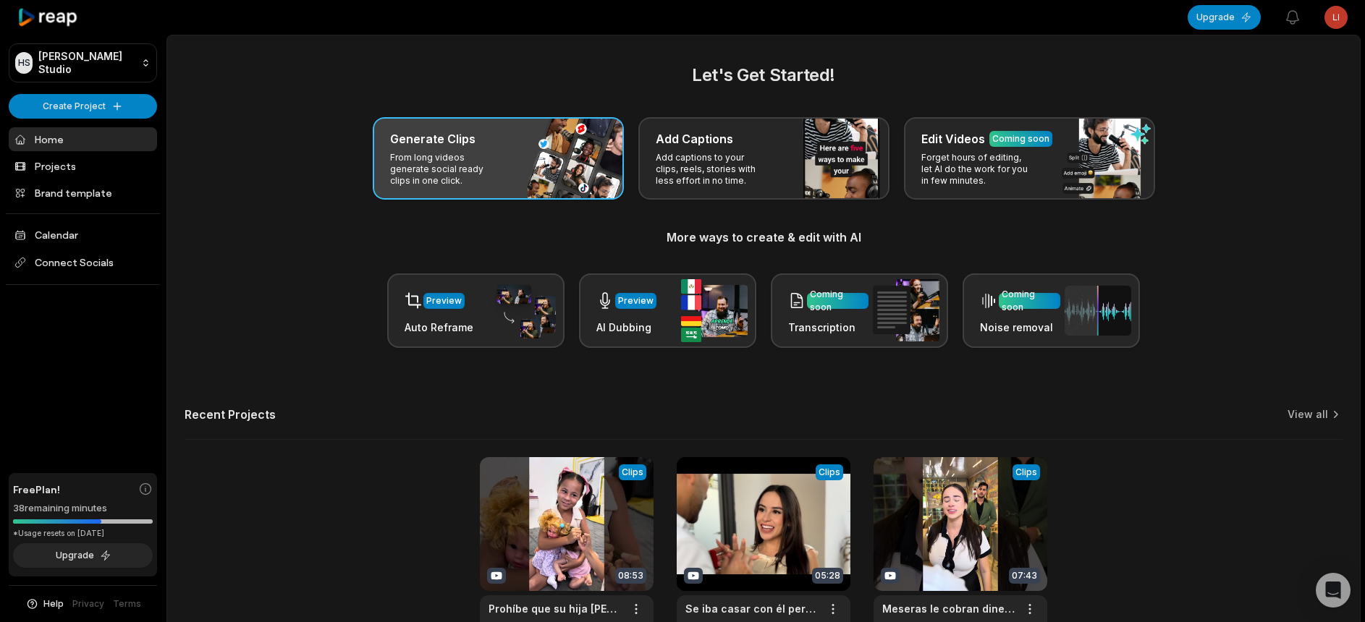
click at [491, 175] on p "From long videos generate social ready clips in one click." at bounding box center [446, 169] width 112 height 35
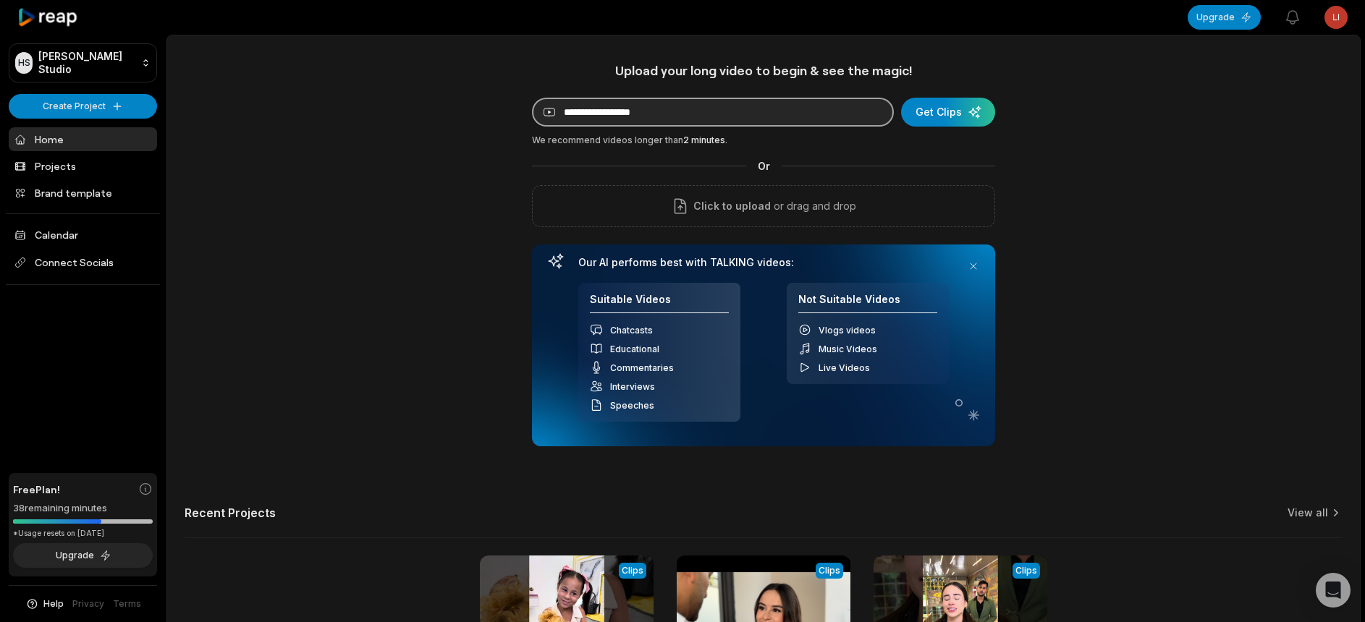
click at [748, 114] on input at bounding box center [713, 112] width 362 height 29
paste input "**********"
type input "**********"
click at [935, 116] on div "submit" at bounding box center [948, 112] width 94 height 29
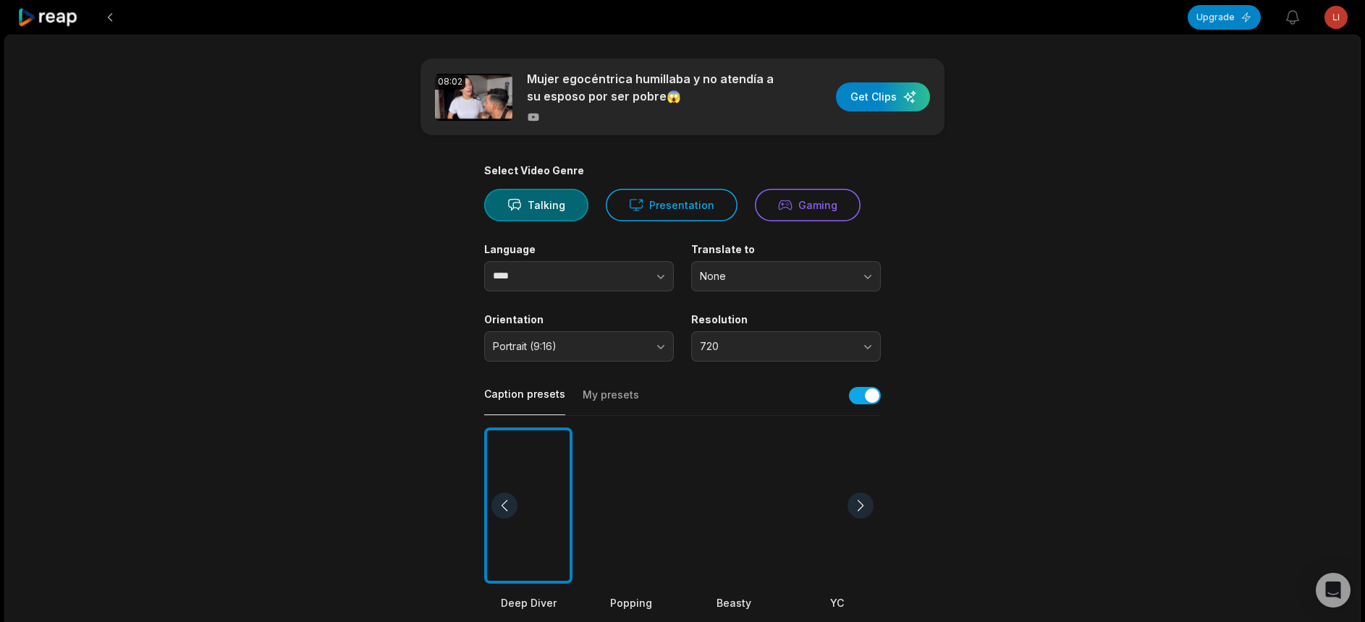
click at [628, 511] on div at bounding box center [631, 506] width 88 height 157
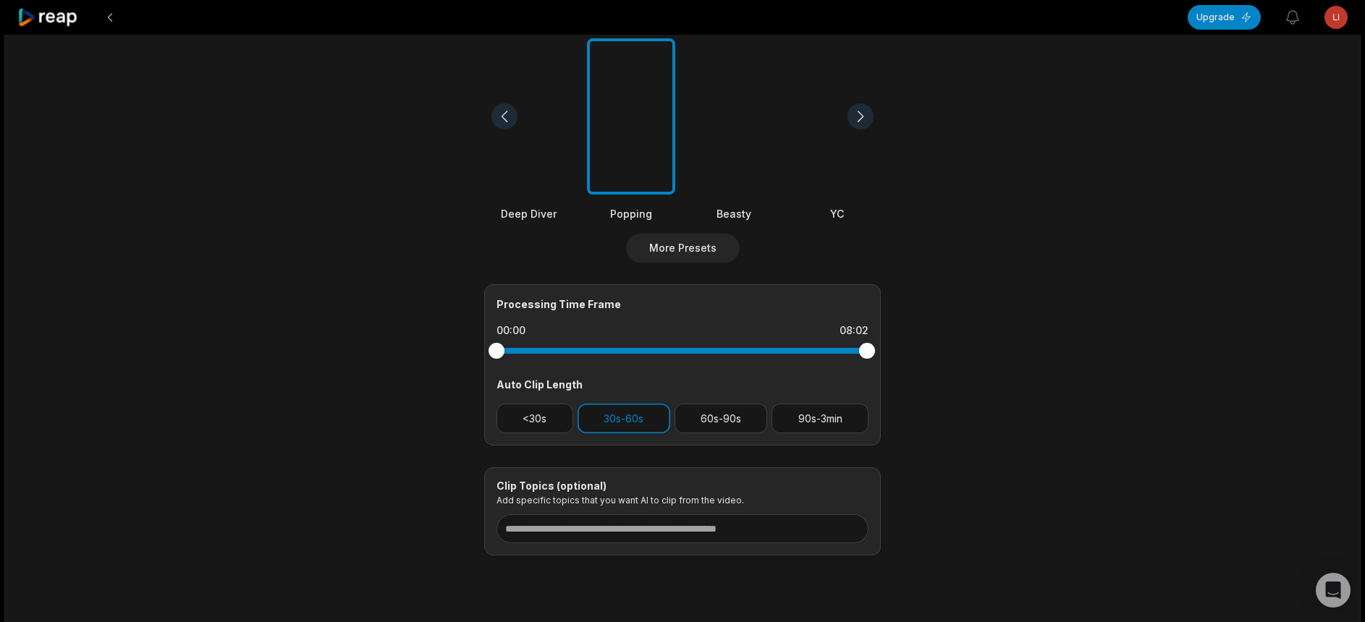
scroll to position [433, 0]
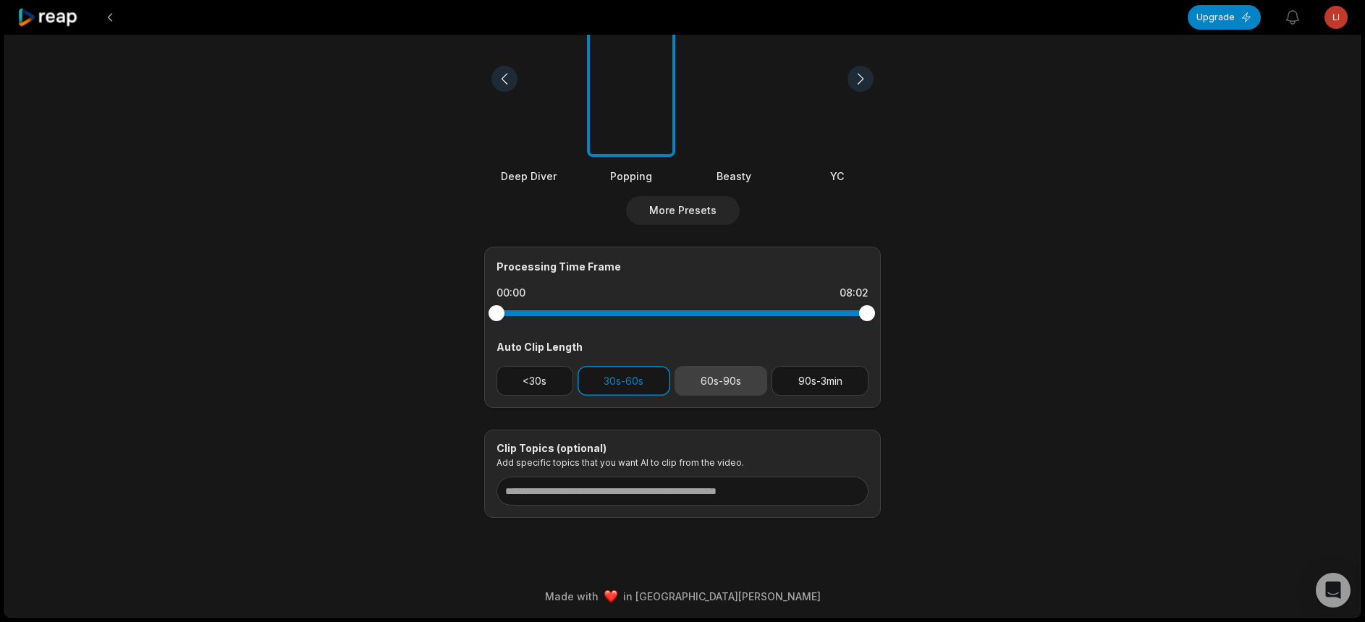
click at [731, 373] on button "60s-90s" at bounding box center [720, 381] width 93 height 30
click at [783, 366] on button "90s-3min" at bounding box center [819, 381] width 97 height 30
click at [644, 376] on button "30s-60s" at bounding box center [623, 381] width 93 height 30
click at [683, 376] on button "60s-90s" at bounding box center [720, 381] width 93 height 30
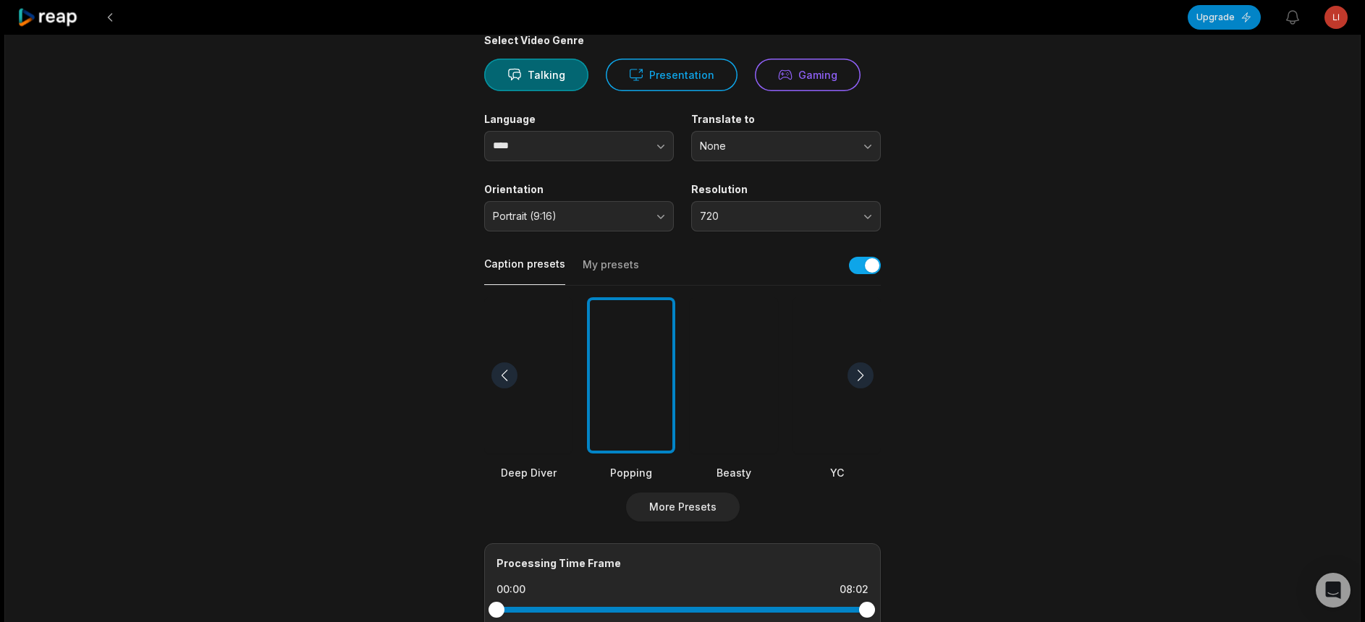
scroll to position [0, 0]
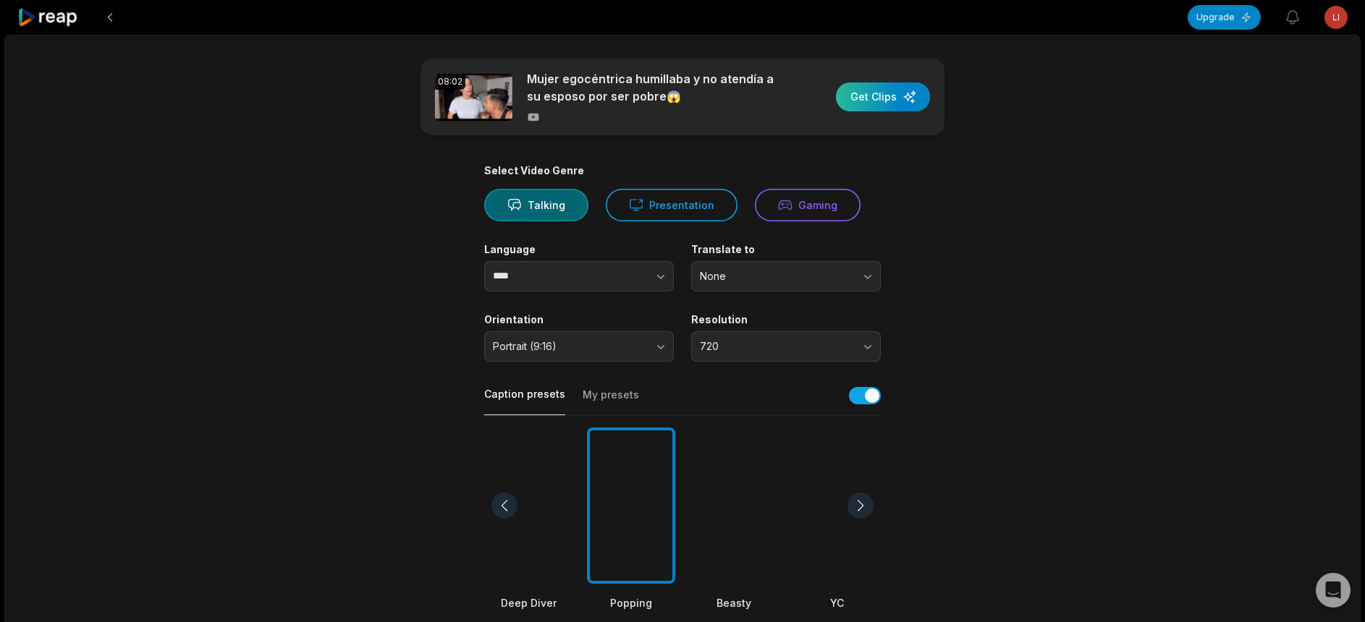
click at [870, 84] on div "button" at bounding box center [883, 96] width 94 height 29
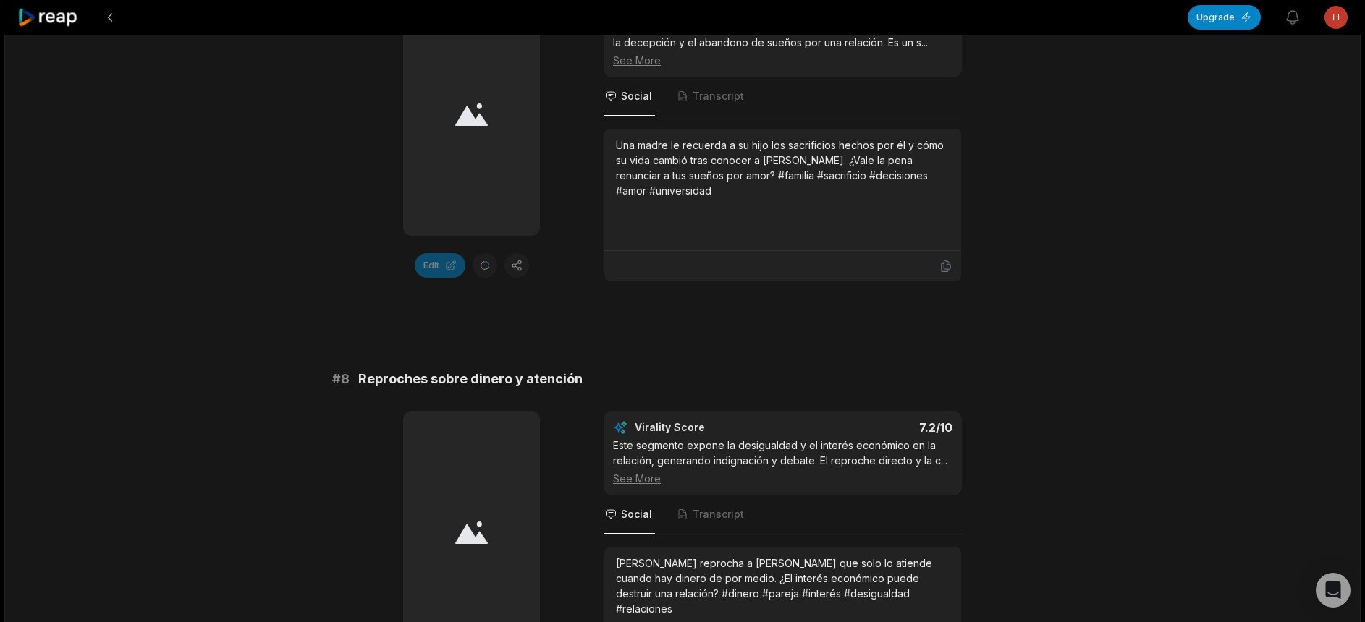
scroll to position [3088, 0]
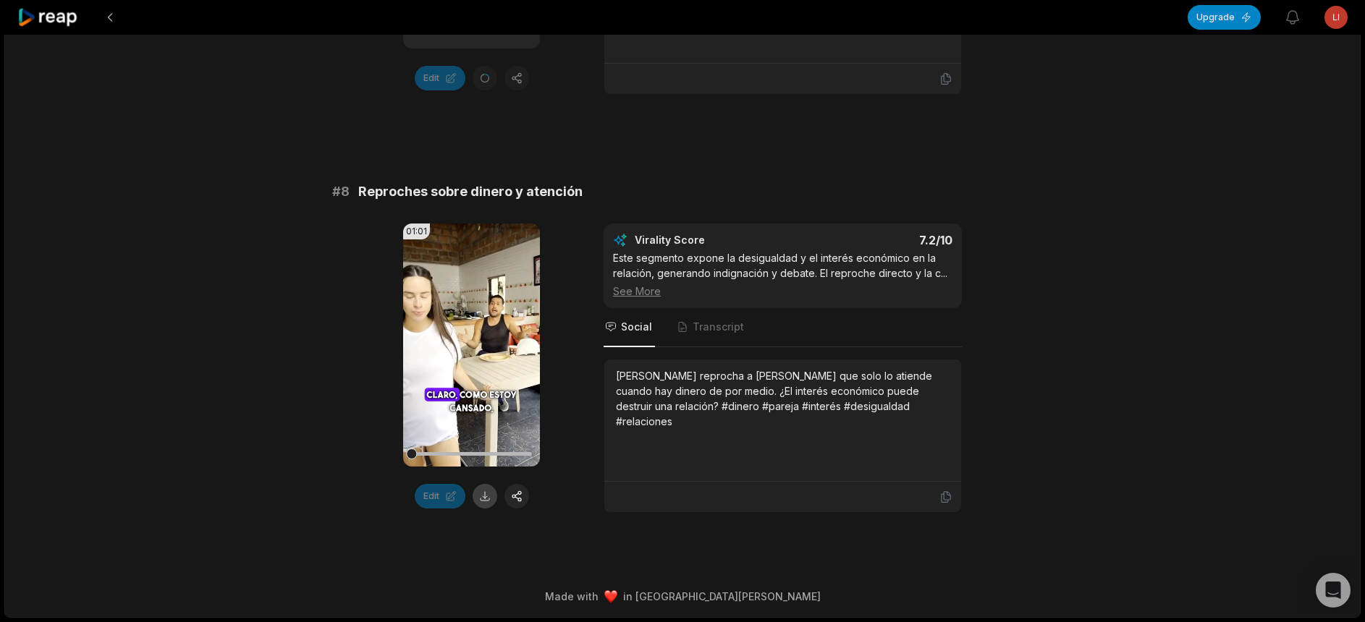
click at [476, 495] on button at bounding box center [484, 496] width 25 height 25
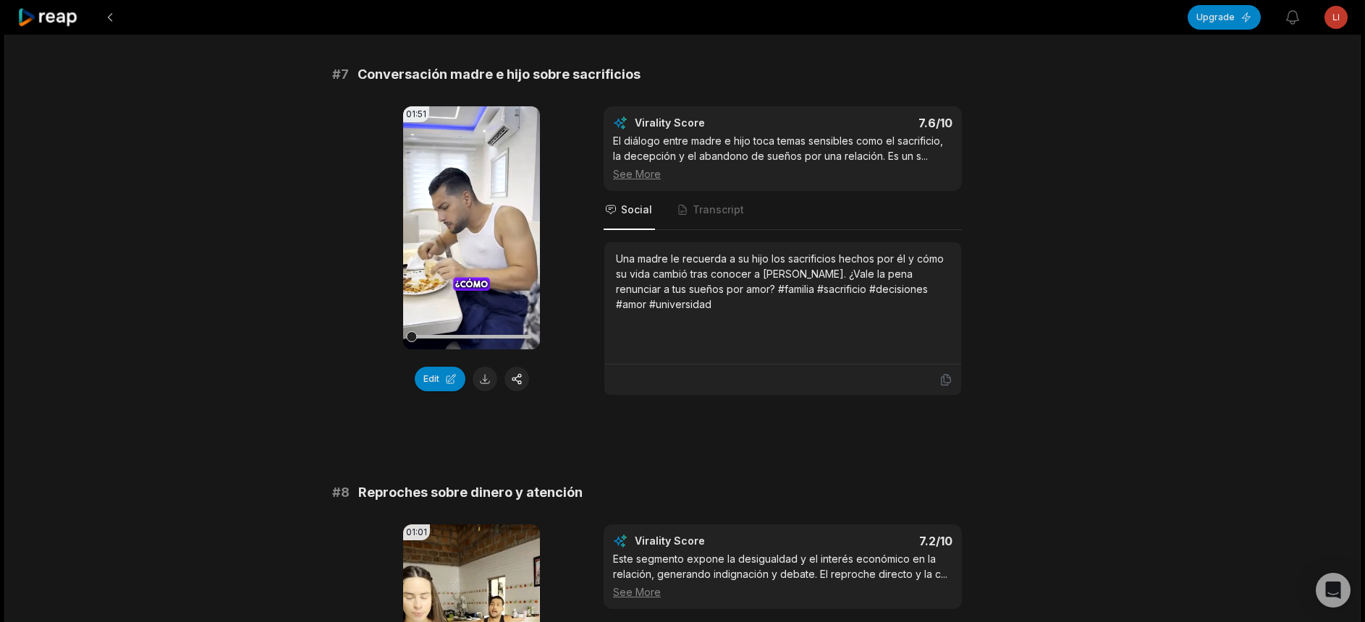
scroll to position [2535, 0]
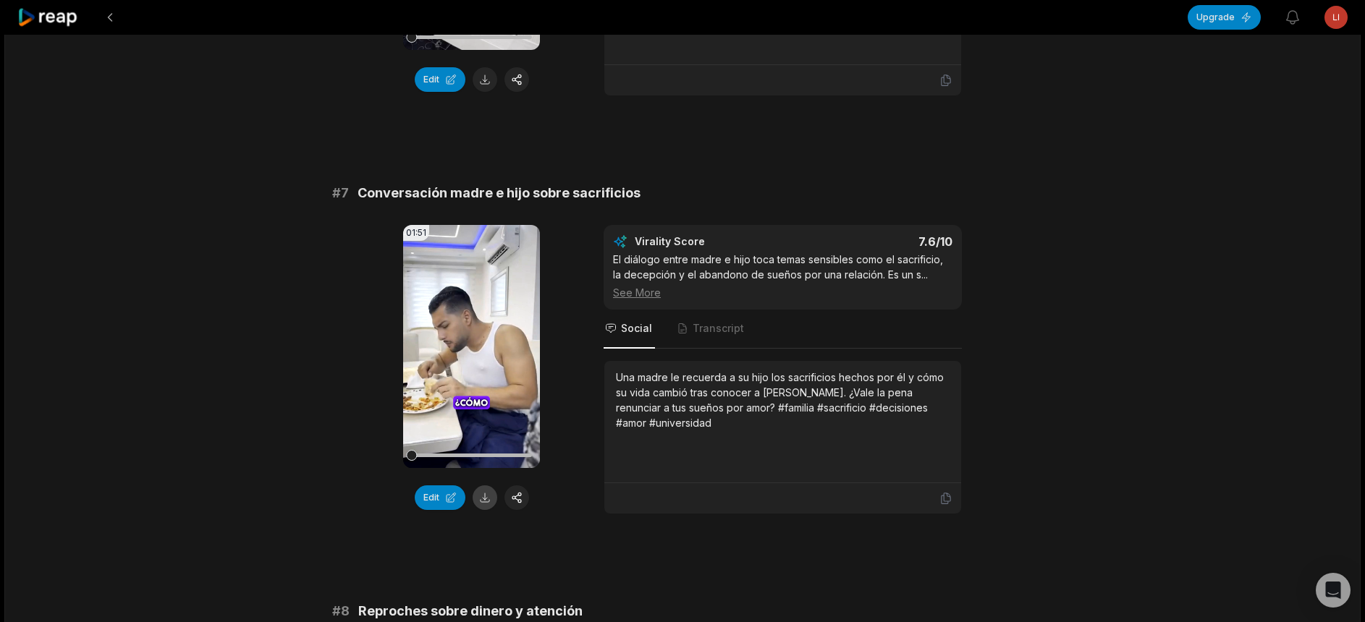
click at [482, 504] on button at bounding box center [484, 497] width 25 height 25
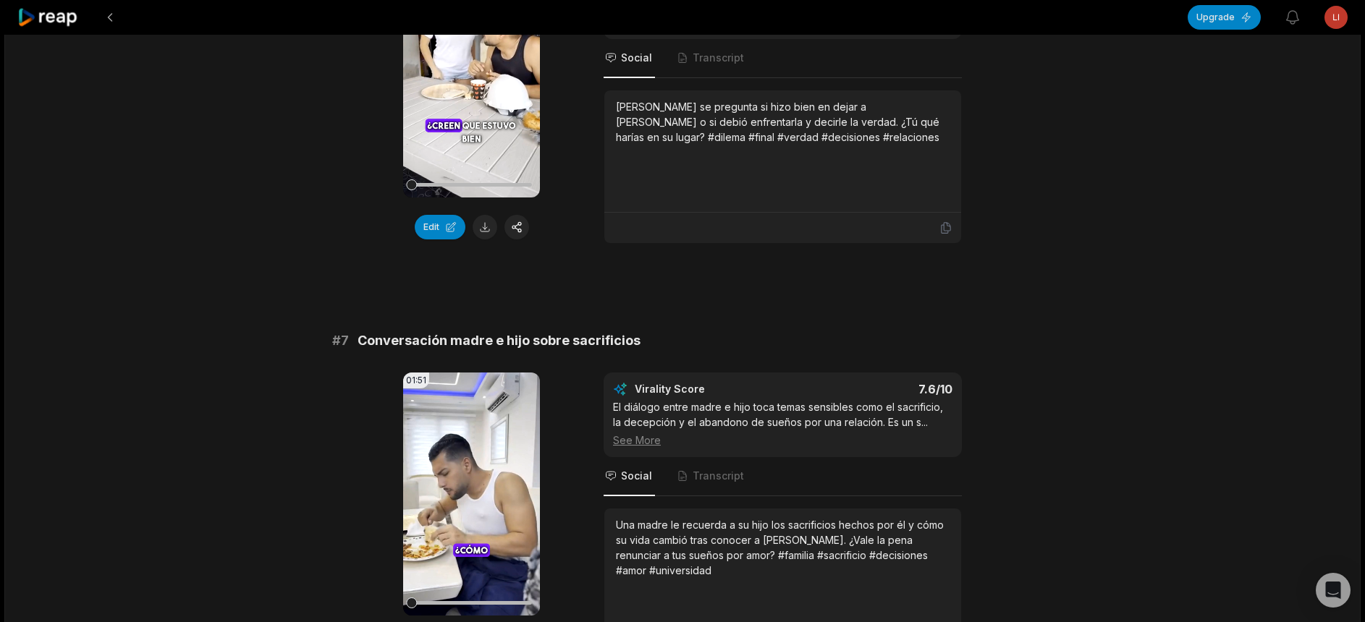
scroll to position [2246, 0]
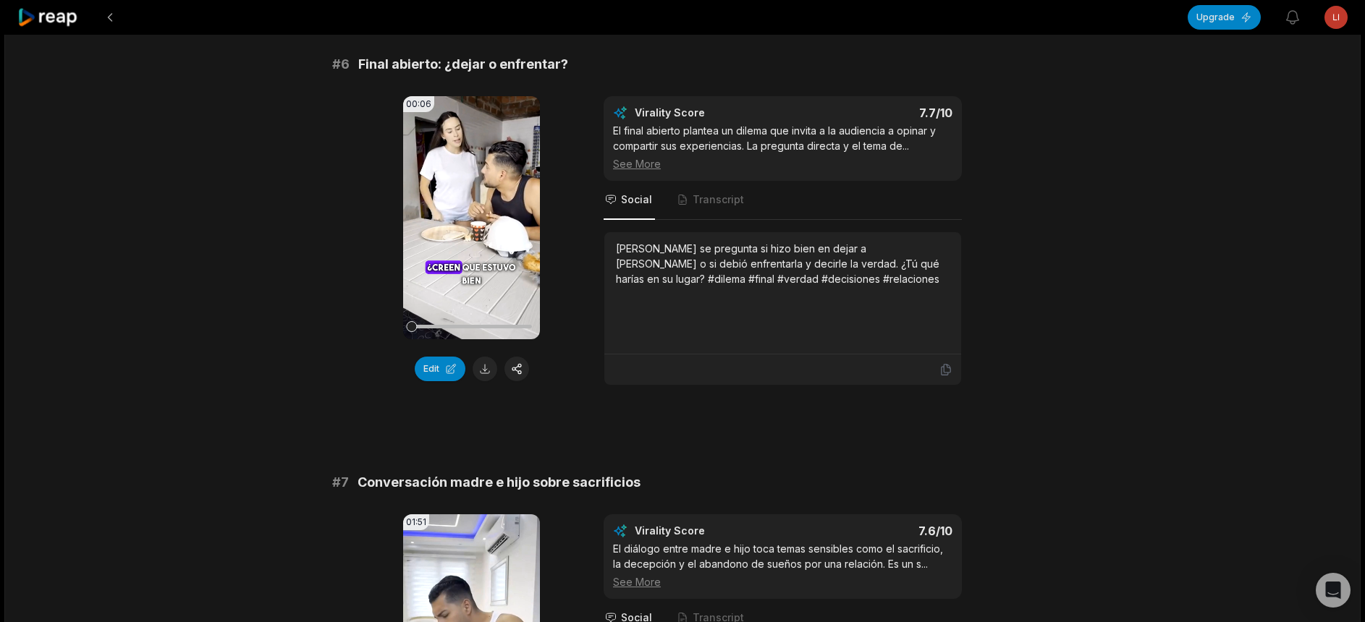
click at [495, 368] on button at bounding box center [484, 369] width 25 height 25
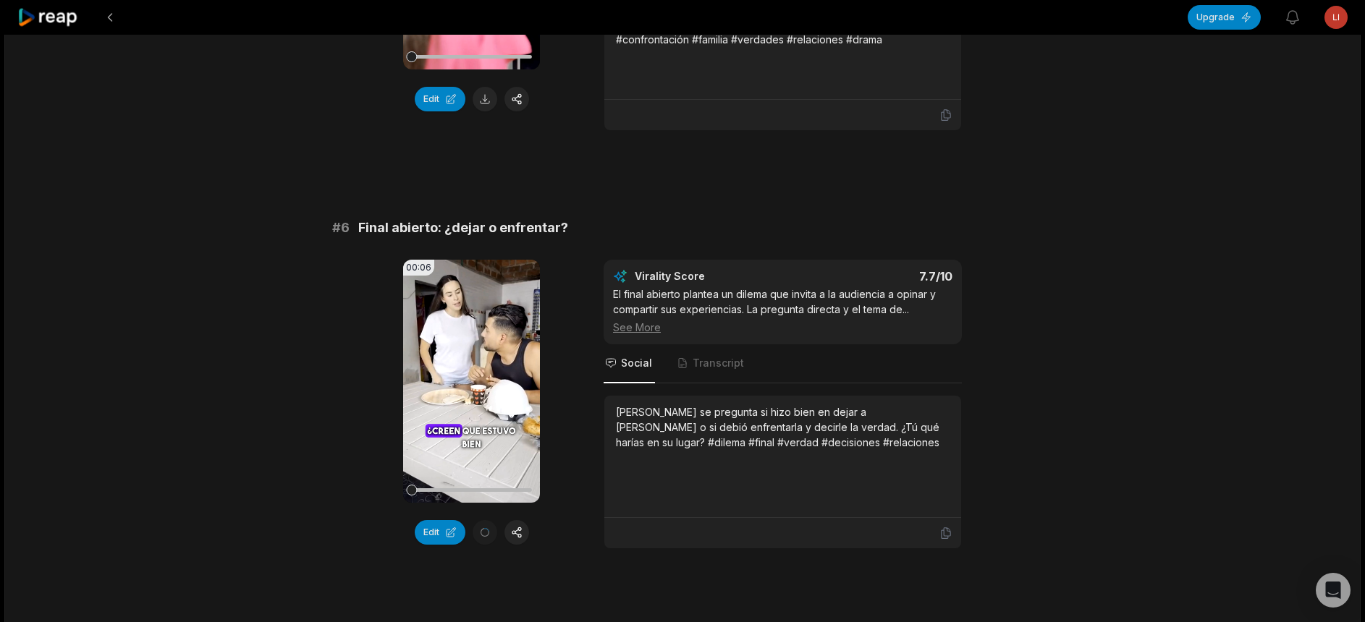
scroll to position [1667, 0]
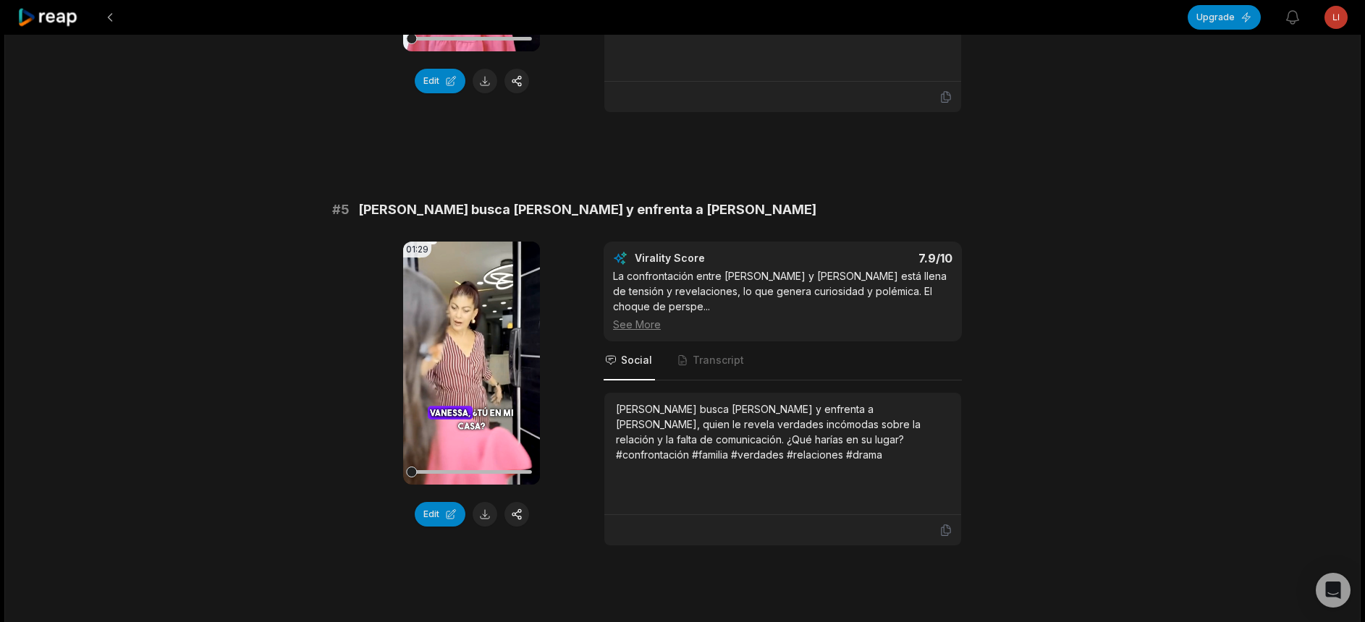
click at [478, 515] on button at bounding box center [484, 514] width 25 height 25
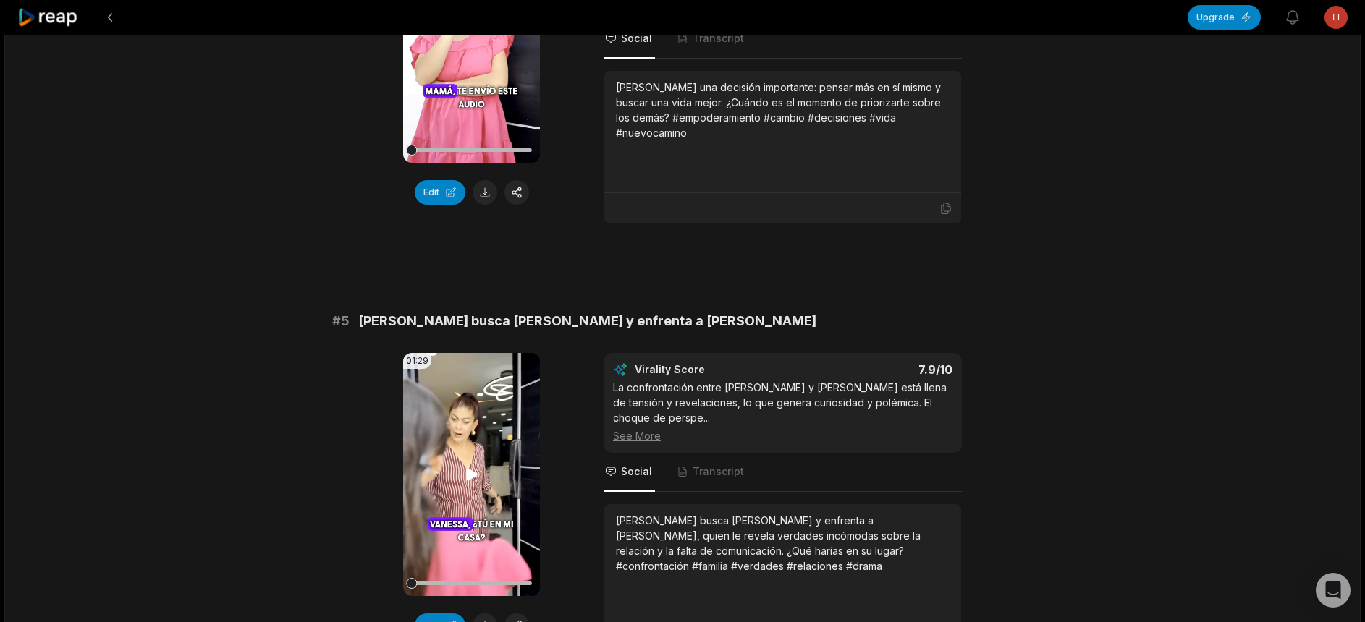
scroll to position [1522, 0]
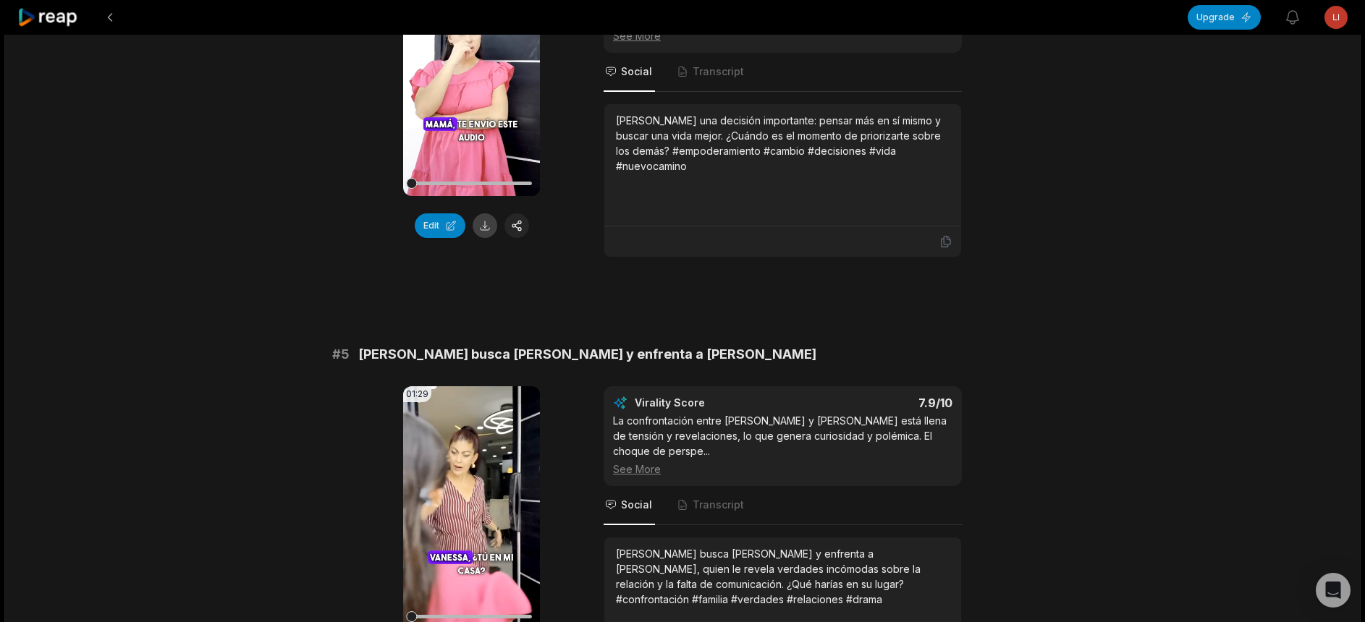
click at [489, 238] on button at bounding box center [484, 225] width 25 height 25
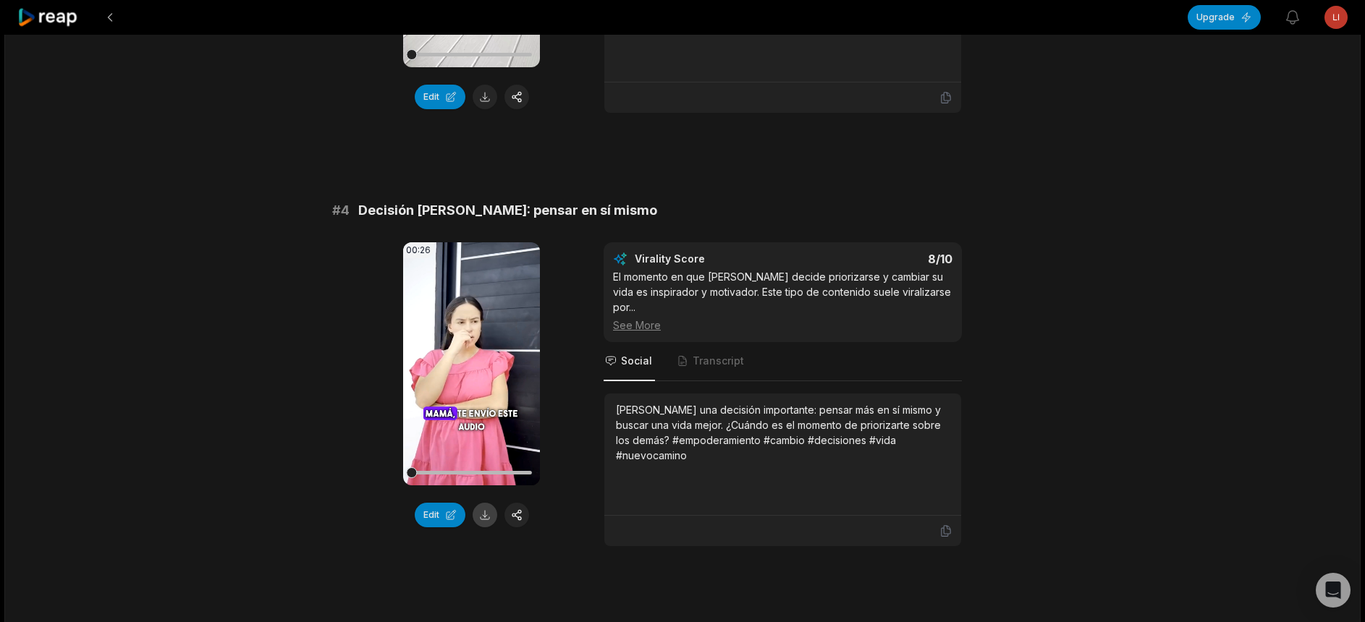
scroll to position [1088, 0]
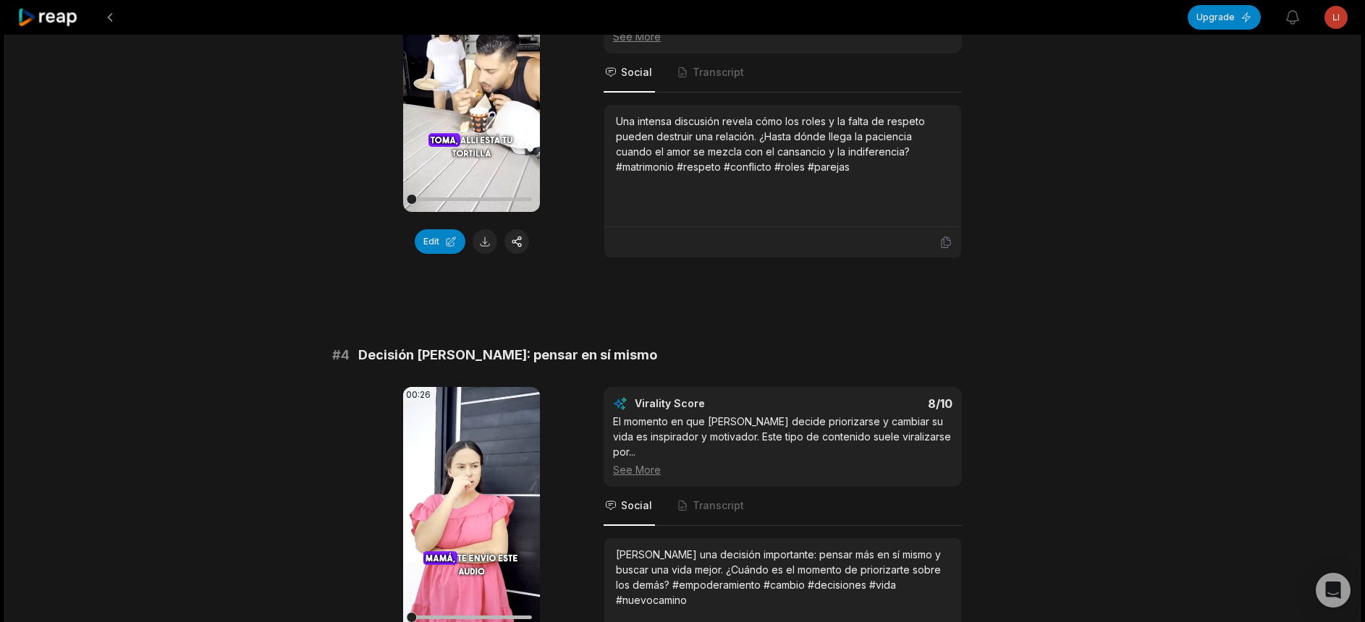
click at [482, 253] on button at bounding box center [484, 241] width 25 height 25
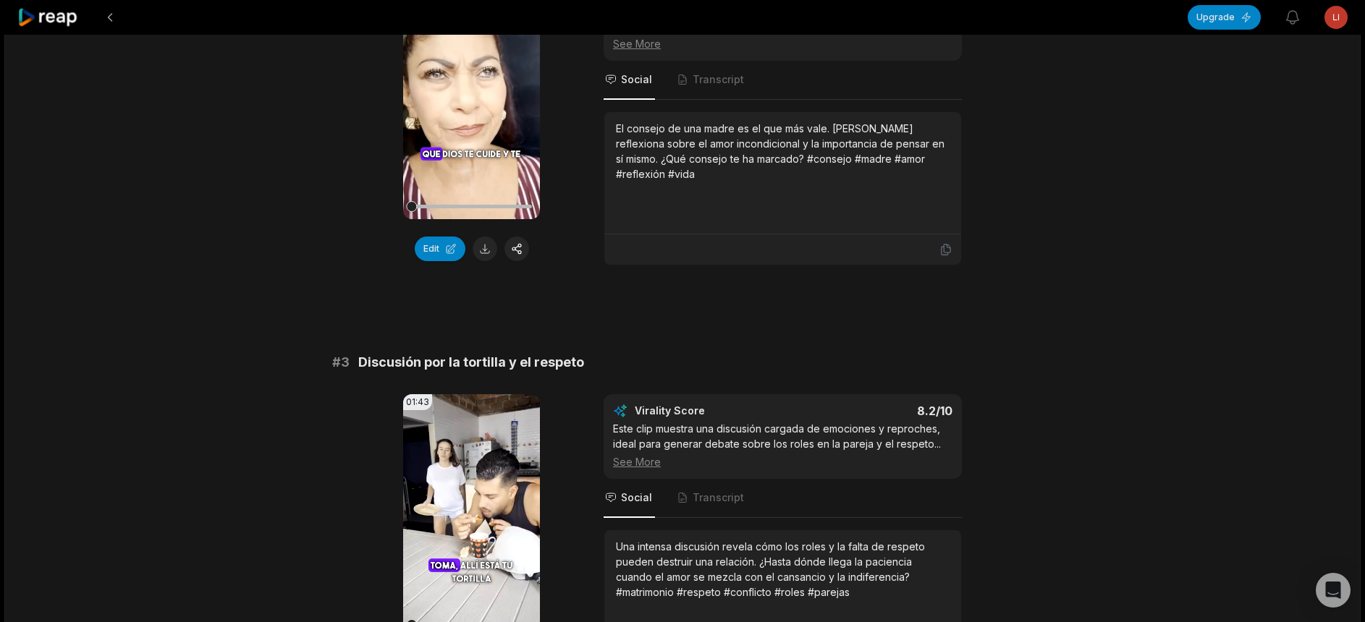
scroll to position [654, 0]
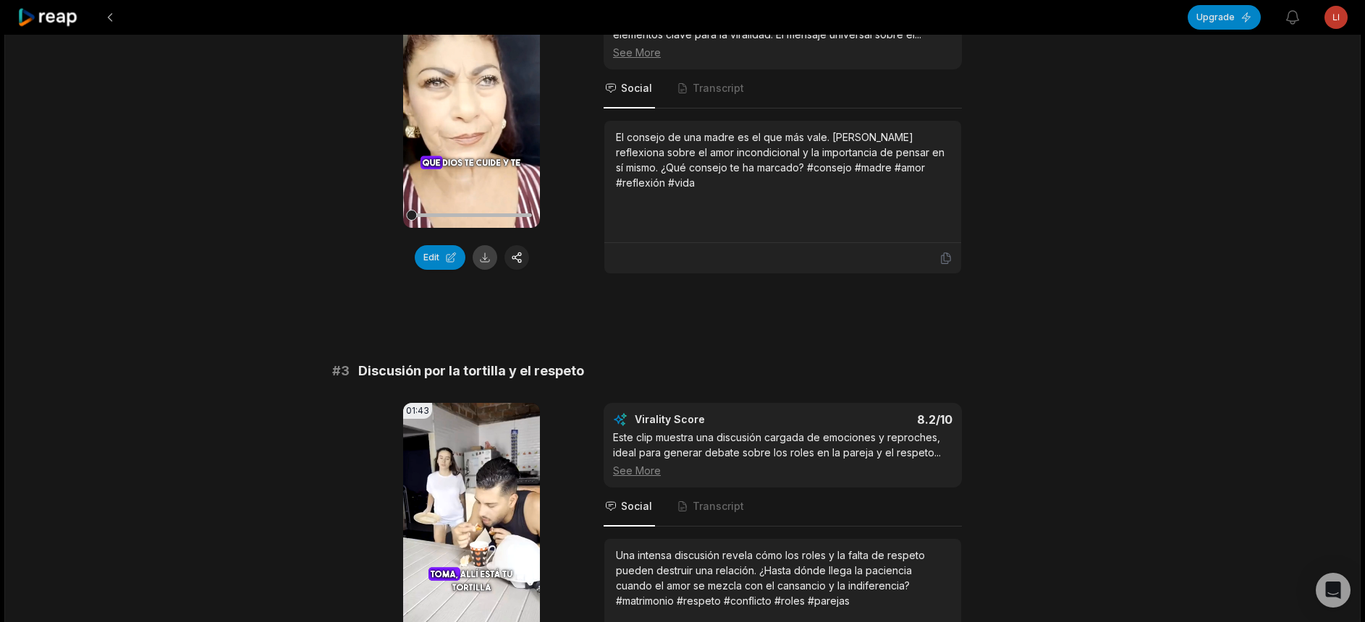
click at [485, 259] on button at bounding box center [484, 257] width 25 height 25
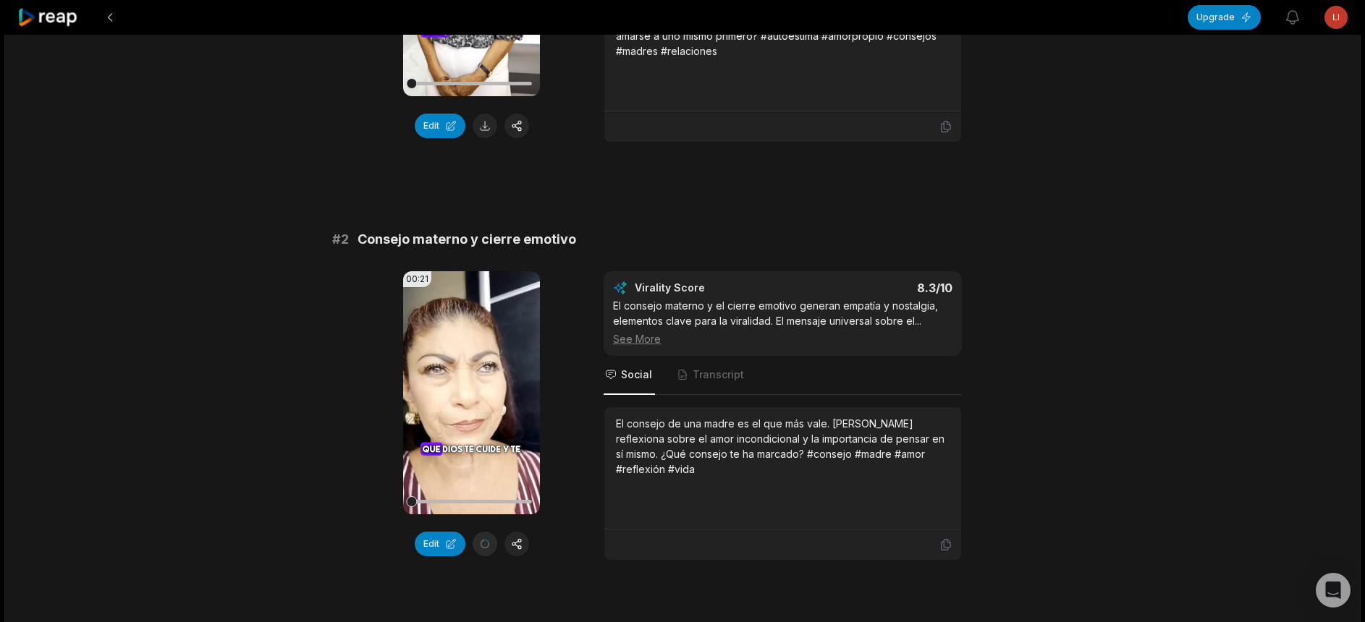
scroll to position [365, 0]
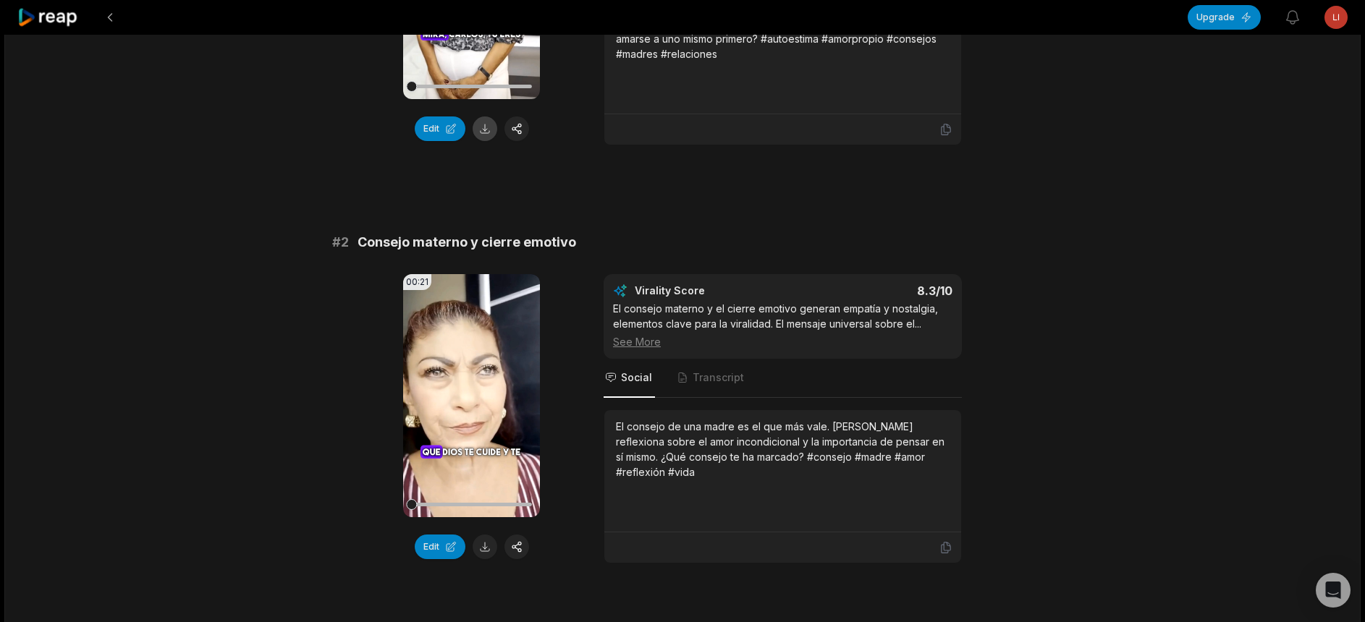
click at [485, 136] on button at bounding box center [484, 128] width 25 height 25
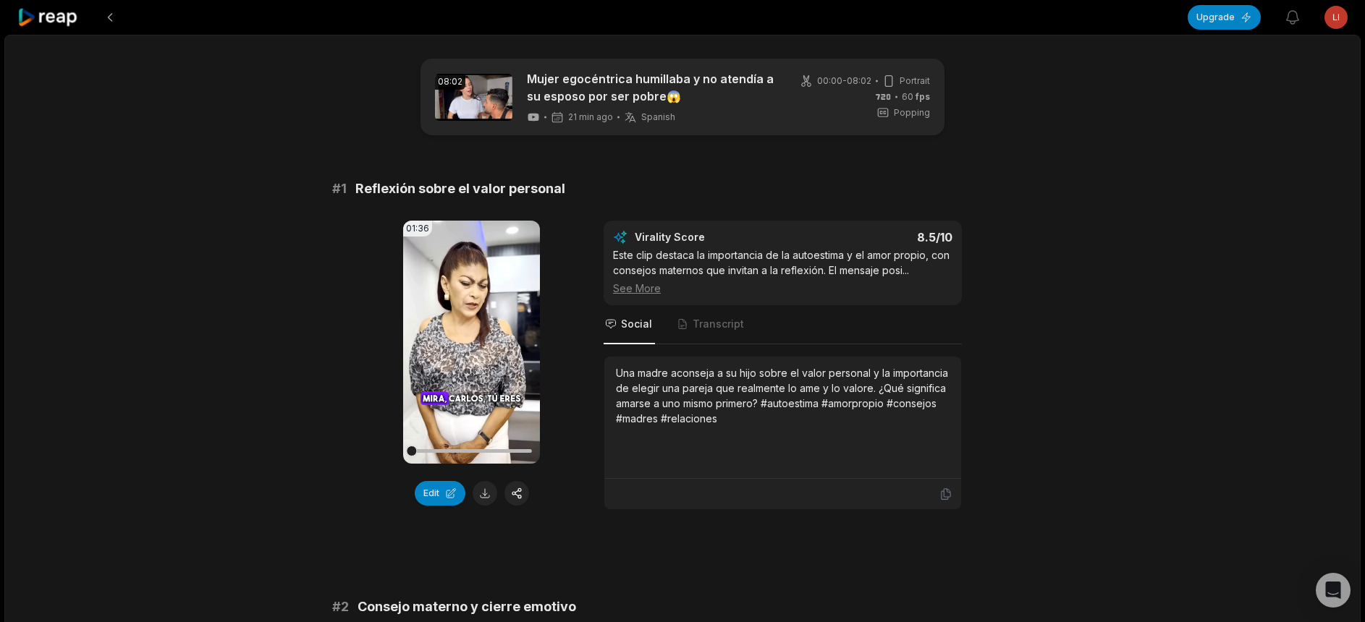
click at [54, 17] on icon at bounding box center [47, 18] width 61 height 20
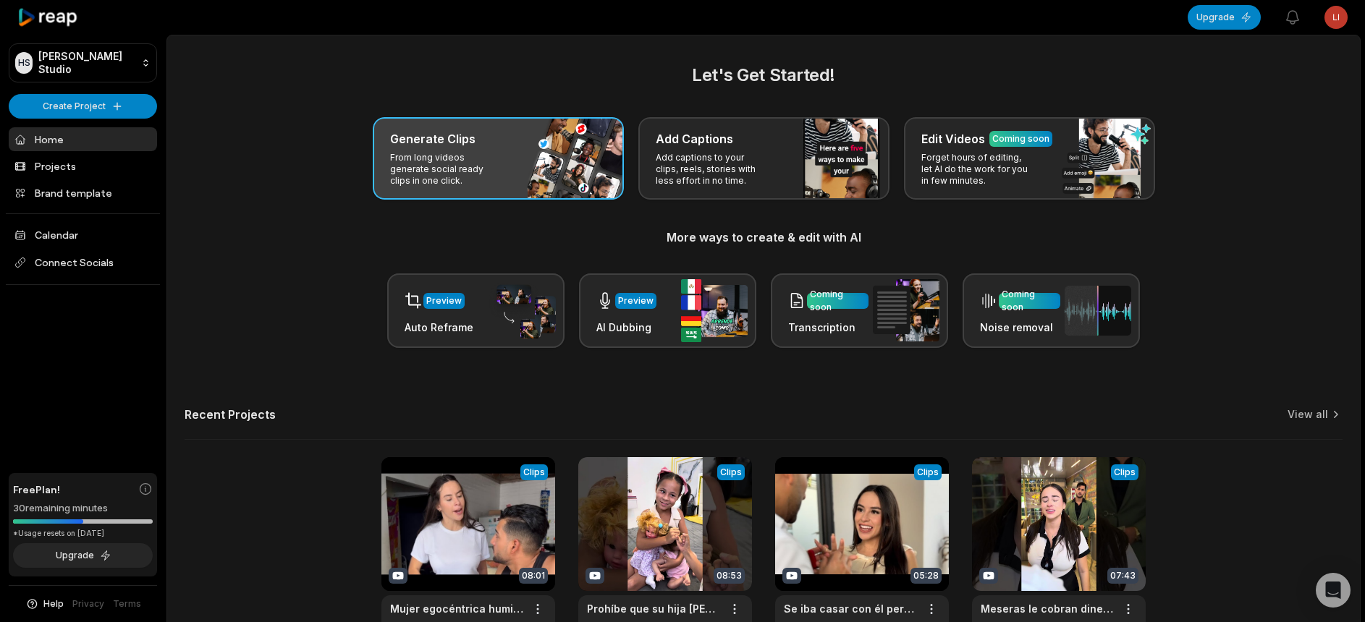
click at [496, 161] on p "From long videos generate social ready clips in one click." at bounding box center [446, 169] width 112 height 35
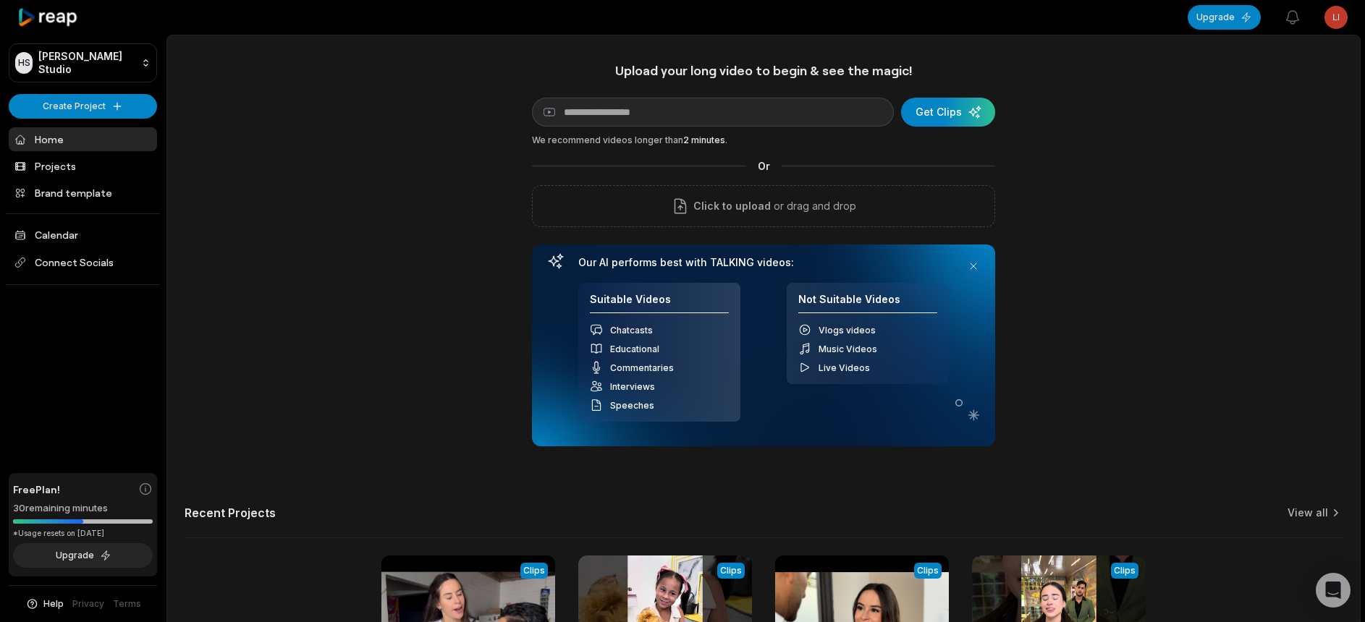
click at [671, 132] on div "Upload your long video to begin & see the magic! YouTube link Get Clips We reco…" at bounding box center [763, 254] width 463 height 384
click at [676, 122] on input at bounding box center [713, 112] width 362 height 29
paste input "**********"
type input "**********"
click at [916, 109] on div "submit" at bounding box center [948, 112] width 94 height 29
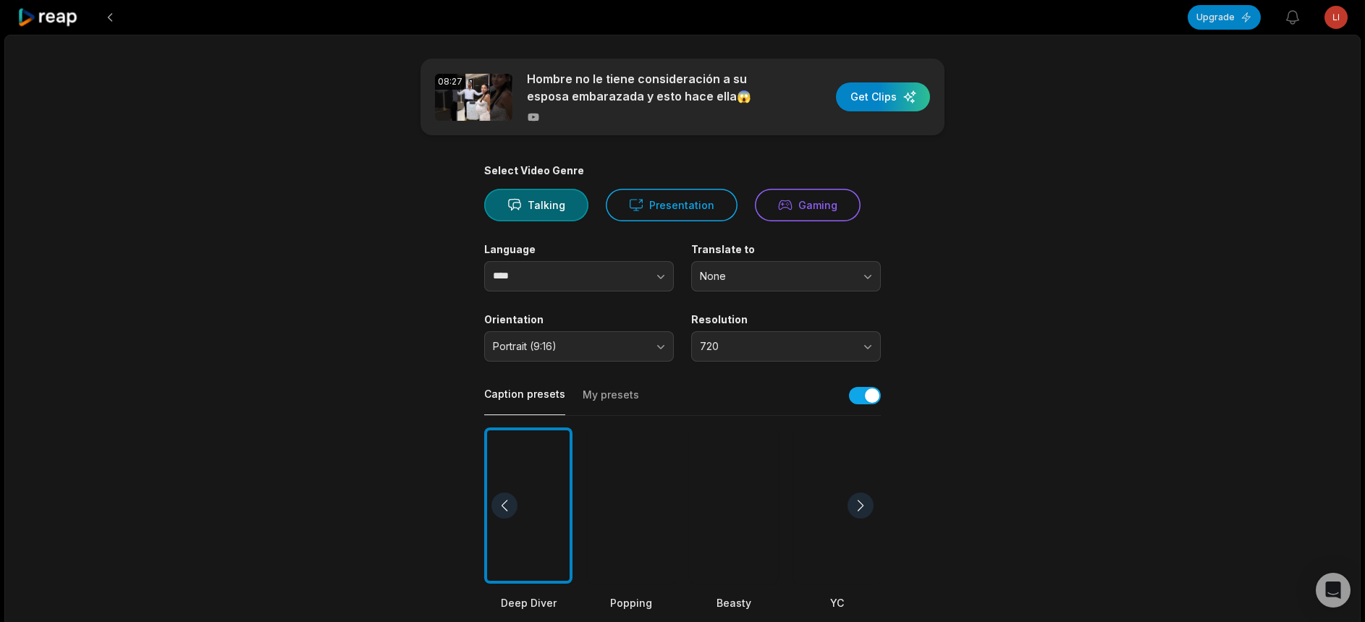
click at [612, 496] on div at bounding box center [631, 506] width 88 height 157
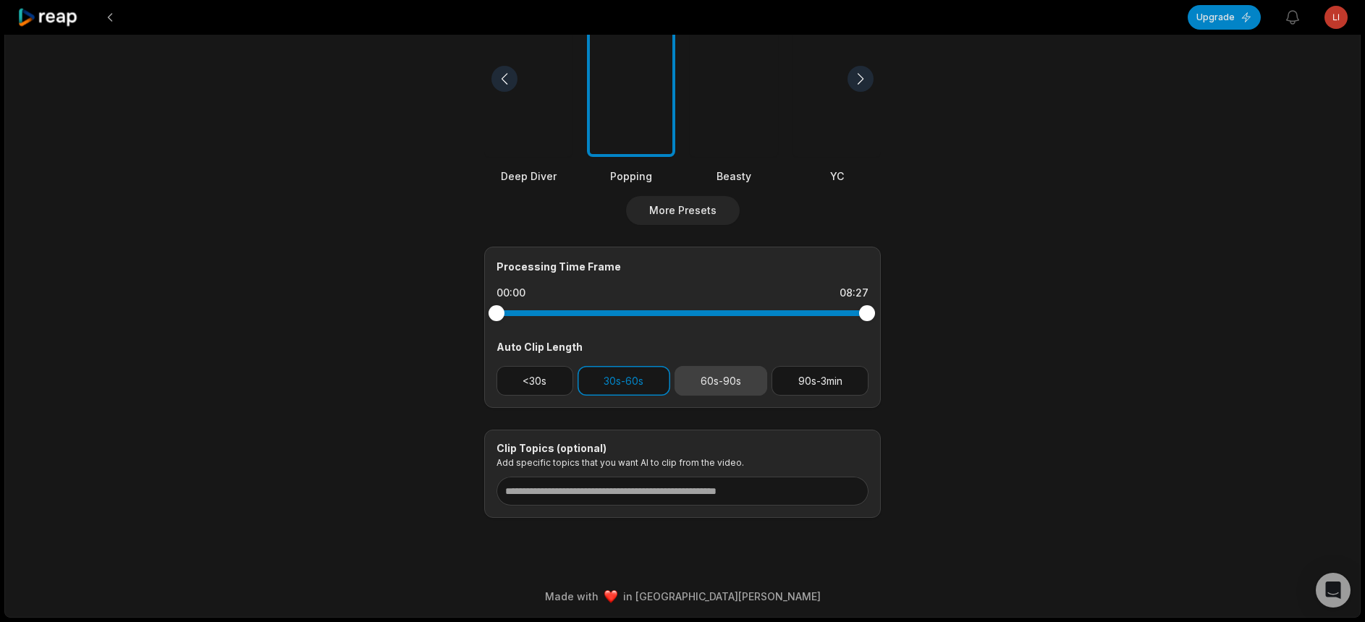
scroll to position [433, 0]
click at [807, 369] on button "90s-3min" at bounding box center [819, 381] width 97 height 30
click at [629, 368] on button "30s-60s" at bounding box center [623, 381] width 93 height 30
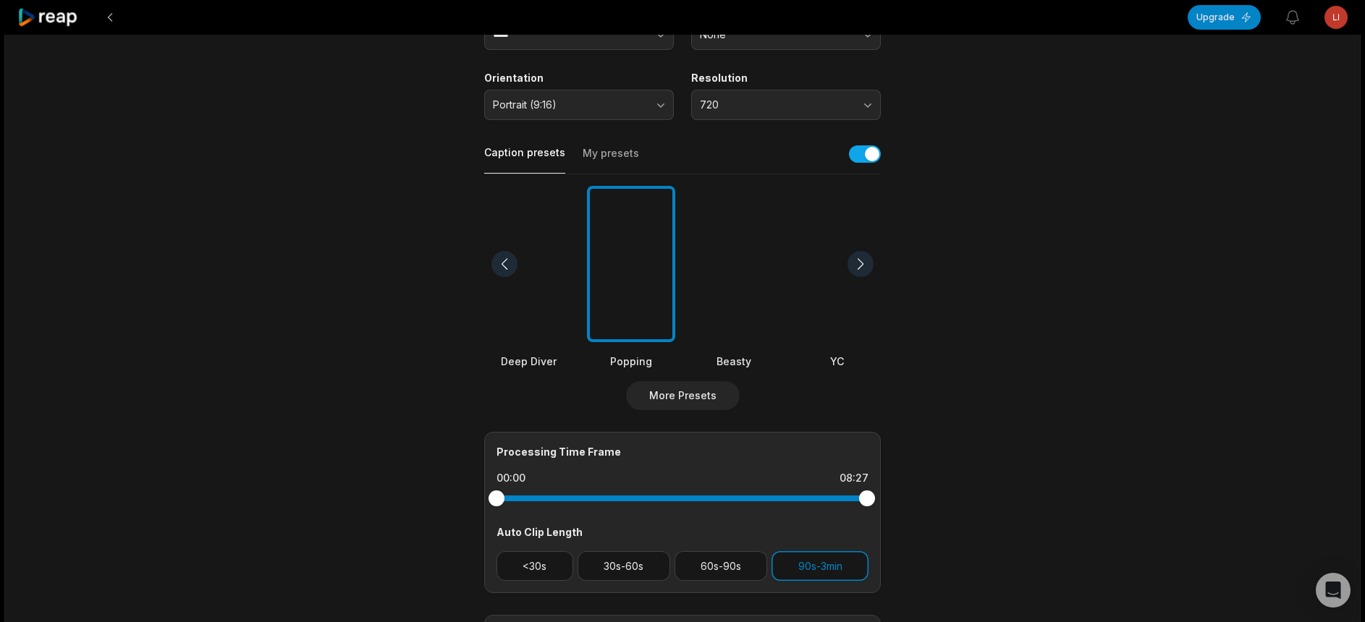
scroll to position [0, 0]
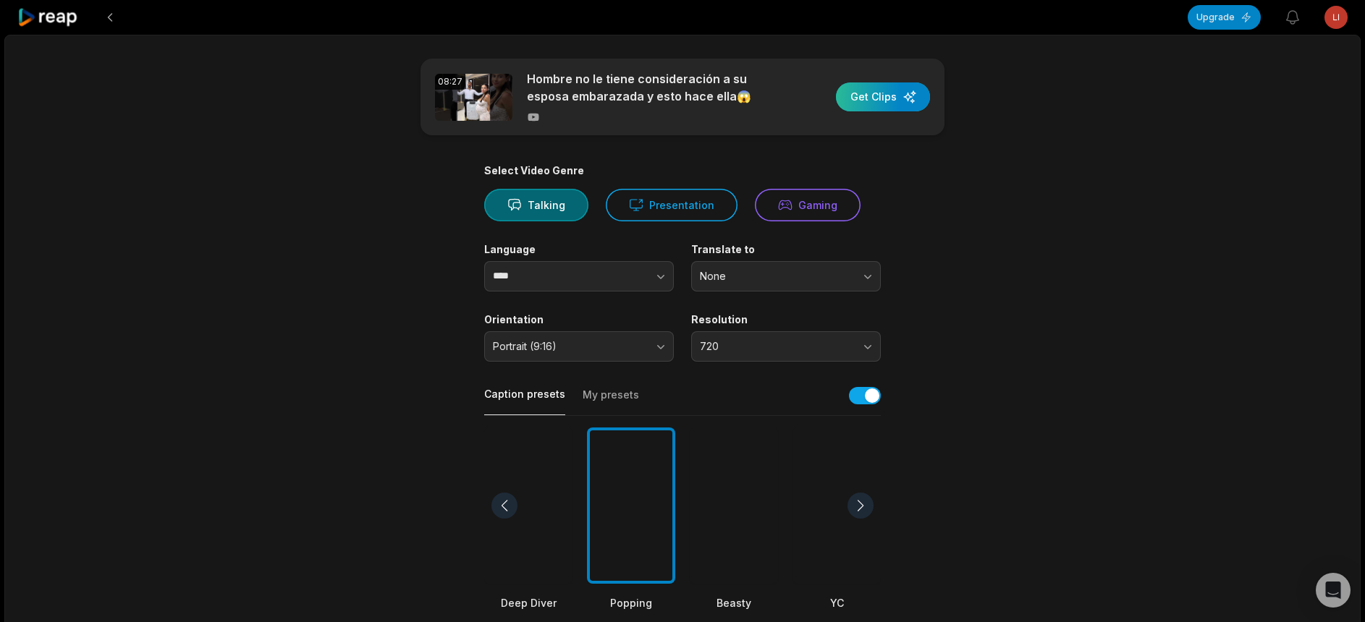
click at [870, 91] on div "button" at bounding box center [883, 96] width 94 height 29
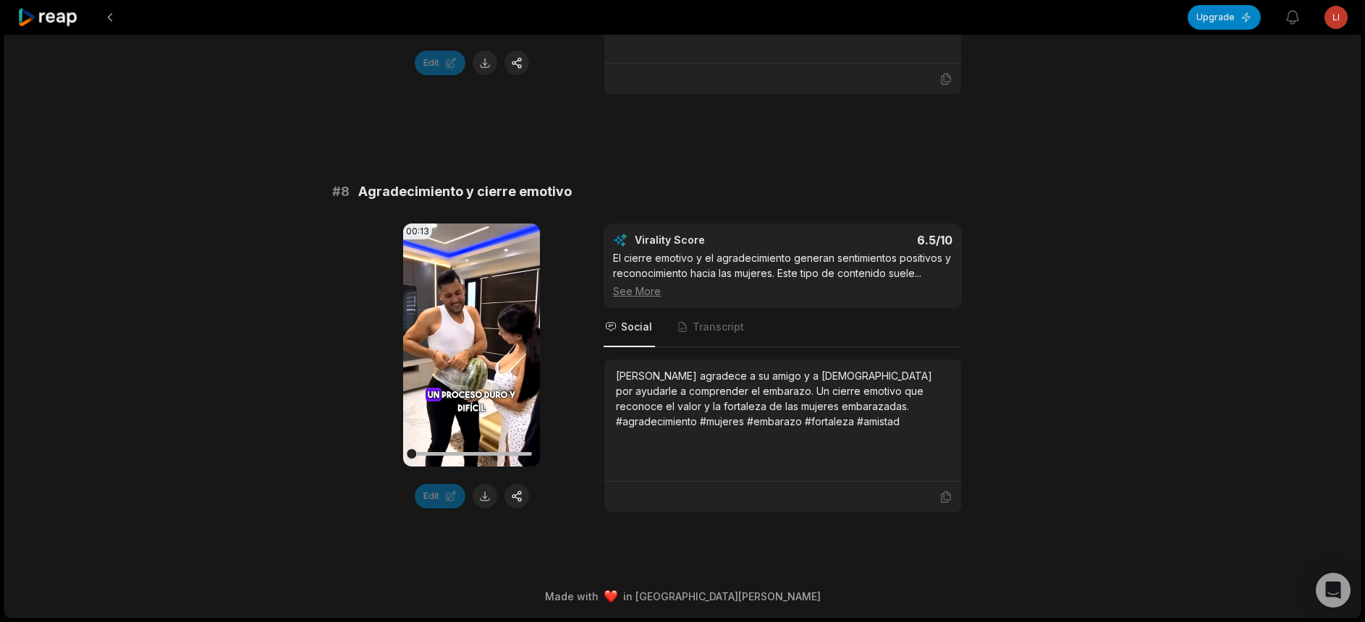
scroll to position [3016, 0]
click at [483, 486] on button at bounding box center [484, 496] width 25 height 25
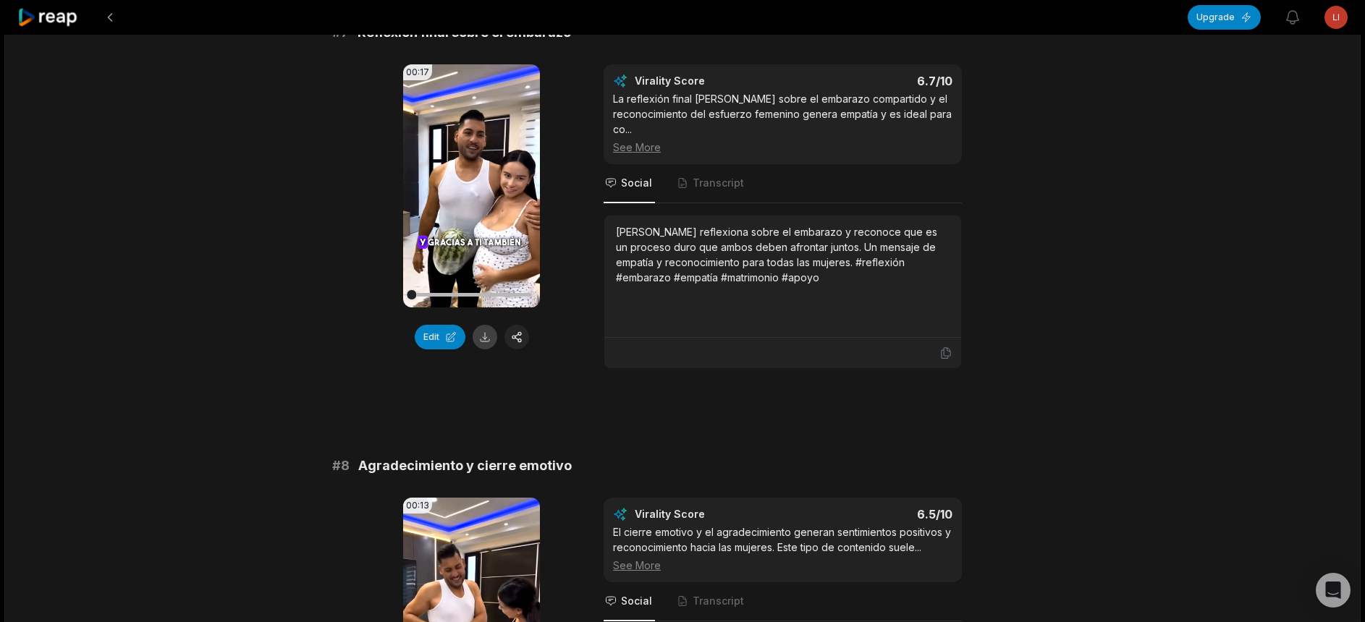
click at [483, 347] on button at bounding box center [484, 337] width 25 height 25
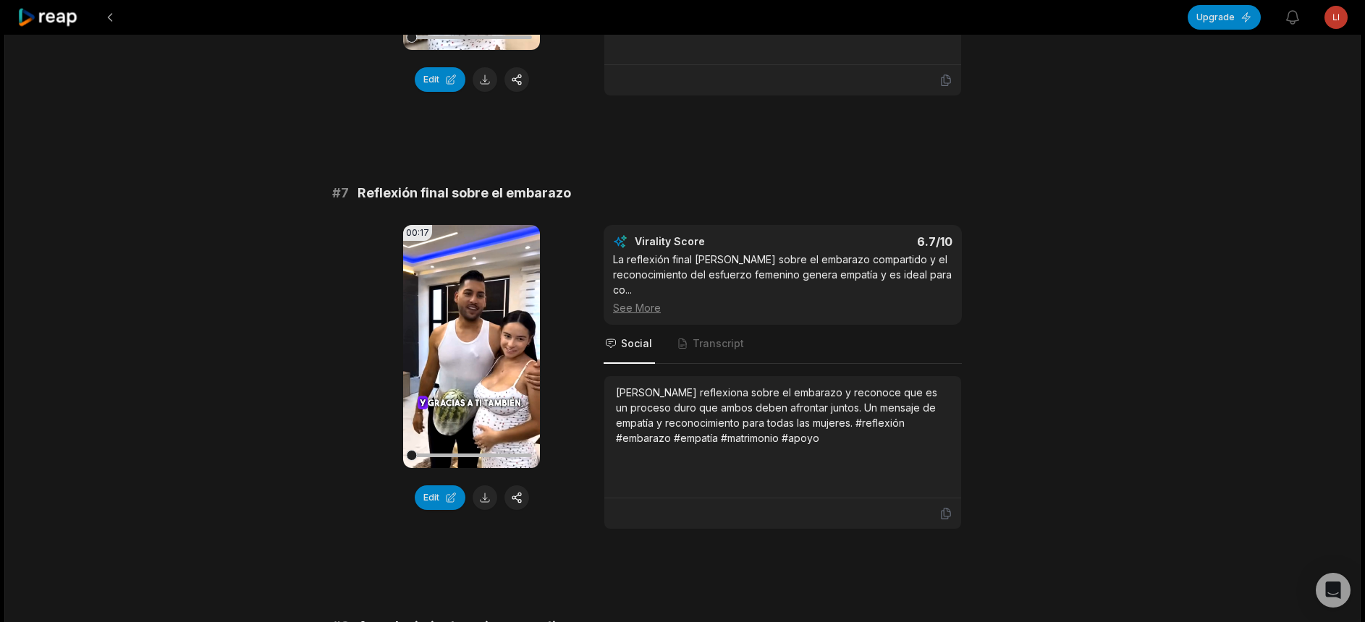
scroll to position [2292, 0]
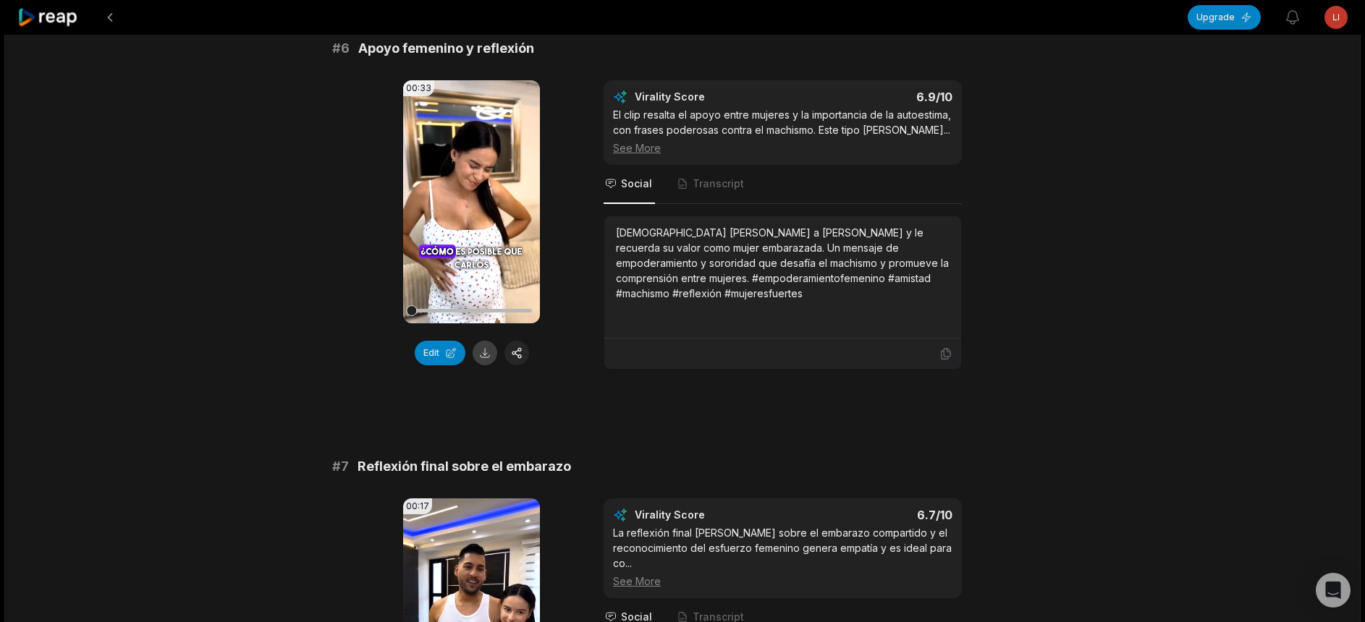
click at [483, 349] on button at bounding box center [484, 353] width 25 height 25
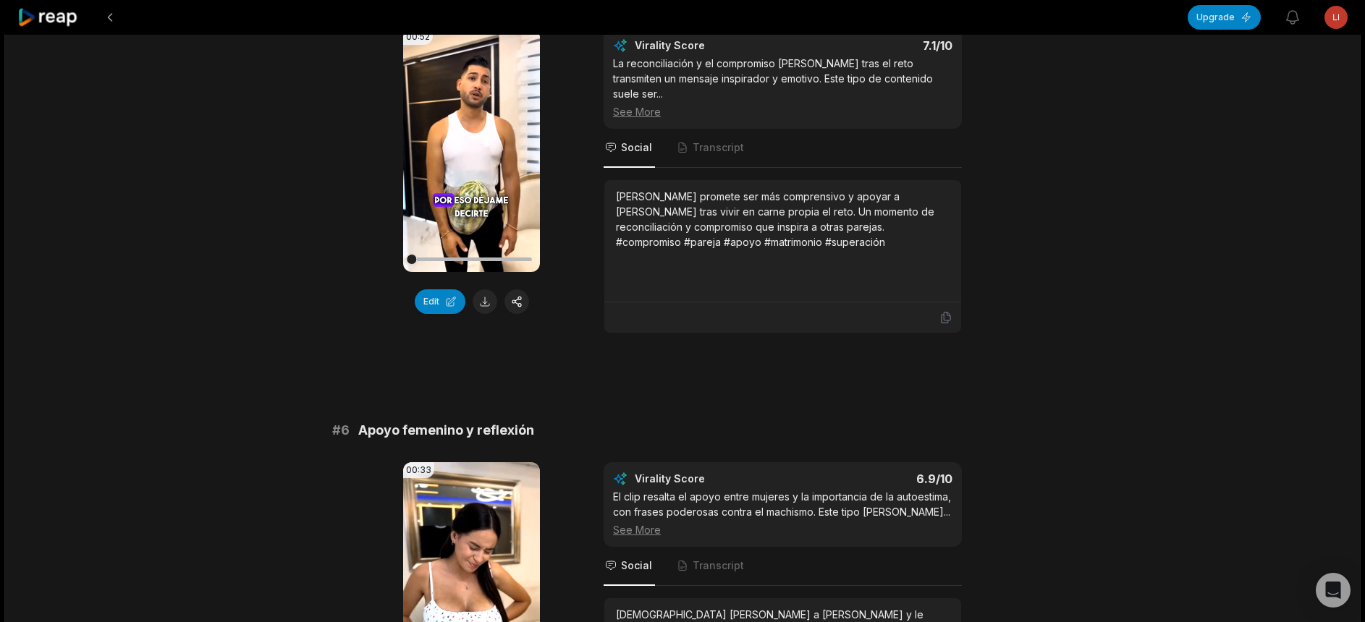
scroll to position [1858, 0]
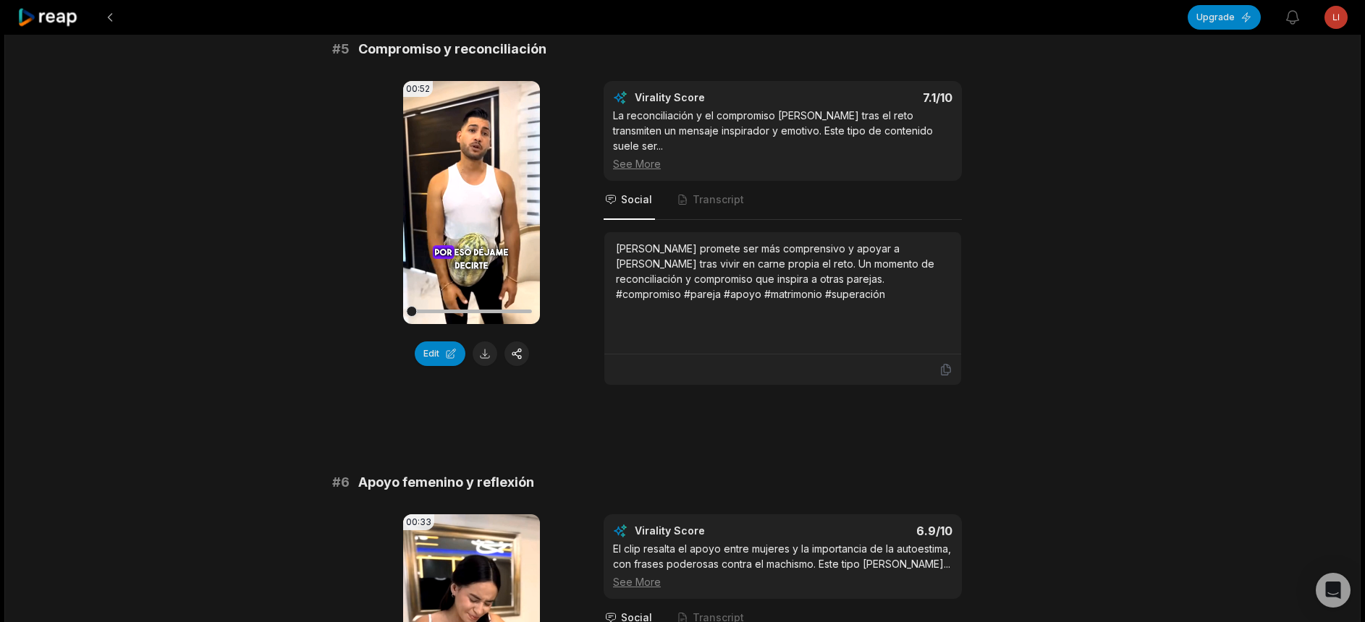
click at [483, 350] on button at bounding box center [484, 353] width 25 height 25
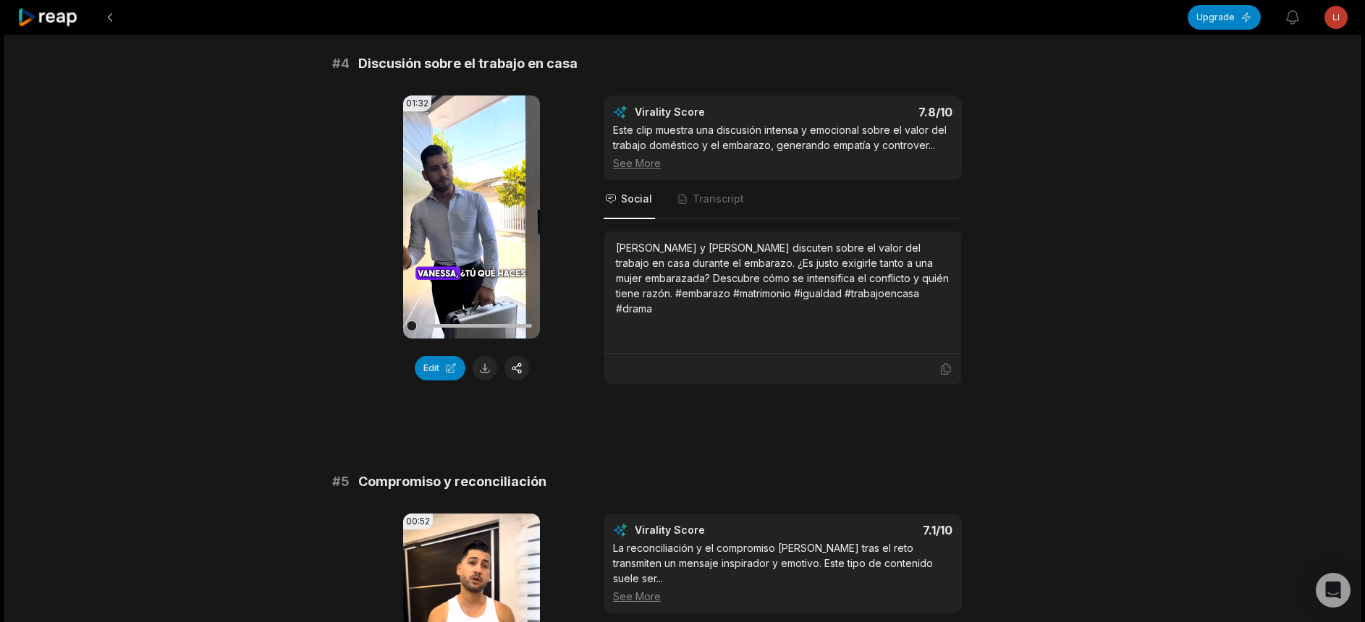
scroll to position [1424, 0]
click at [483, 360] on button at bounding box center [484, 369] width 25 height 25
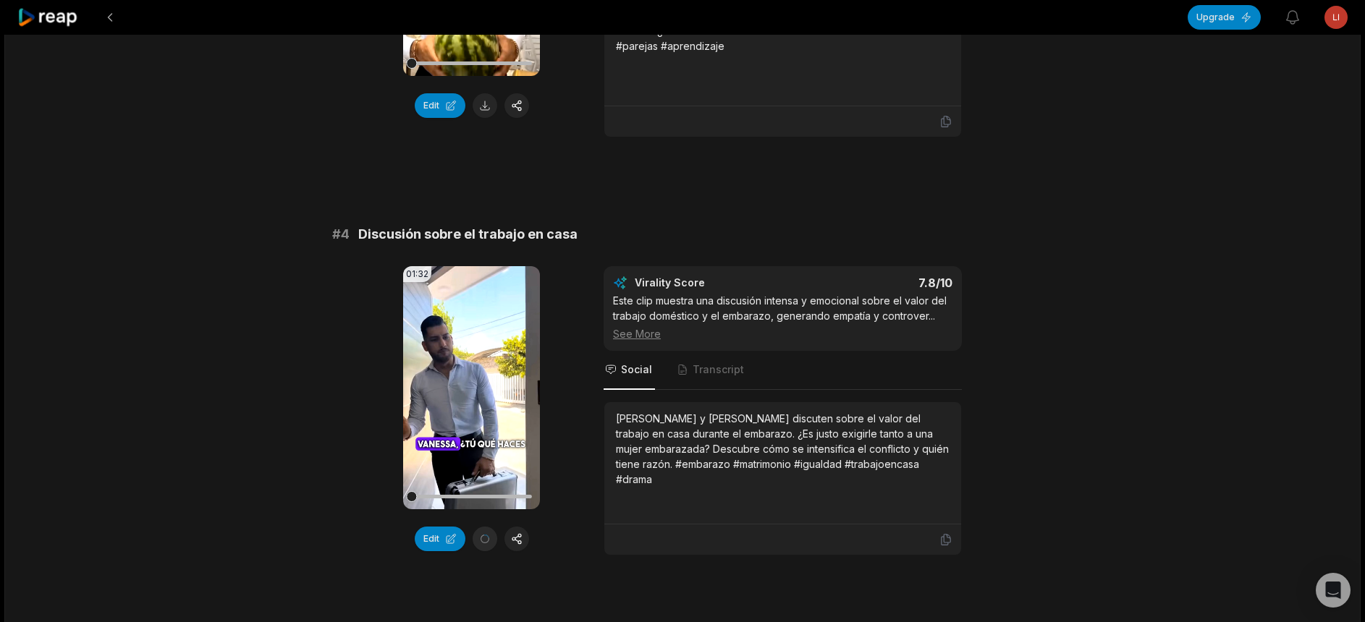
scroll to position [990, 0]
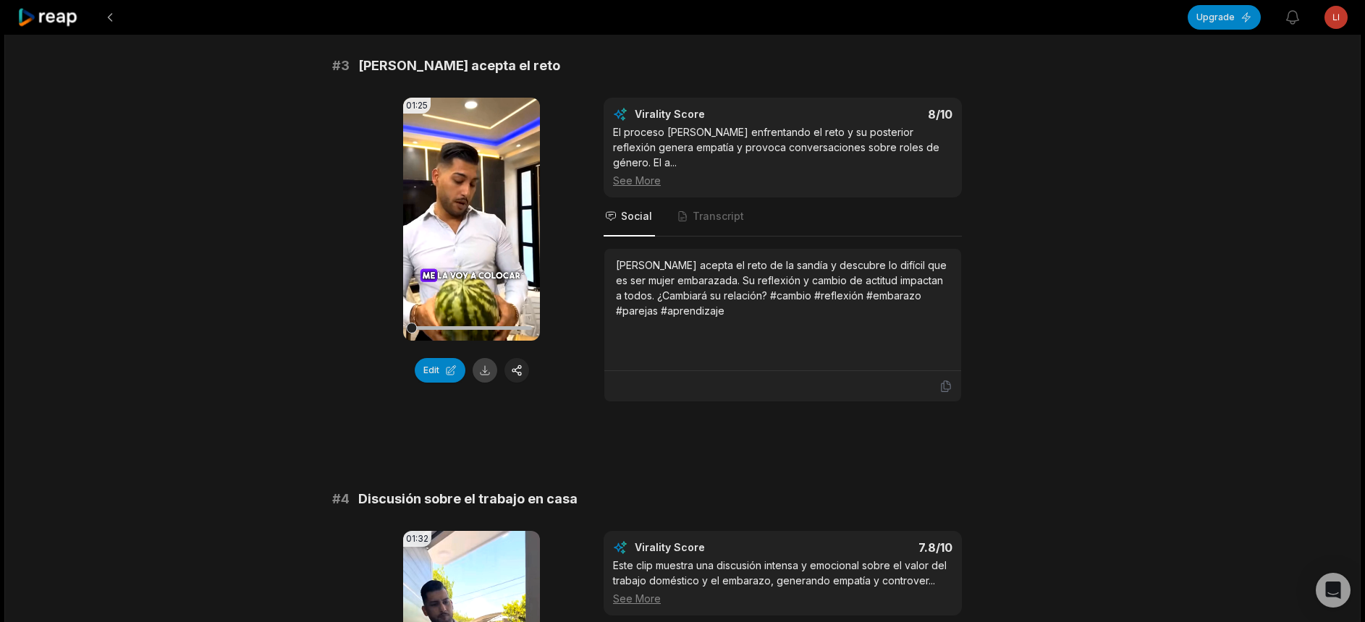
click at [483, 360] on button at bounding box center [484, 370] width 25 height 25
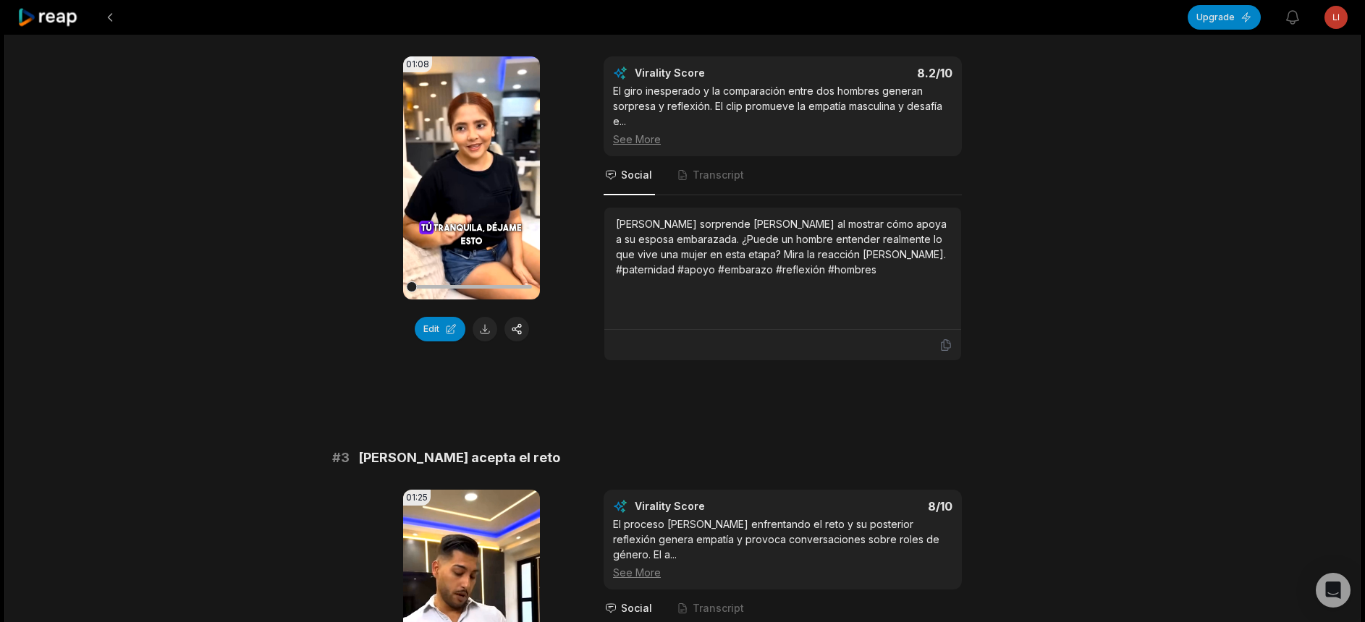
scroll to position [556, 0]
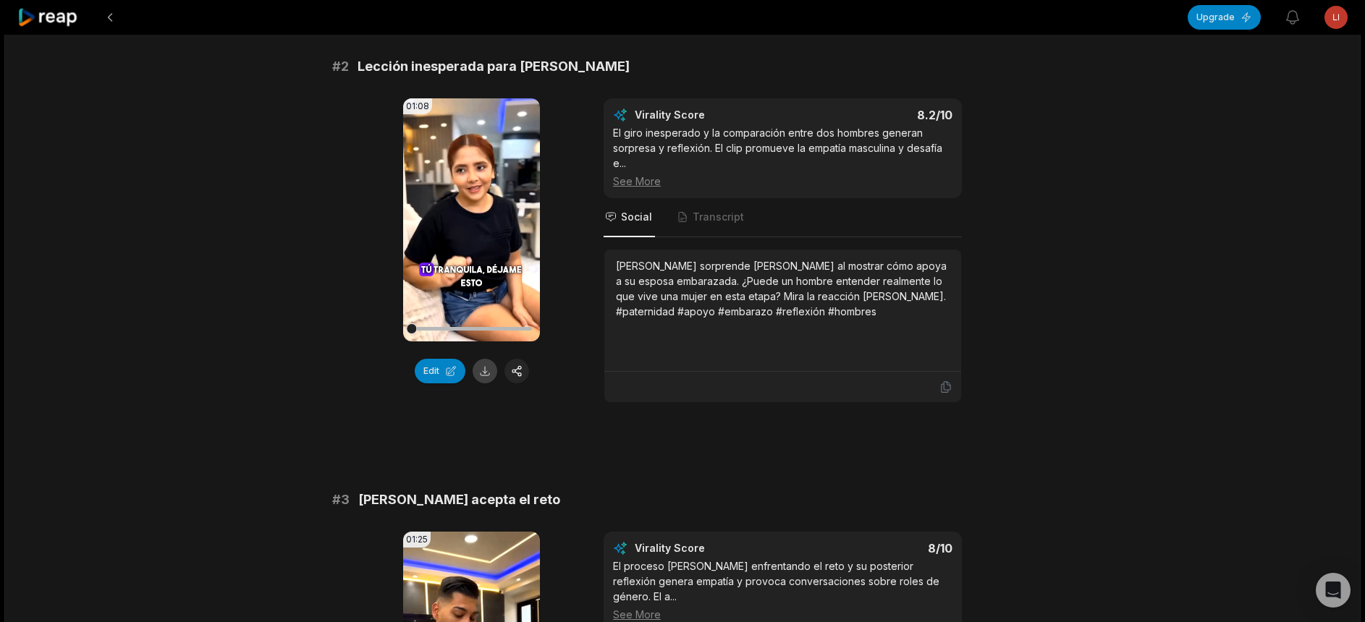
click at [483, 360] on button at bounding box center [484, 371] width 25 height 25
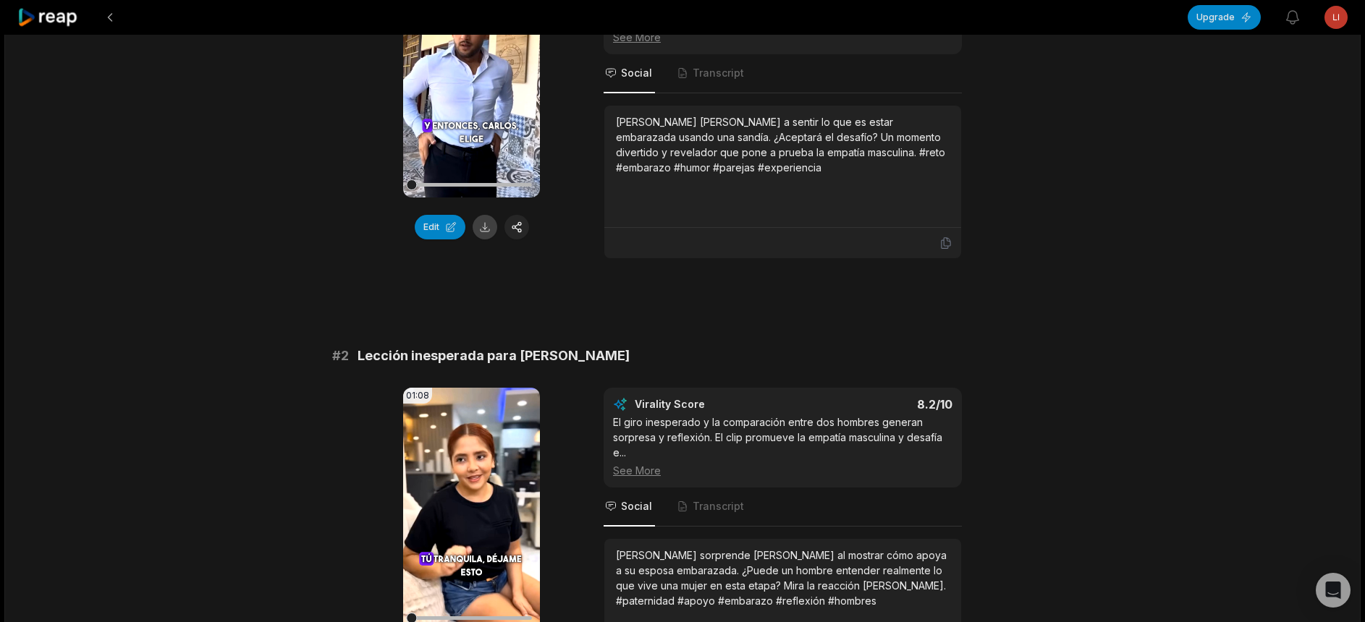
click at [483, 229] on button at bounding box center [484, 227] width 25 height 25
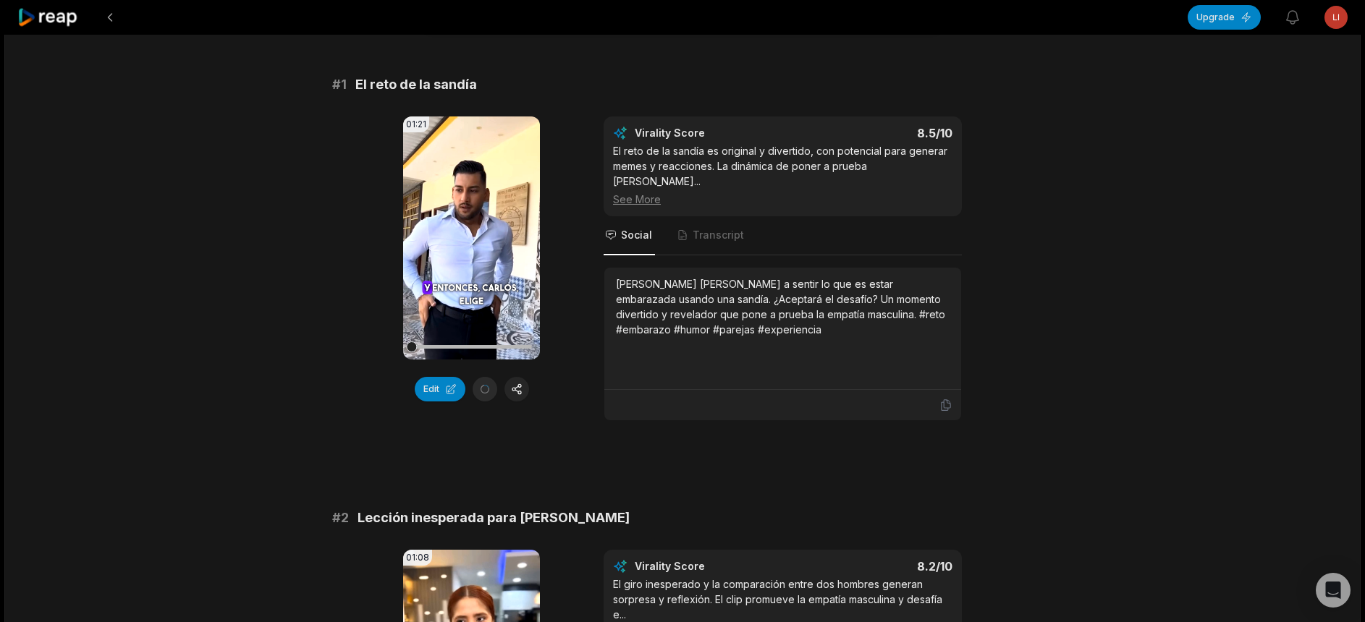
scroll to position [0, 0]
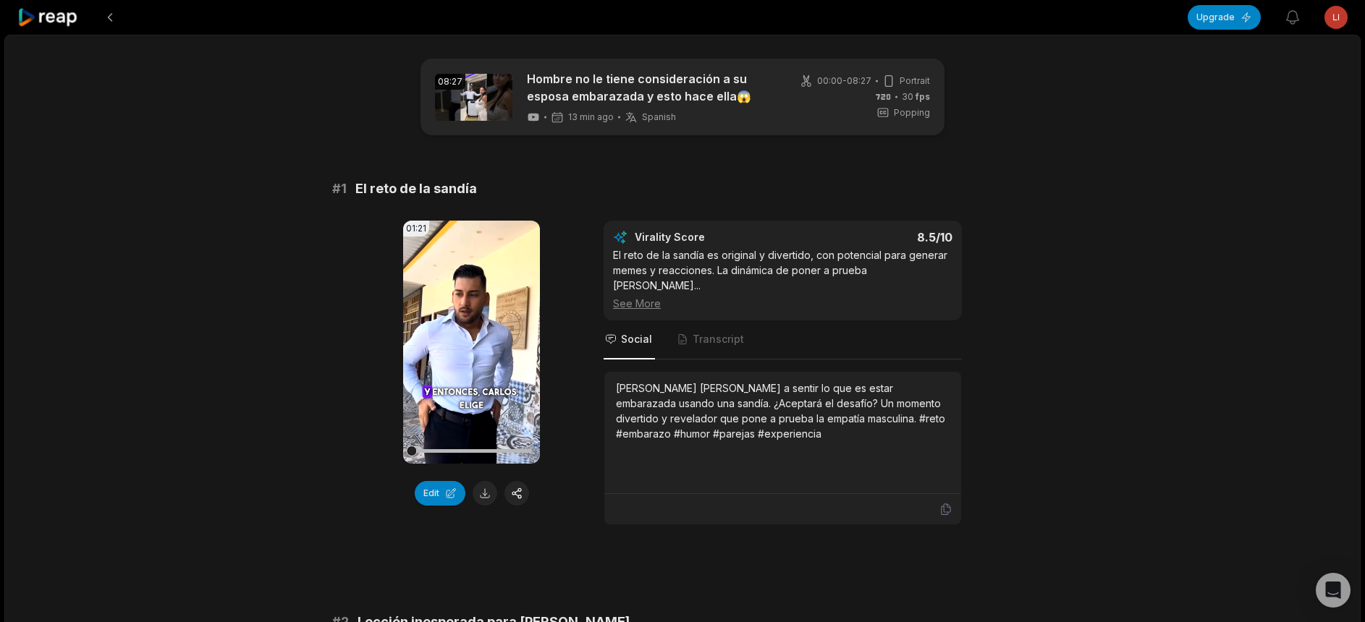
click at [46, 17] on icon at bounding box center [47, 18] width 61 height 20
